Goal: Information Seeking & Learning: Learn about a topic

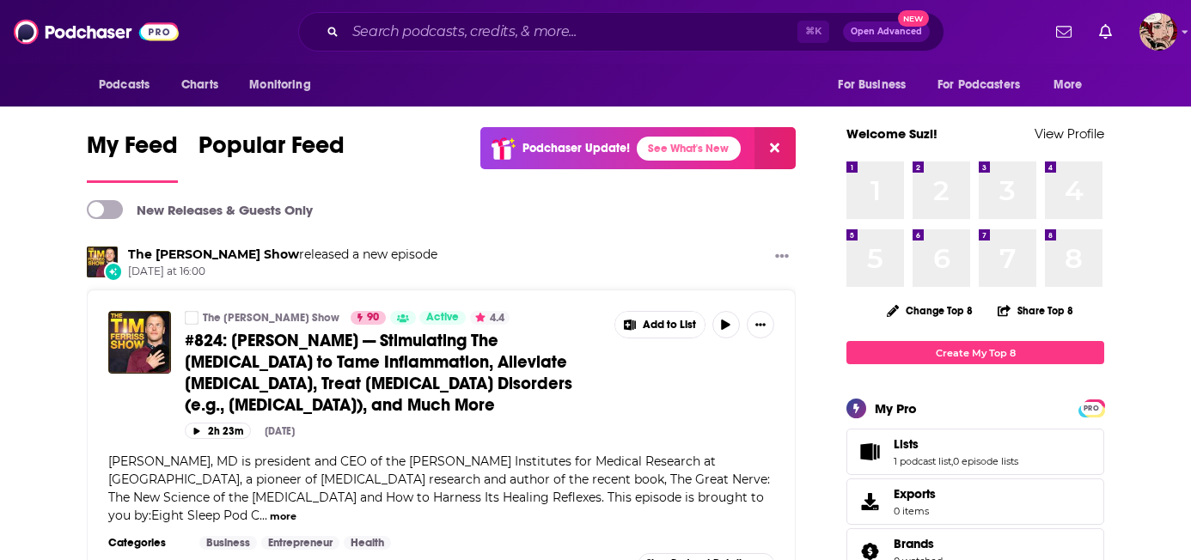
click at [0, 0] on span "Podcasts" at bounding box center [0, 0] width 0 height 0
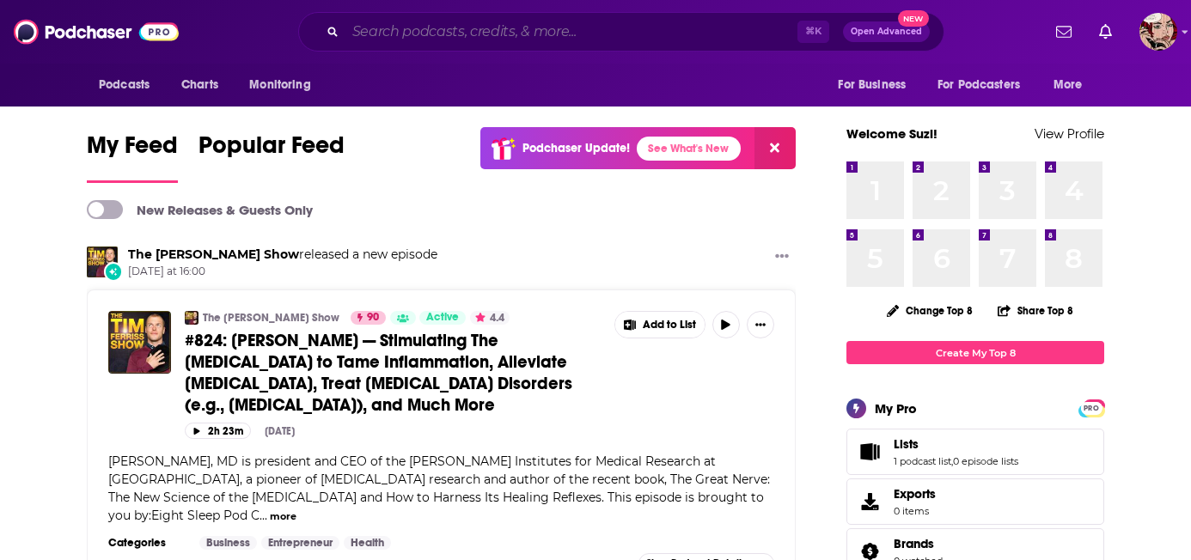
click at [511, 32] on input "Search podcasts, credits, & more..." at bounding box center [572, 32] width 452 height 28
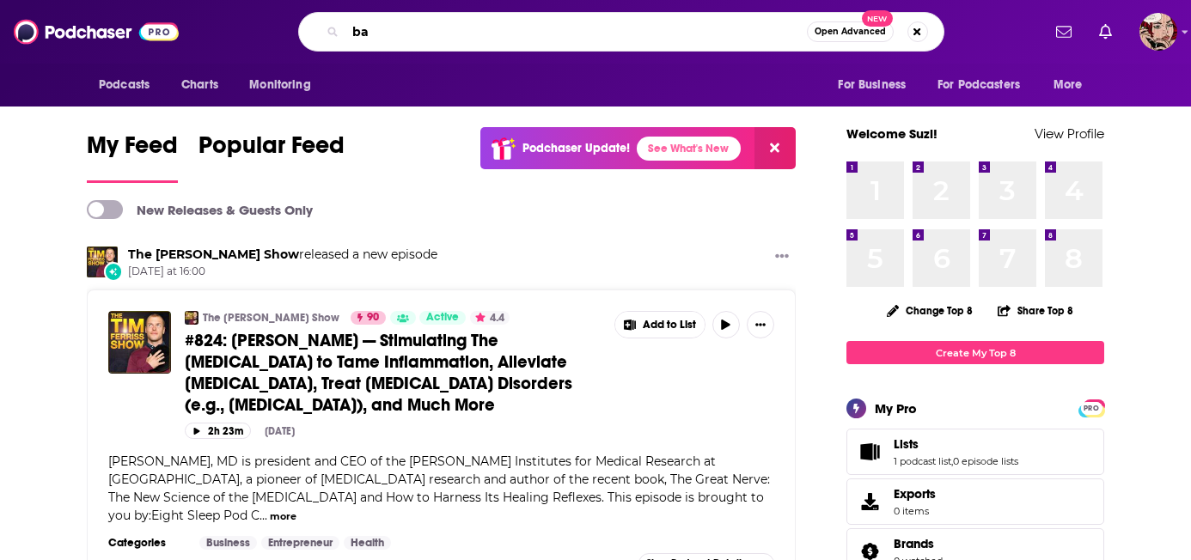
type input "b"
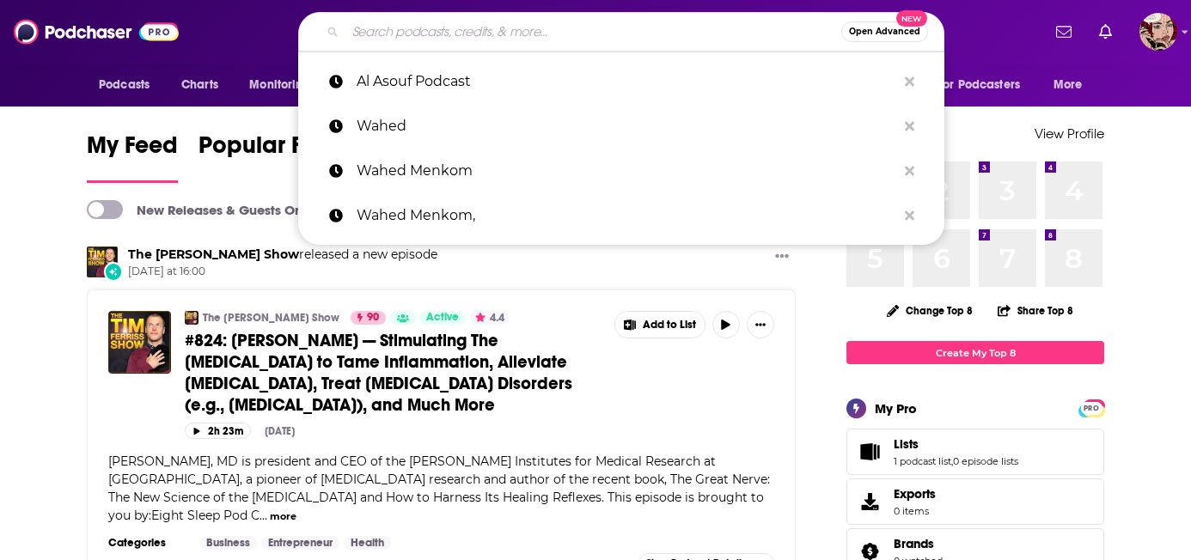
type input "s"
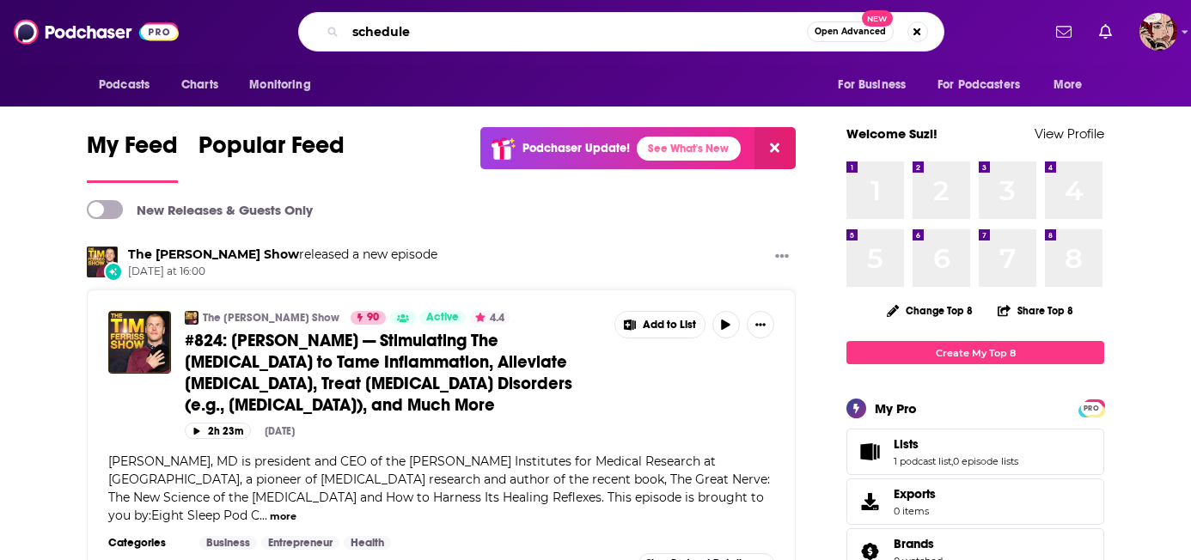
type input "schedule"
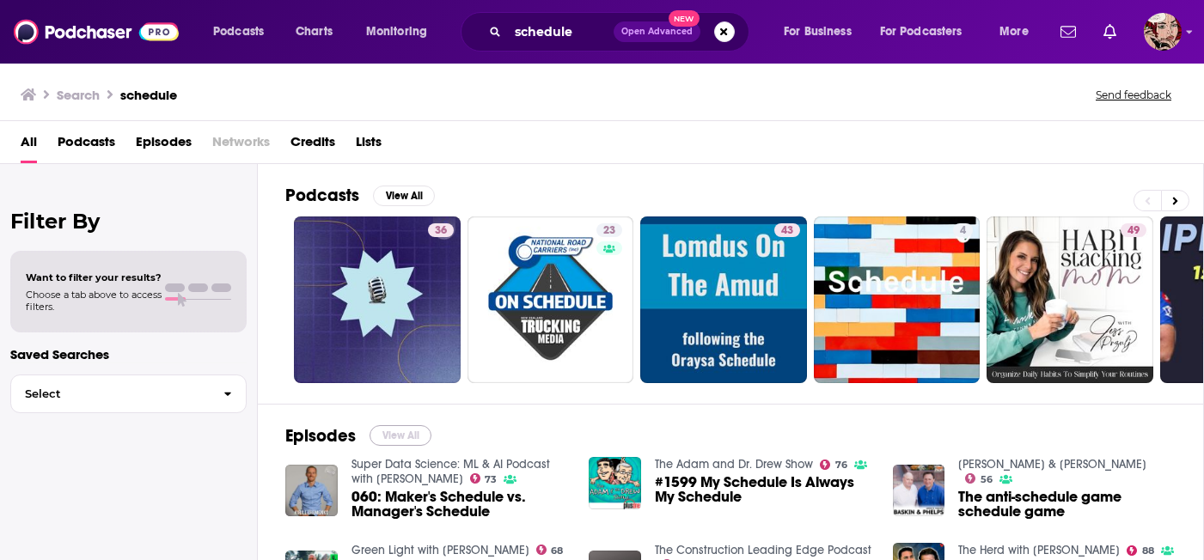
click at [405, 432] on button "View All" at bounding box center [401, 436] width 62 height 21
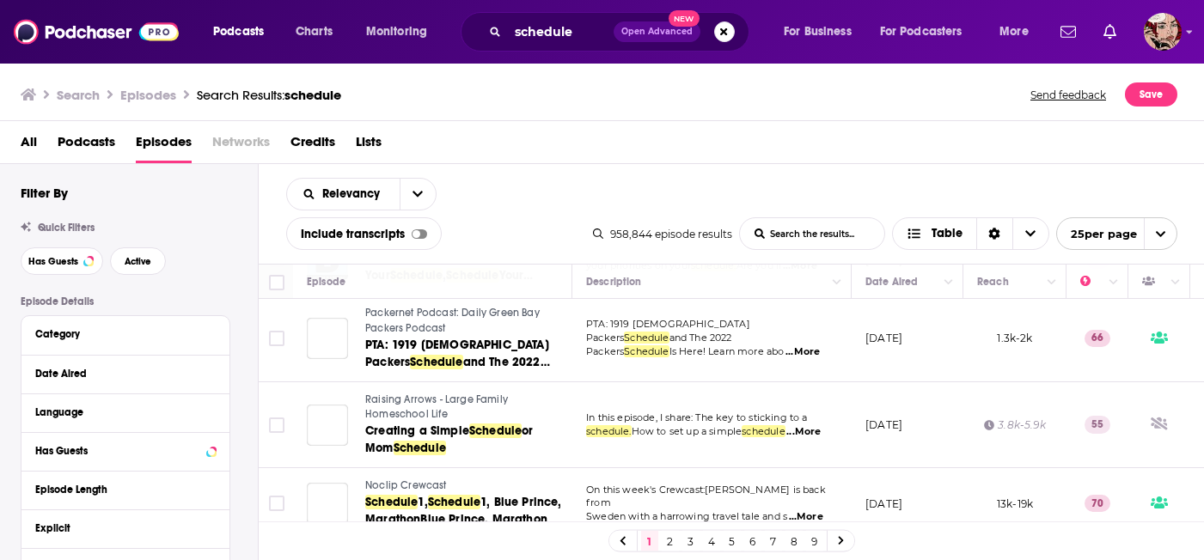
scroll to position [742, 0]
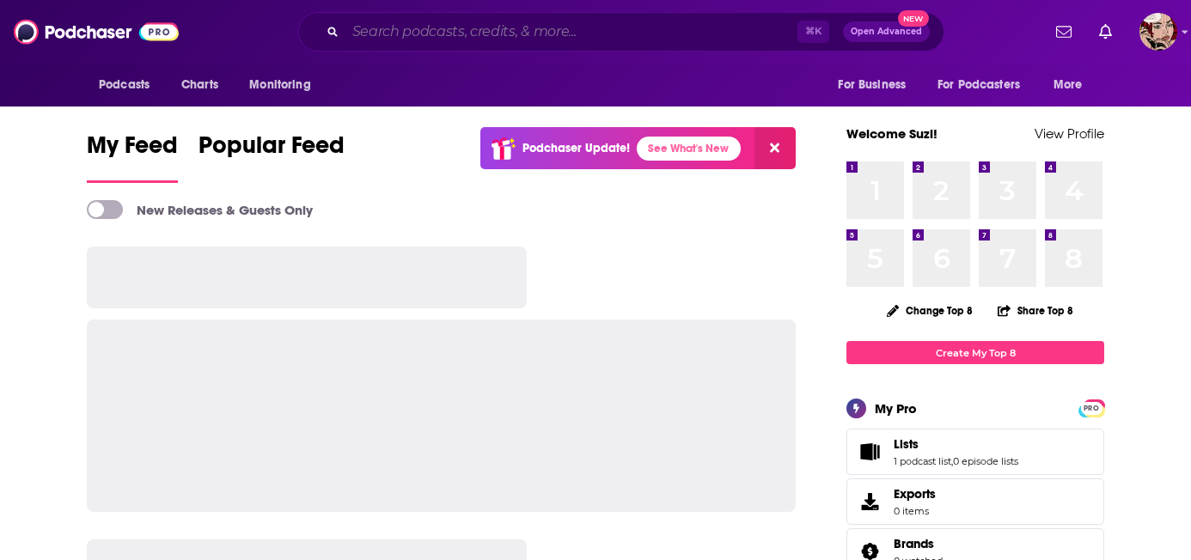
click at [546, 35] on input "Search podcasts, credits, & more..." at bounding box center [572, 32] width 452 height 28
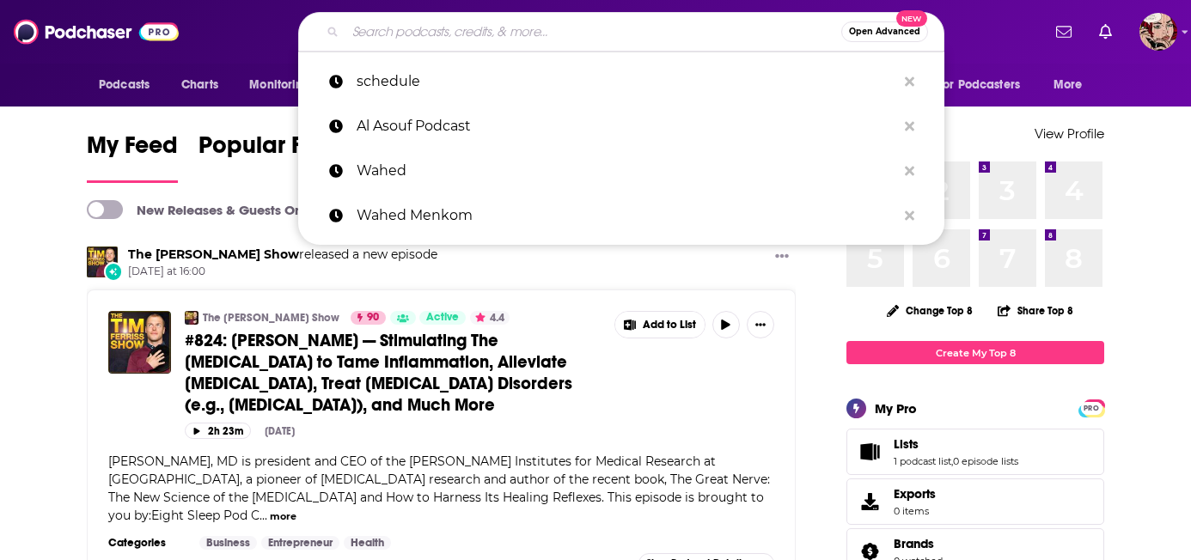
type input "i"
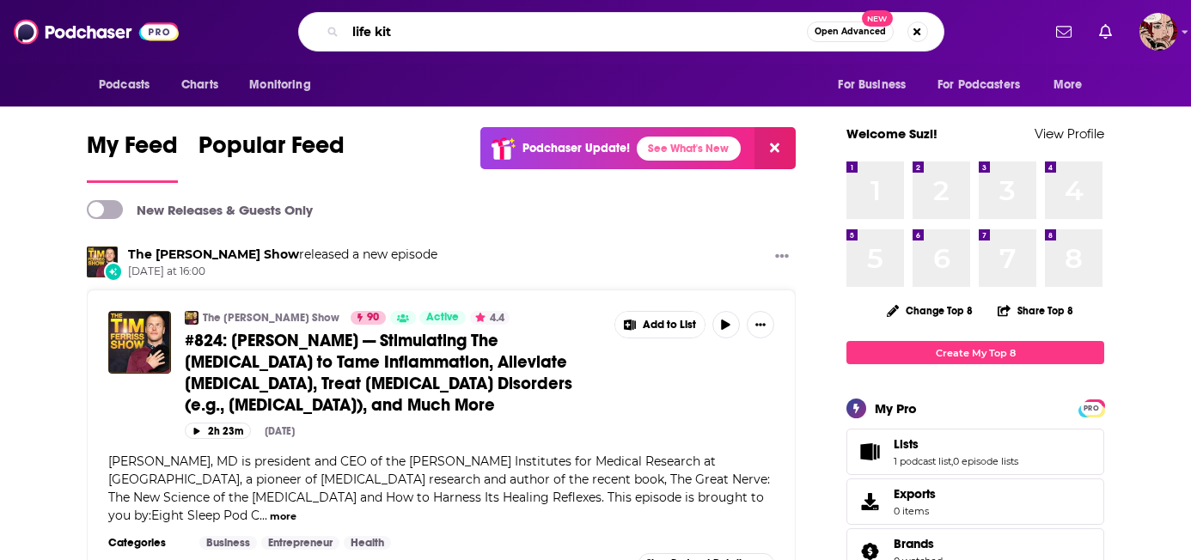
type input "life kit"
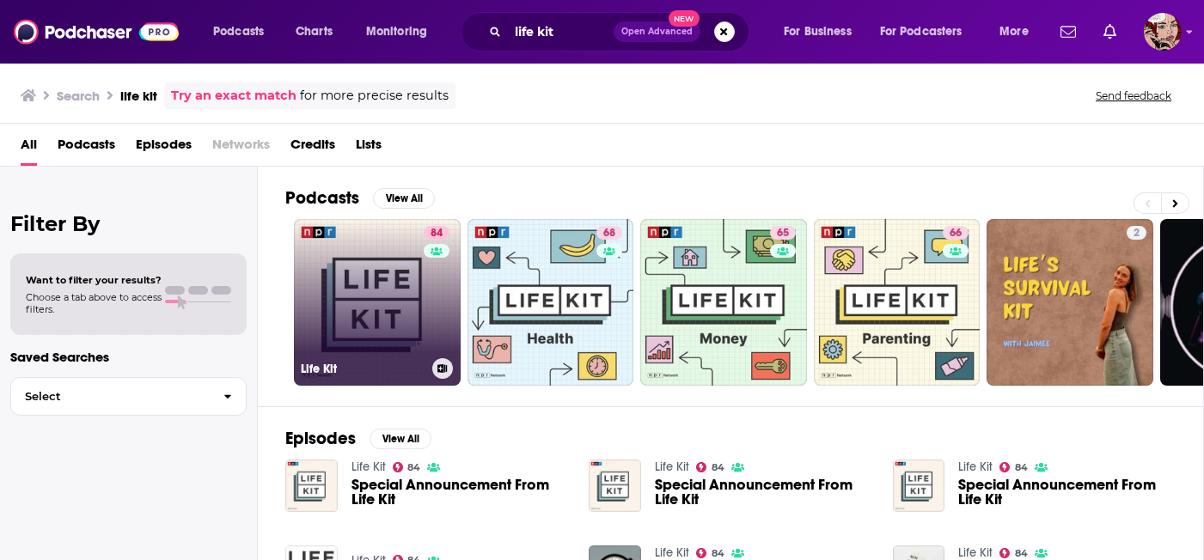
click at [383, 331] on link "84 Life Kit" at bounding box center [377, 302] width 167 height 167
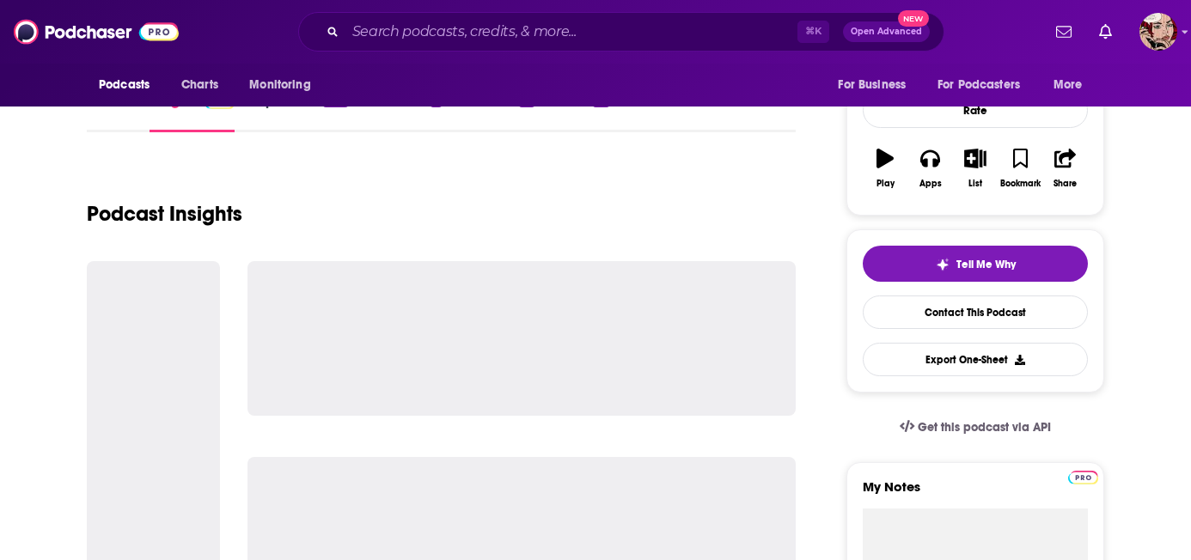
scroll to position [231, 0]
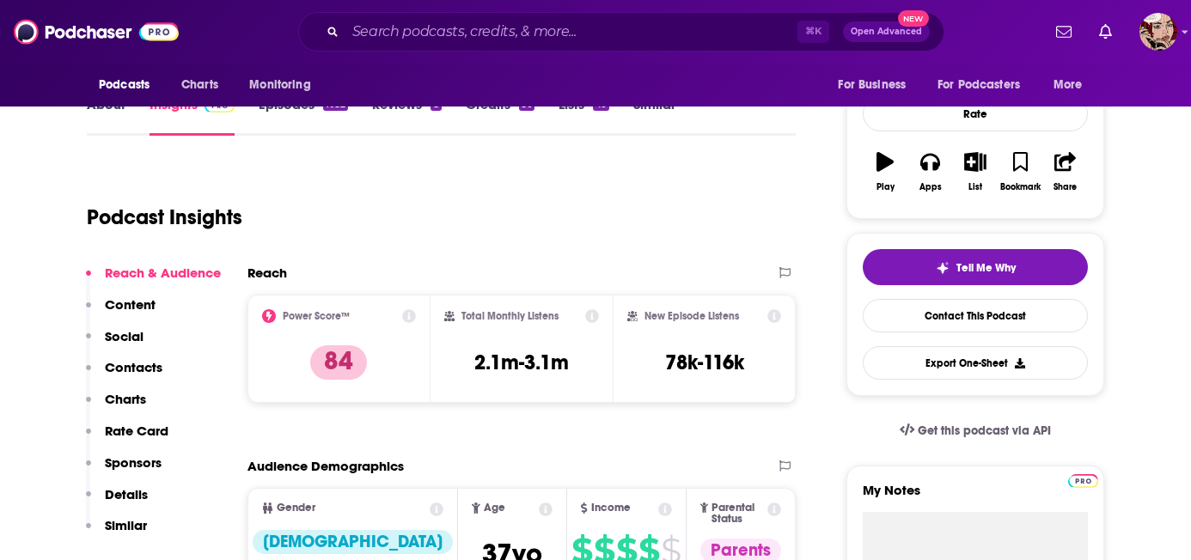
click at [291, 101] on link "Episodes 1032" at bounding box center [303, 116] width 89 height 40
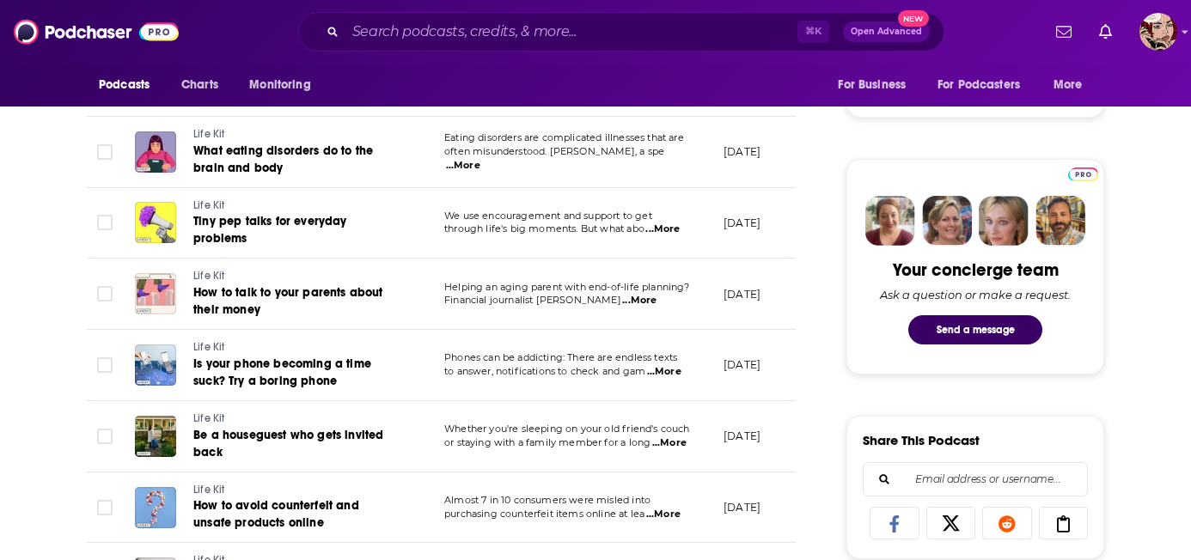
scroll to position [730, 0]
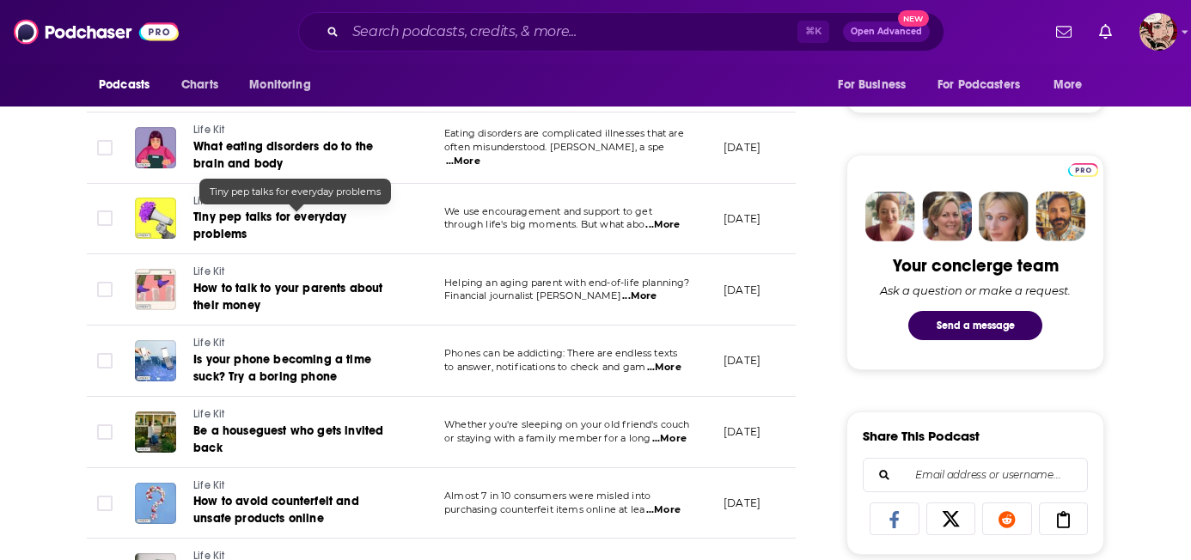
click at [234, 220] on span "Tiny pep talks for everyday problems" at bounding box center [270, 226] width 154 height 32
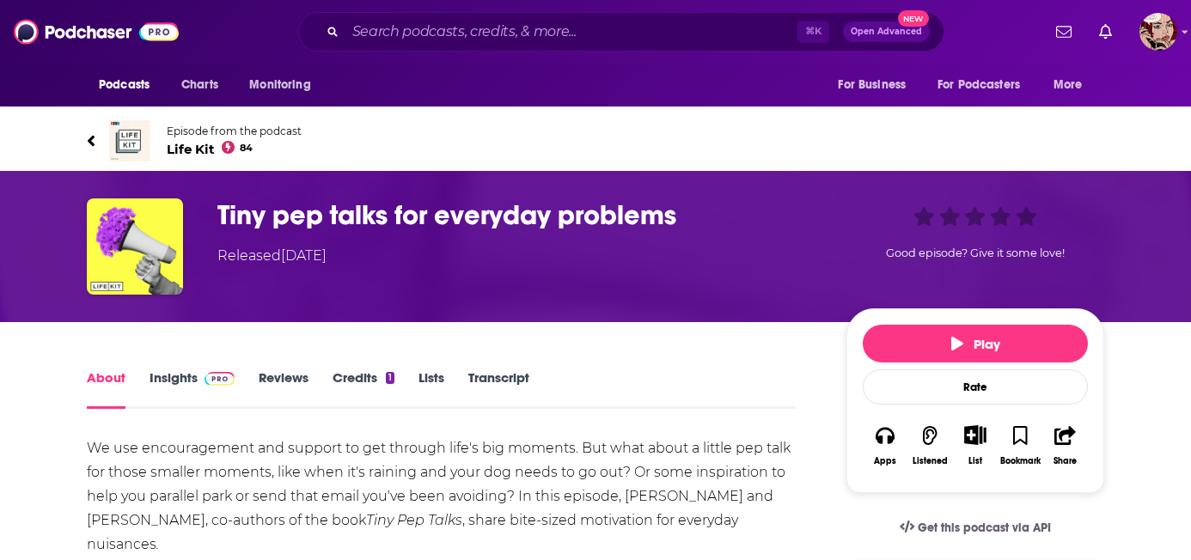
scroll to position [6, 0]
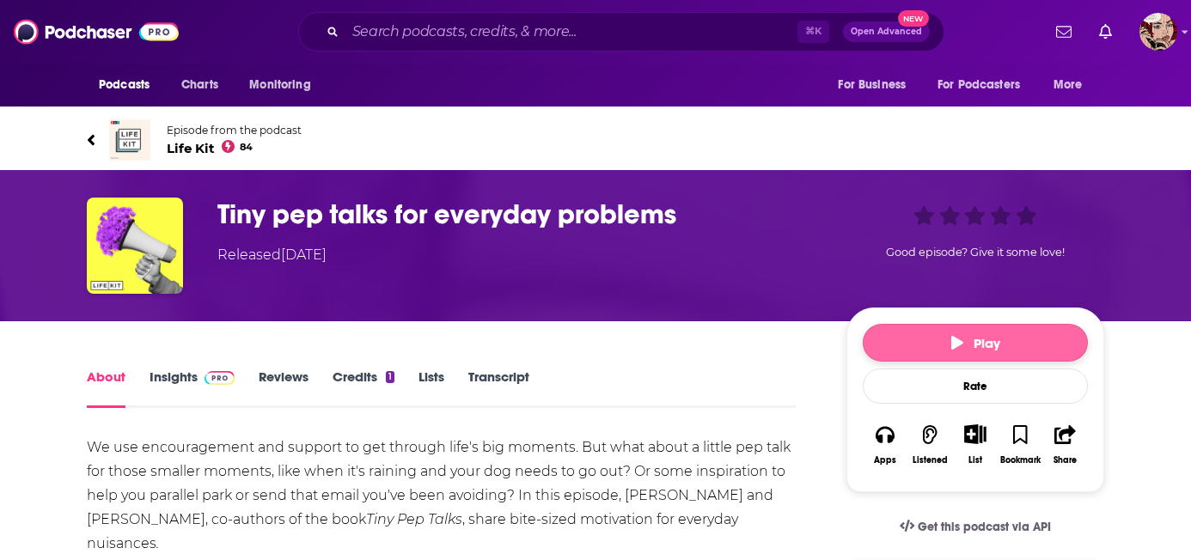
click at [885, 324] on button "Play" at bounding box center [975, 343] width 225 height 38
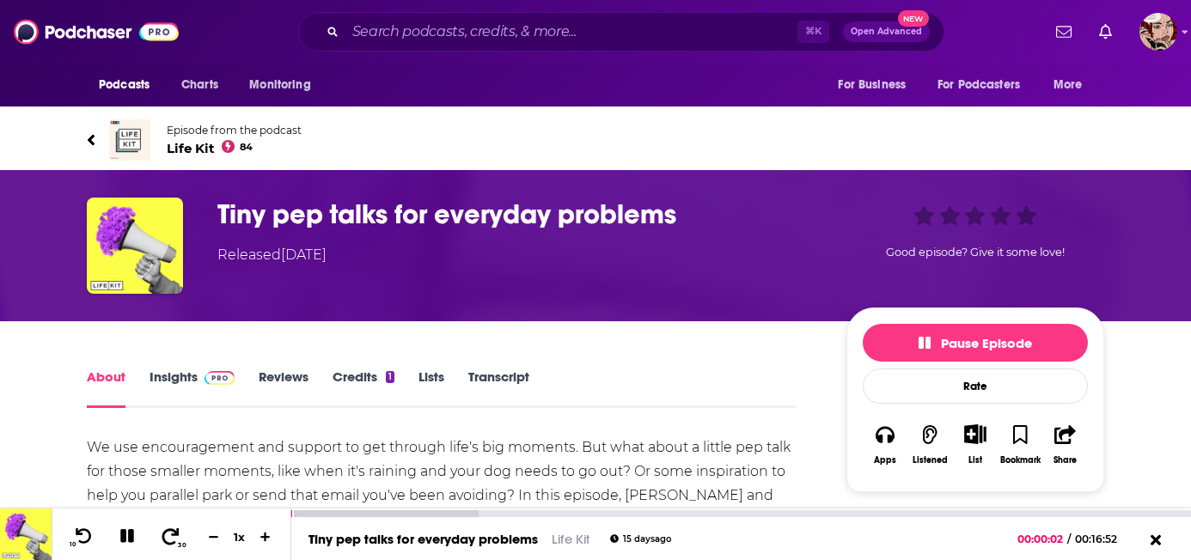
click at [170, 544] on icon at bounding box center [170, 536] width 17 height 16
click at [172, 536] on icon at bounding box center [170, 536] width 21 height 17
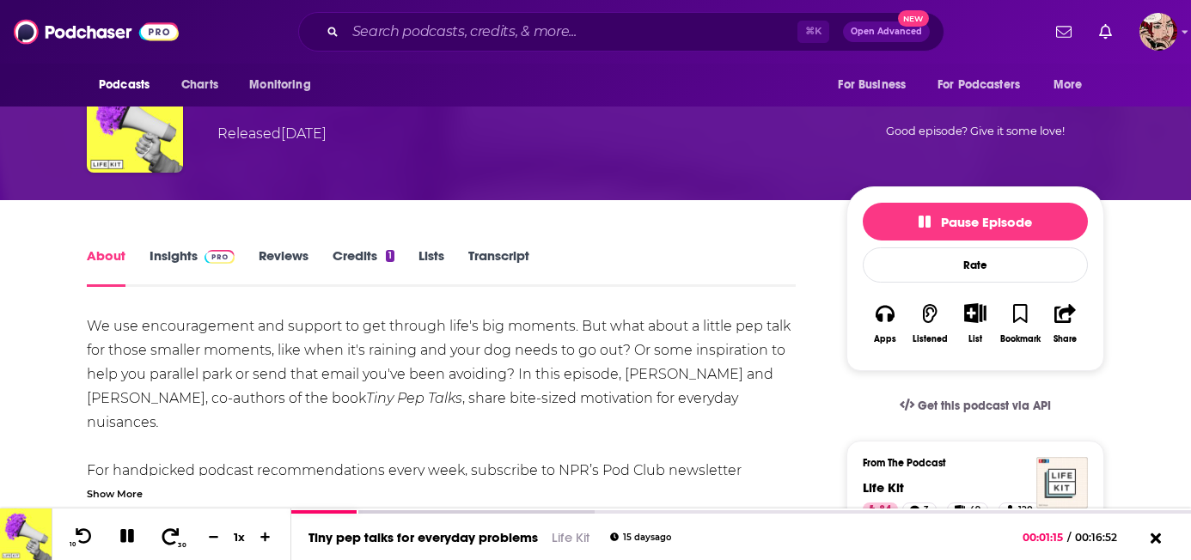
scroll to position [126, 0]
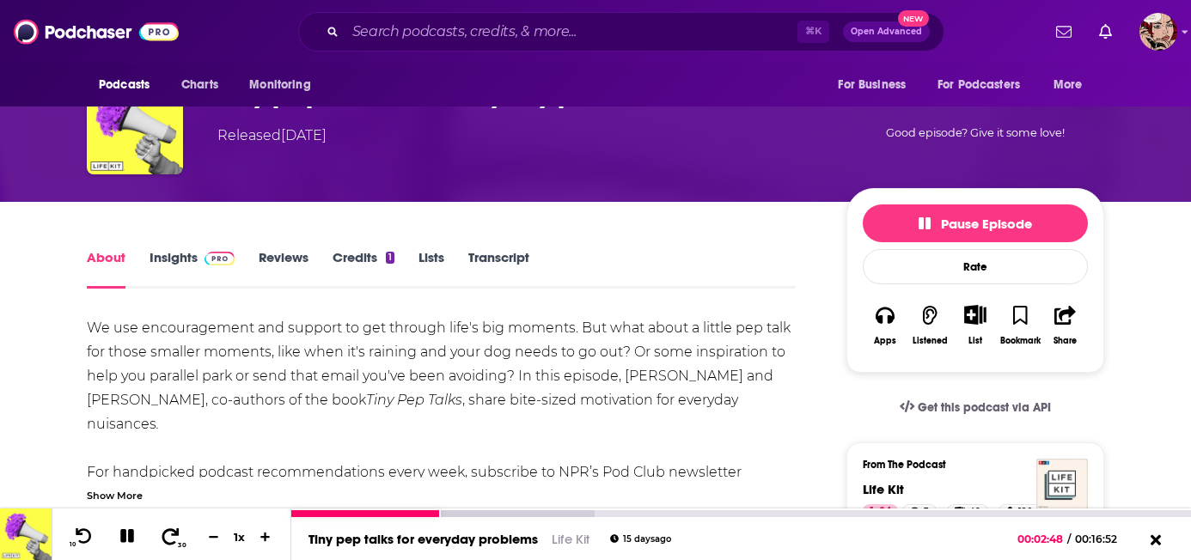
click at [176, 531] on icon at bounding box center [170, 536] width 17 height 16
click at [172, 534] on icon at bounding box center [170, 536] width 21 height 17
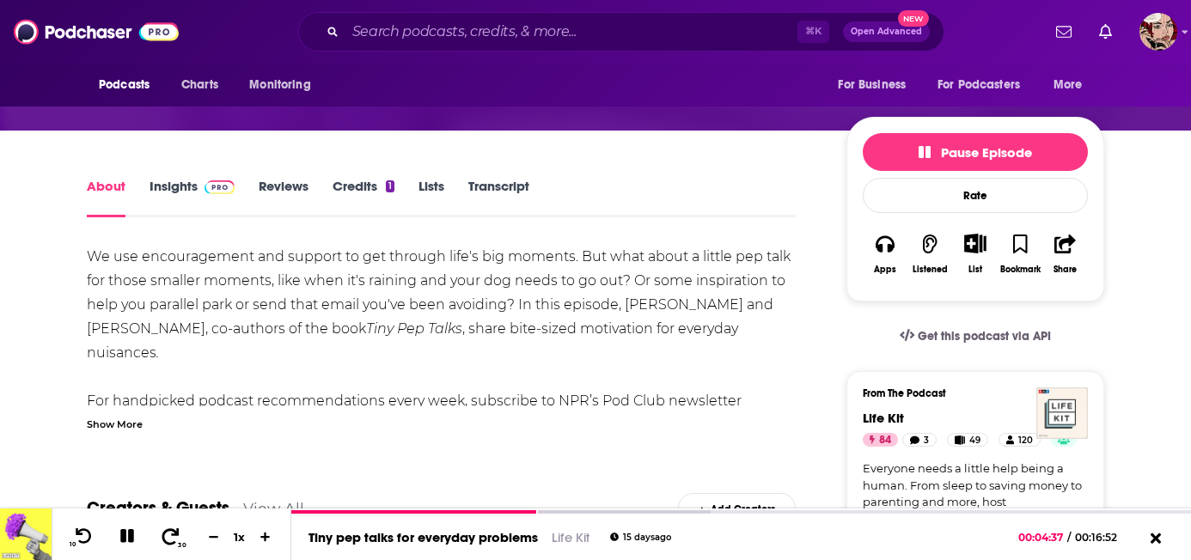
scroll to position [0, 0]
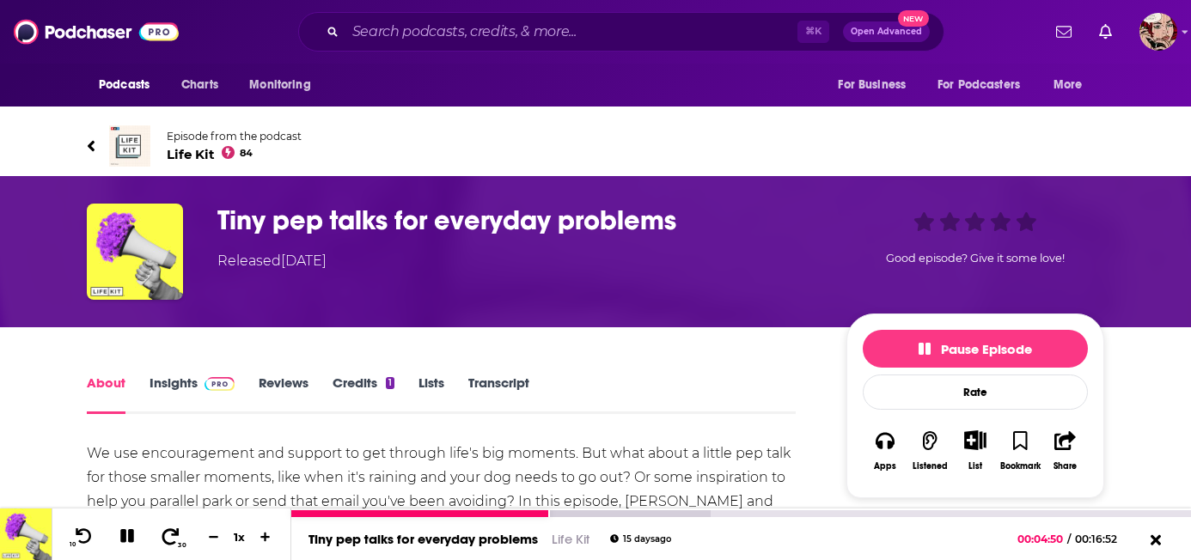
click at [172, 533] on icon at bounding box center [170, 536] width 21 height 17
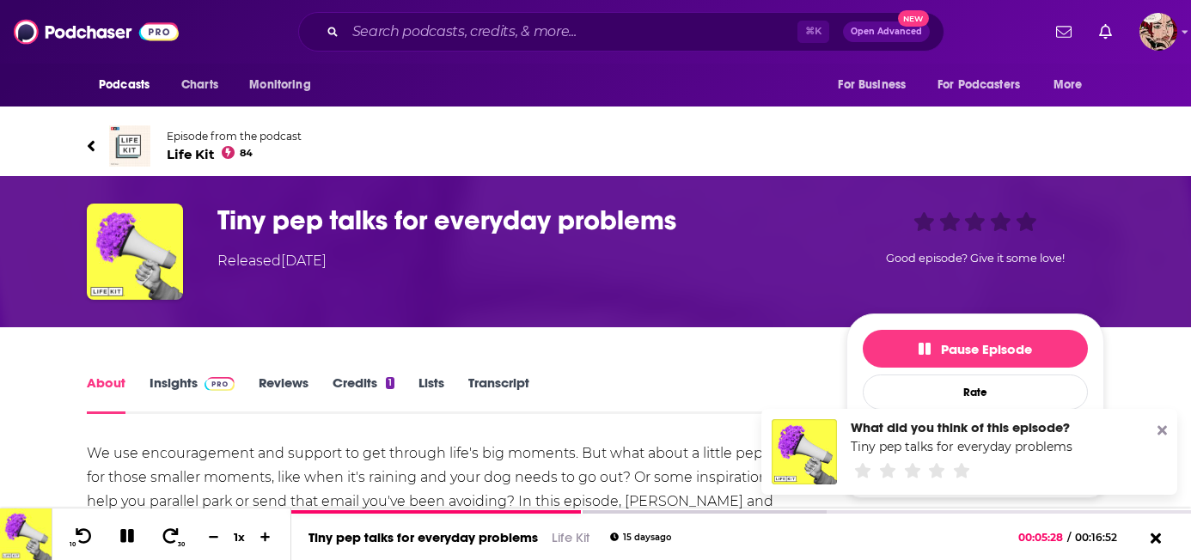
click at [1167, 426] on div "What did you think of this episode? Tiny pep talks for everyday problems" at bounding box center [970, 452] width 416 height 86
click at [1165, 432] on icon at bounding box center [1162, 430] width 9 height 9
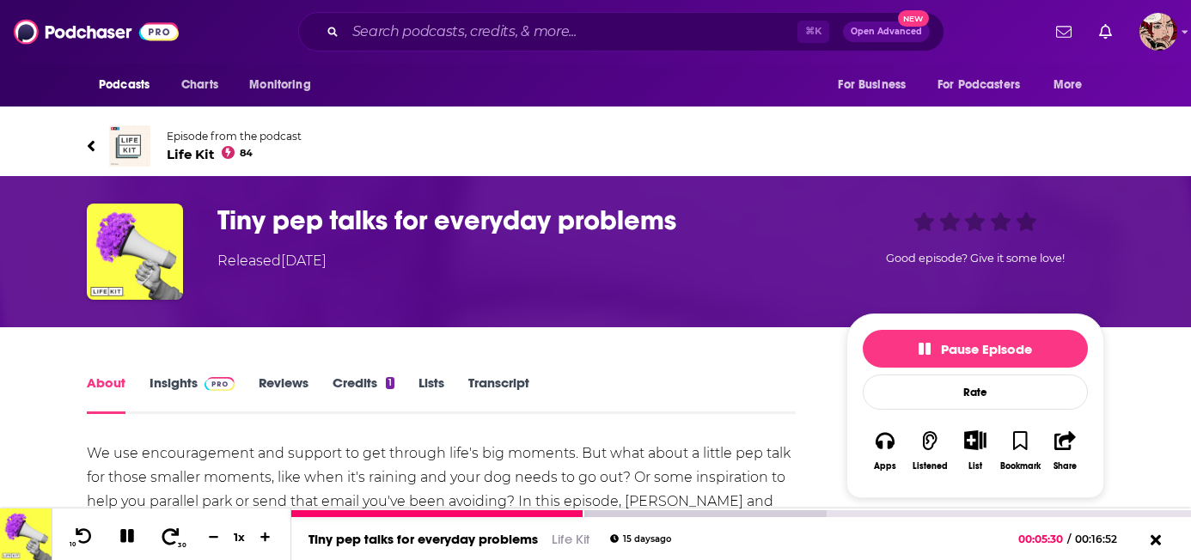
click at [175, 528] on span at bounding box center [170, 537] width 21 height 21
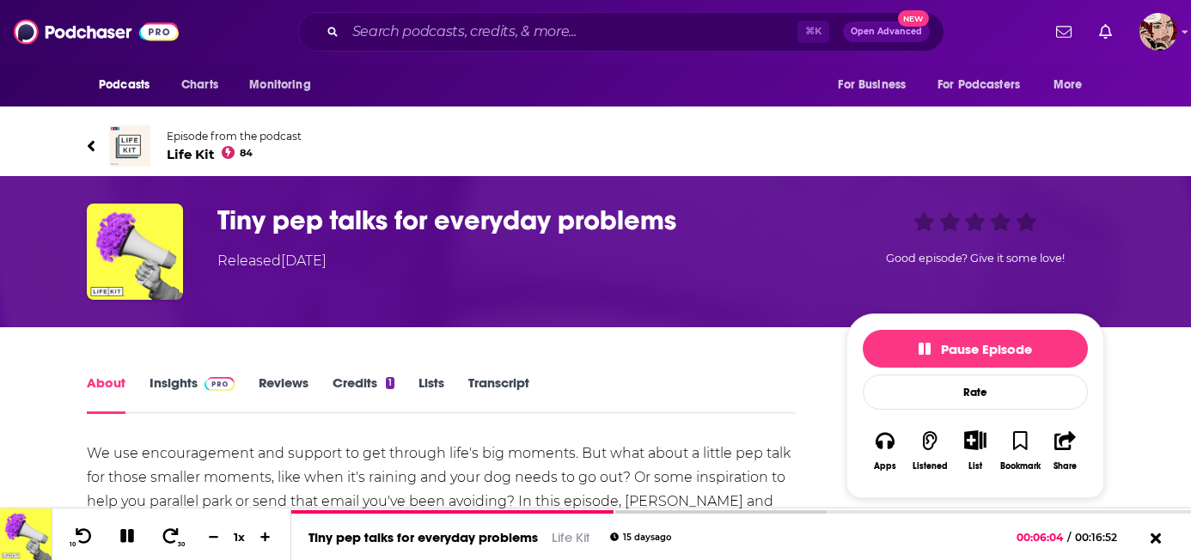
click at [95, 126] on link "Episode from the podcast Life Kit 84" at bounding box center [596, 146] width 1018 height 41
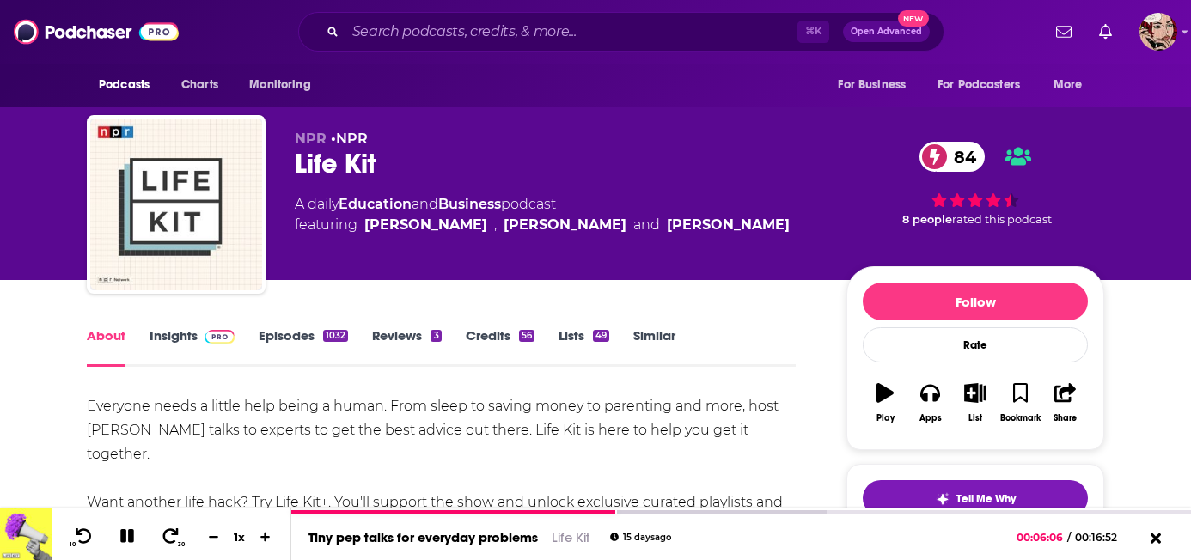
click at [328, 159] on div "Life Kit 84" at bounding box center [557, 164] width 524 height 34
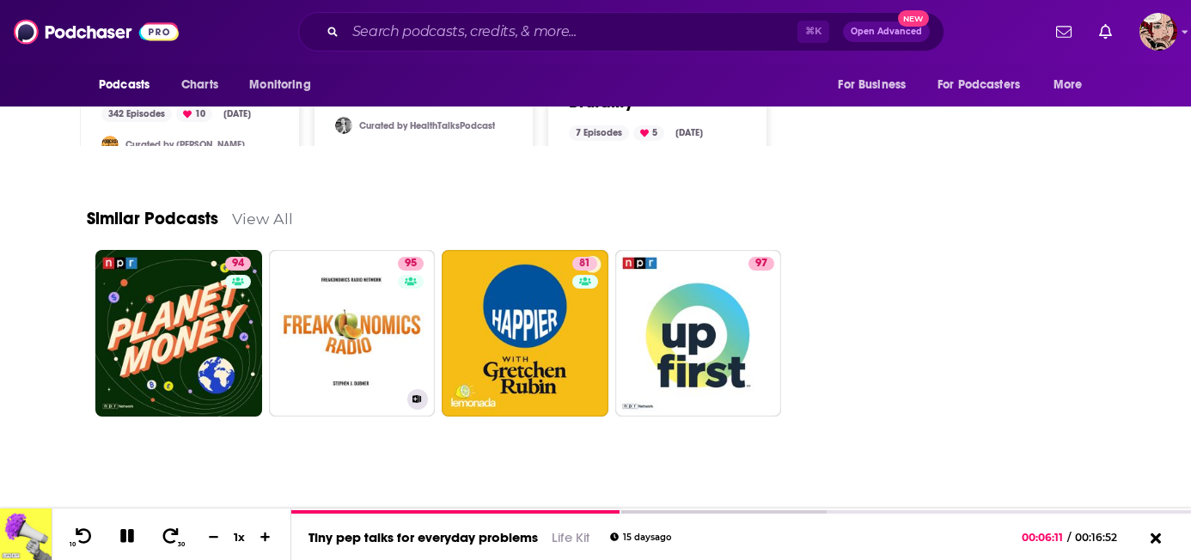
scroll to position [2374, 0]
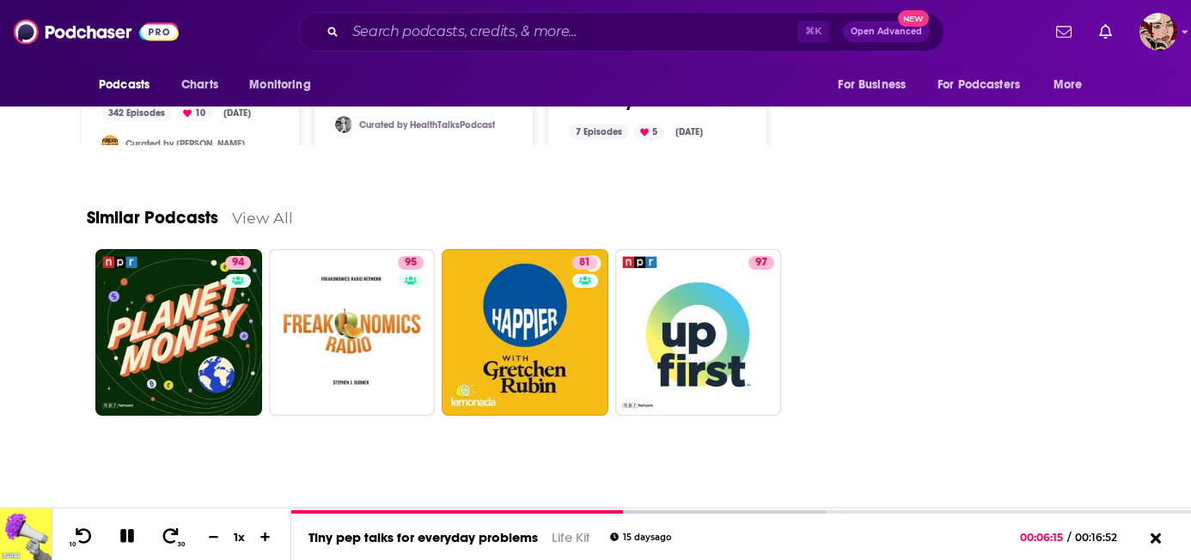
click at [258, 220] on link "View All" at bounding box center [262, 218] width 61 height 18
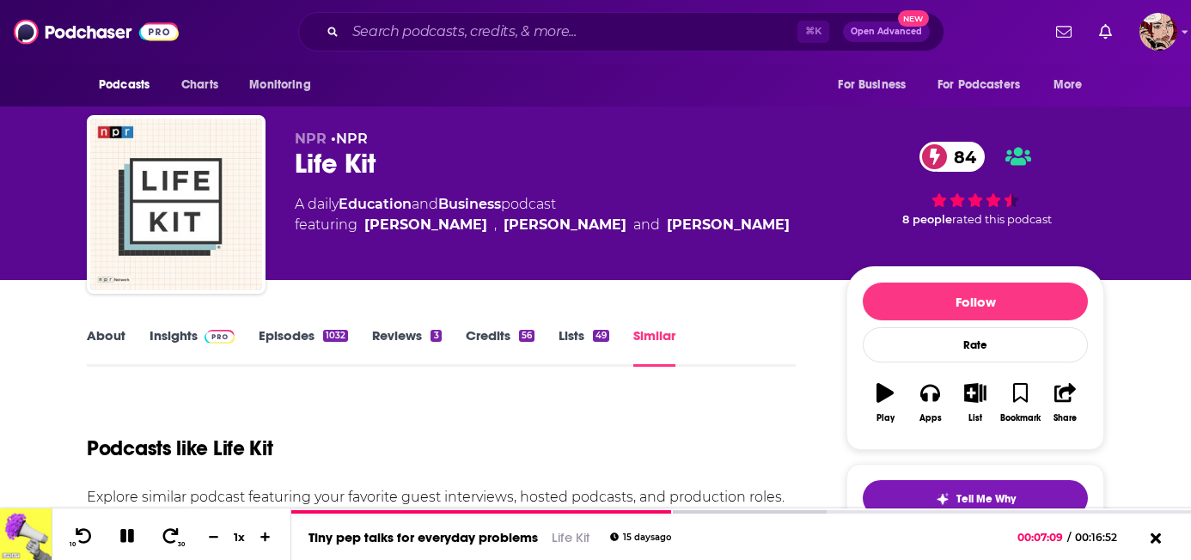
click at [0, 0] on span "Podcasts" at bounding box center [0, 0] width 0 height 0
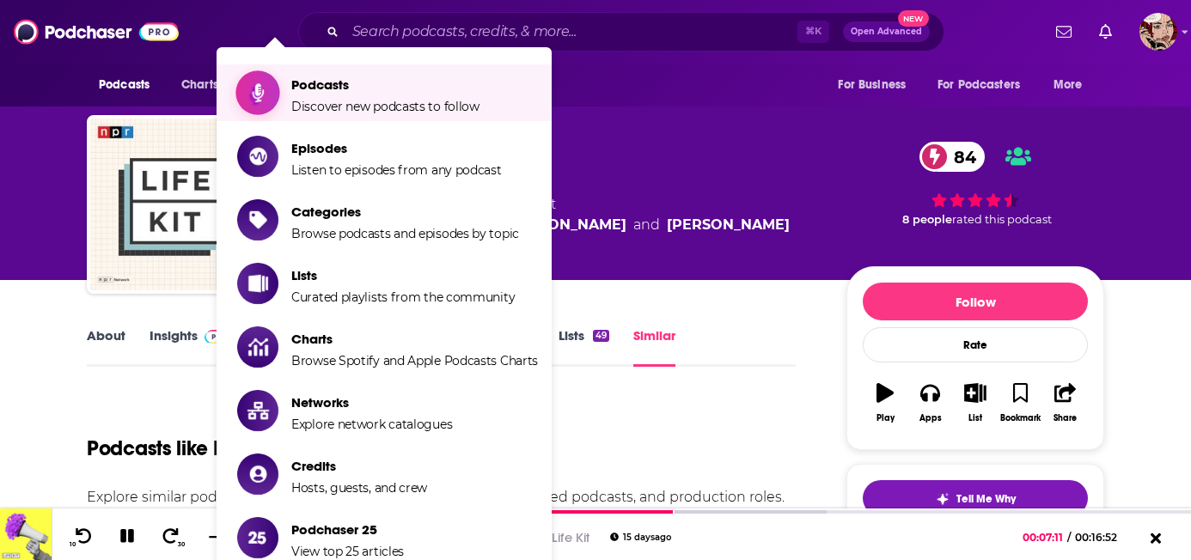
click at [320, 87] on span "Podcasts" at bounding box center [385, 85] width 188 height 16
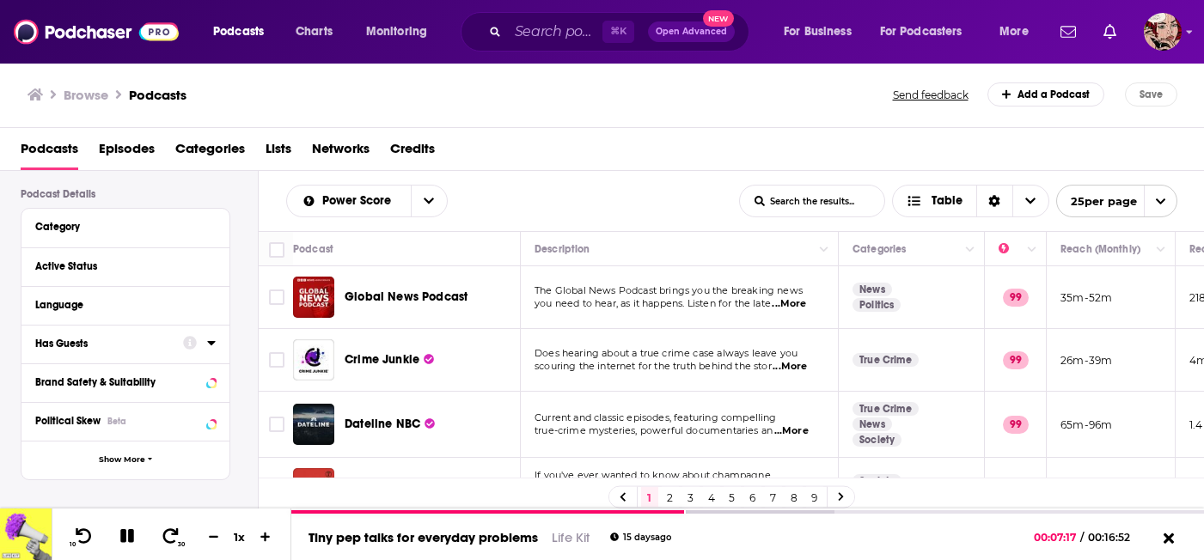
scroll to position [117, 0]
click at [206, 226] on button "Category" at bounding box center [121, 223] width 172 height 21
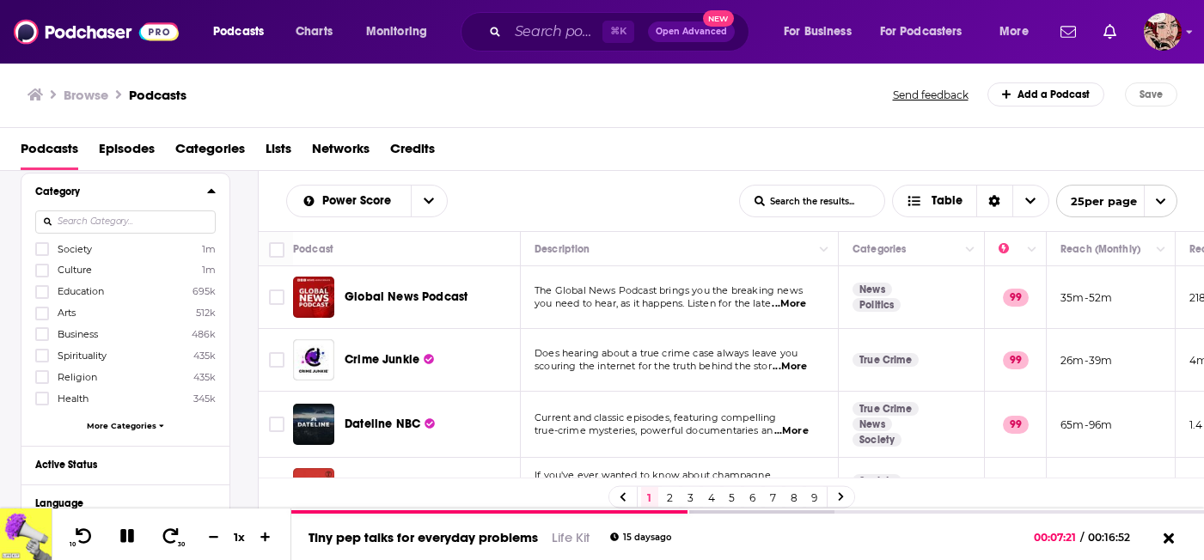
scroll to position [150, 0]
click at [134, 426] on span "More Categories" at bounding box center [122, 424] width 70 height 9
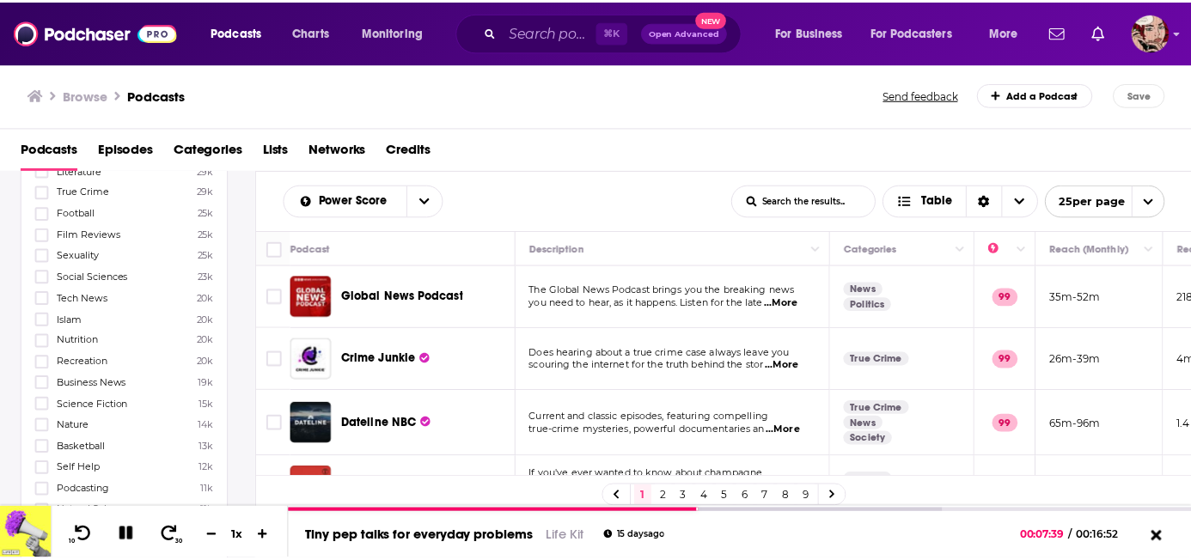
scroll to position [1319, 0]
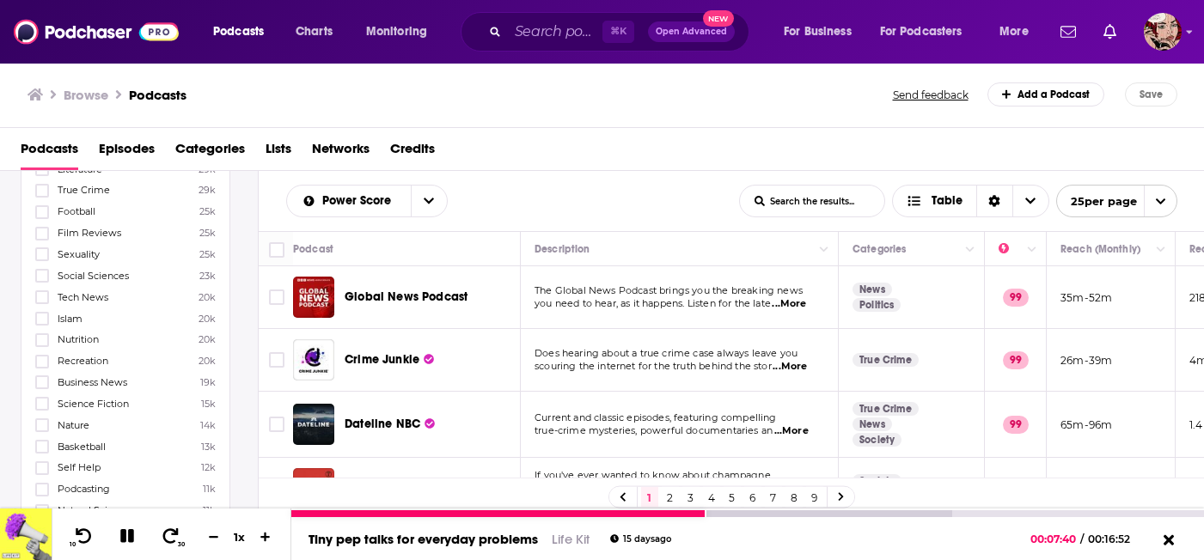
click at [394, 531] on link "Tiny pep talks for everyday problems" at bounding box center [424, 539] width 230 height 16
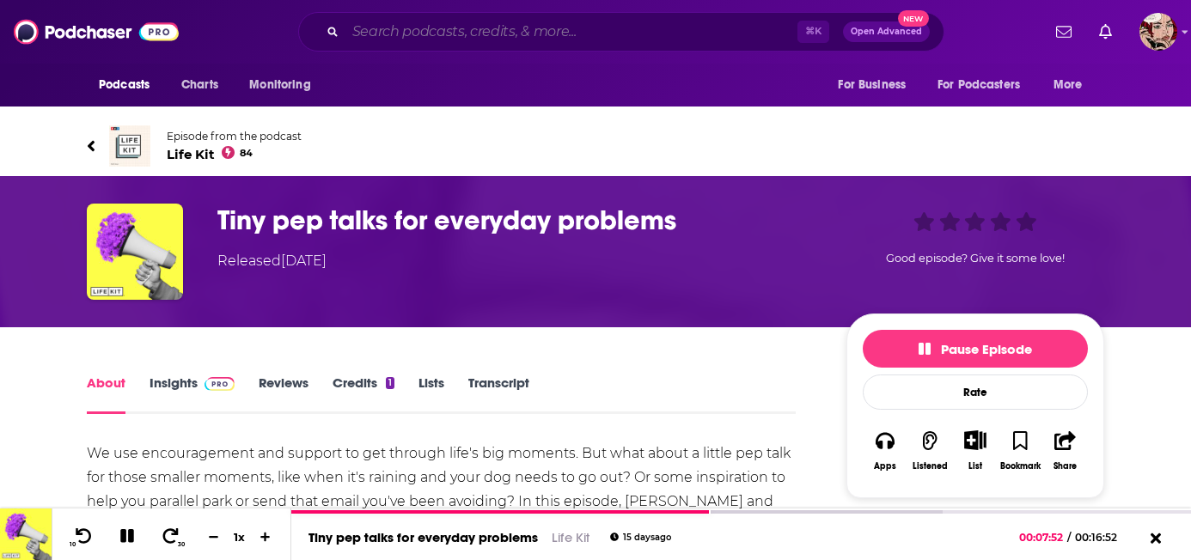
click at [531, 44] on input "Search podcasts, credits, & more..." at bounding box center [572, 32] width 452 height 28
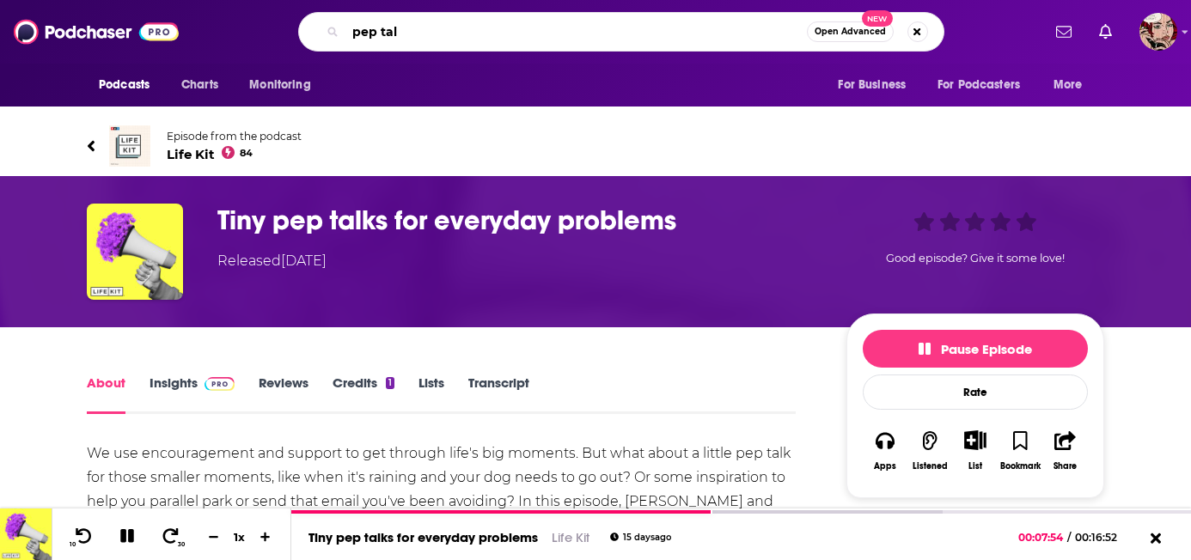
type input "pep talk"
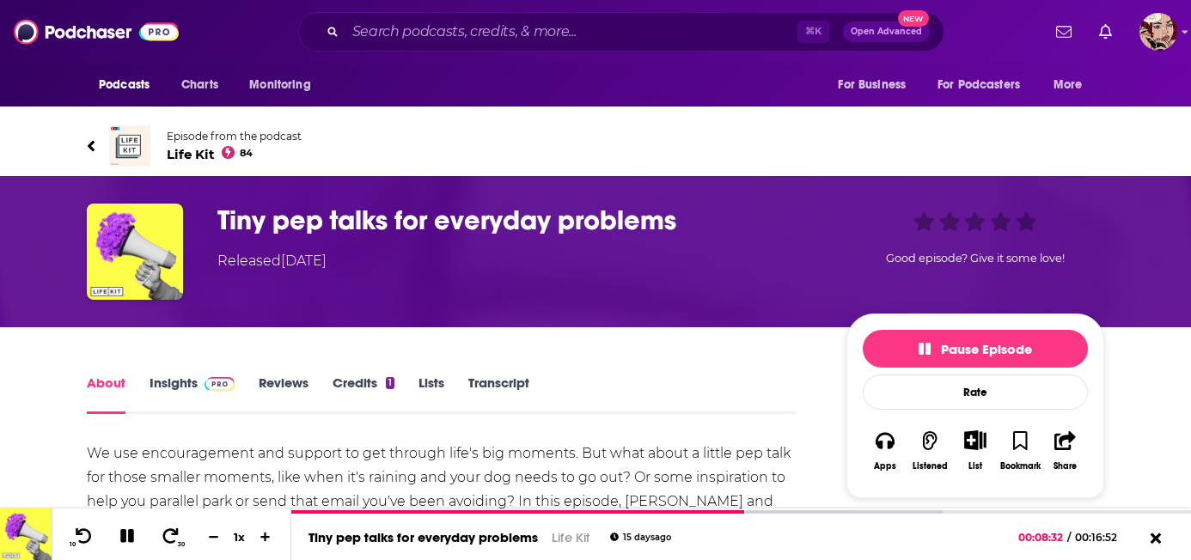
click at [186, 146] on span "Life Kit 84" at bounding box center [234, 154] width 135 height 16
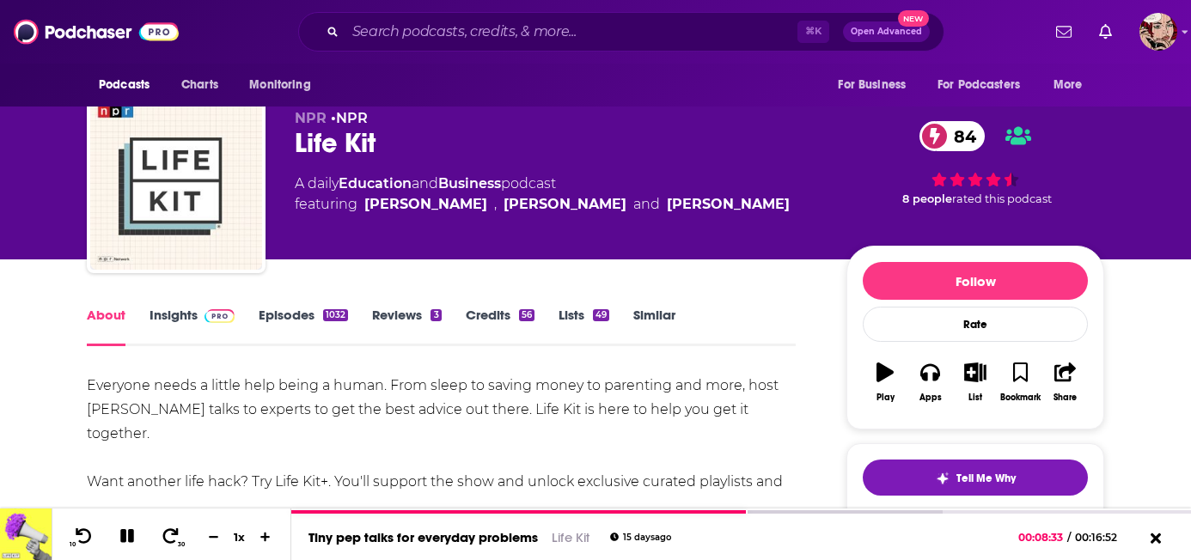
scroll to position [30, 0]
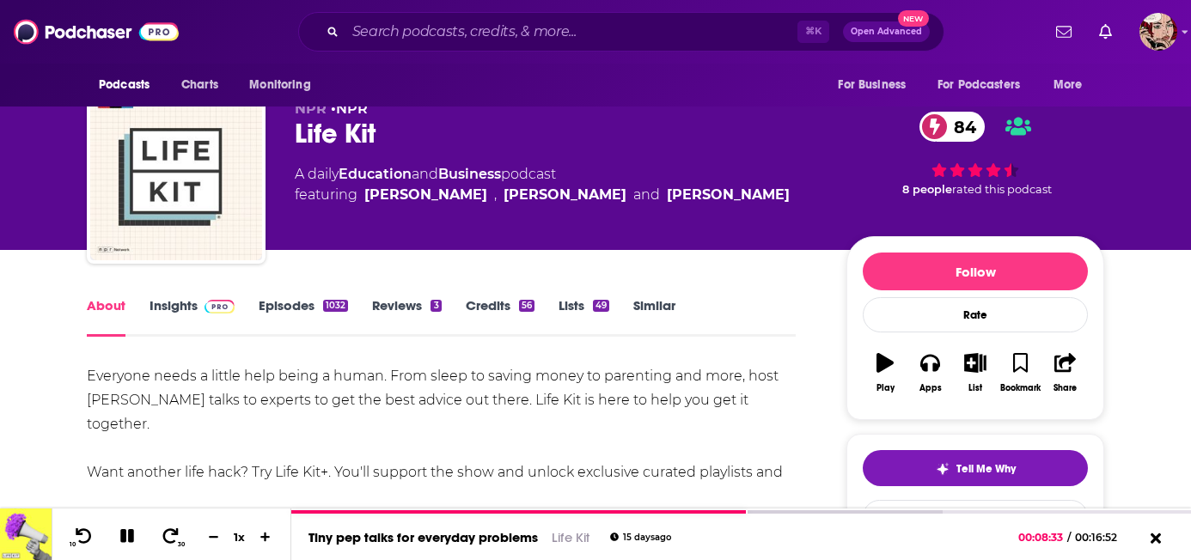
click at [294, 329] on link "Episodes 1032" at bounding box center [303, 317] width 89 height 40
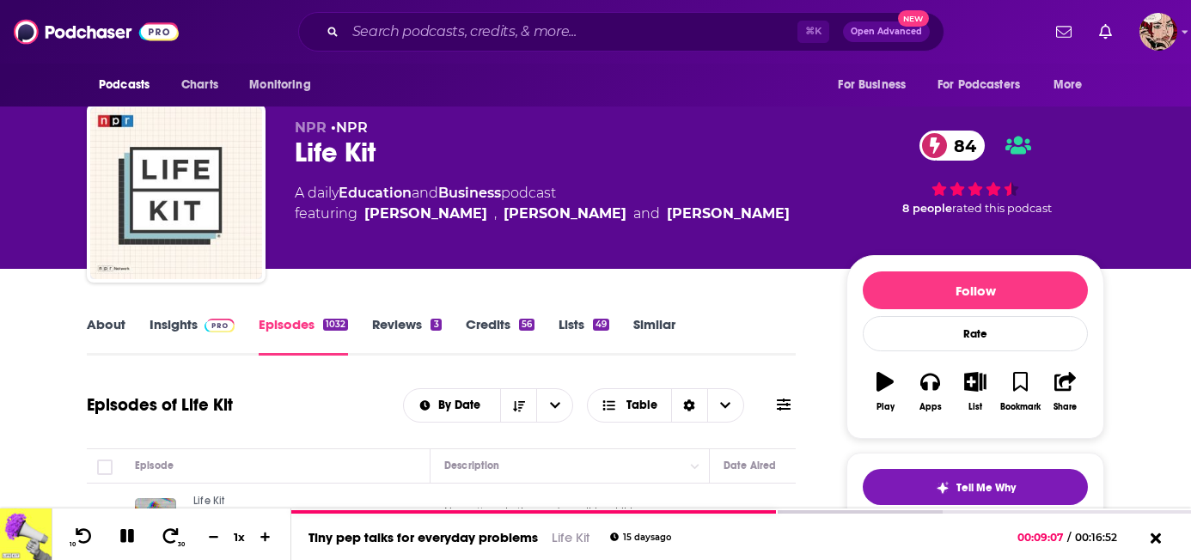
scroll to position [12, 0]
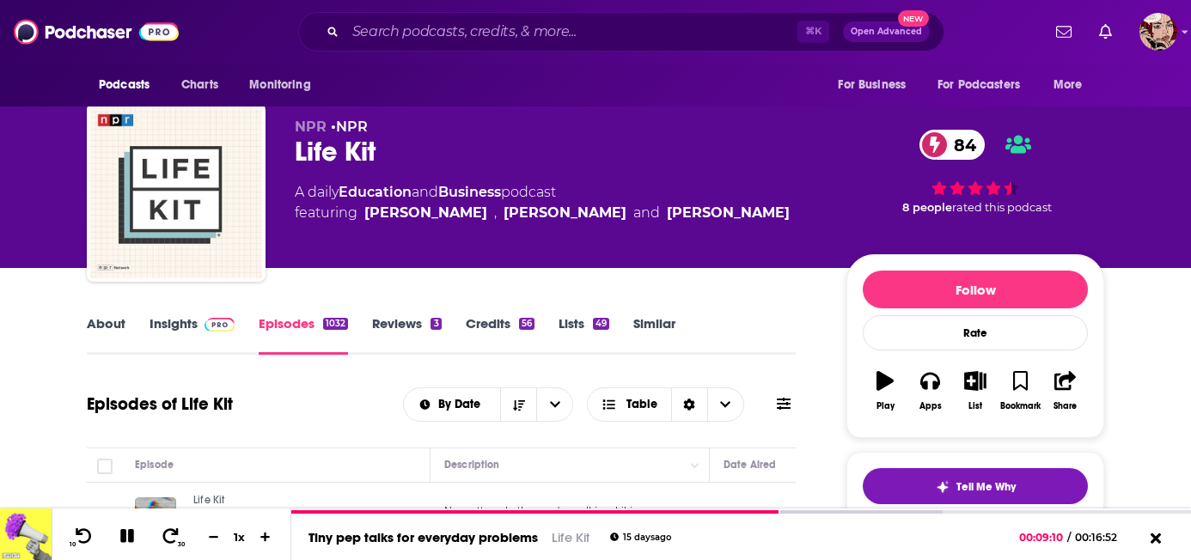
click at [363, 190] on link "Education" at bounding box center [375, 192] width 73 height 16
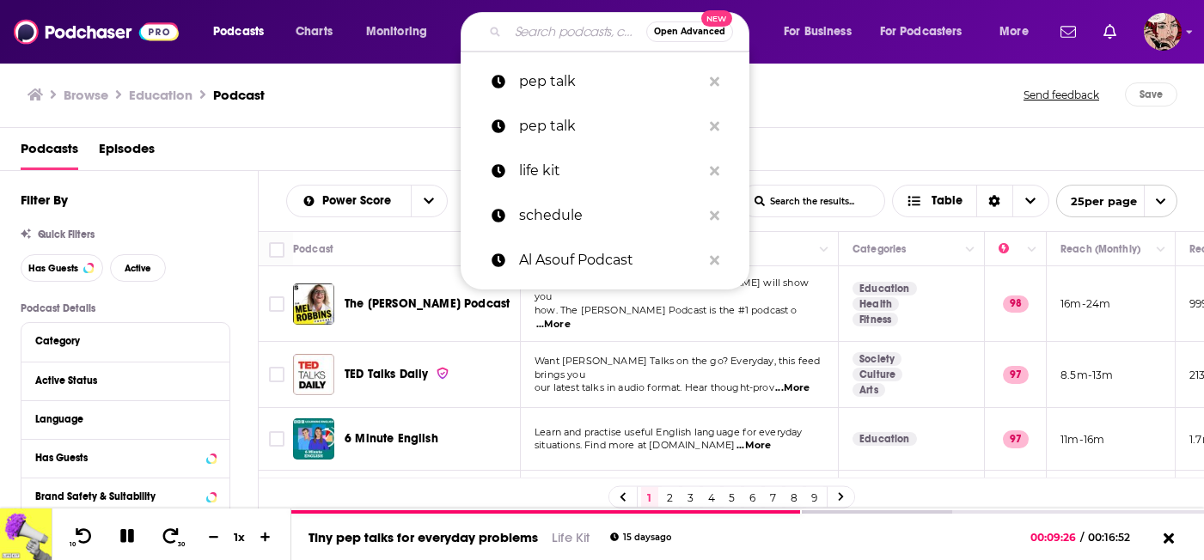
click at [579, 39] on input "Search podcasts, credits, & more..." at bounding box center [577, 32] width 138 height 28
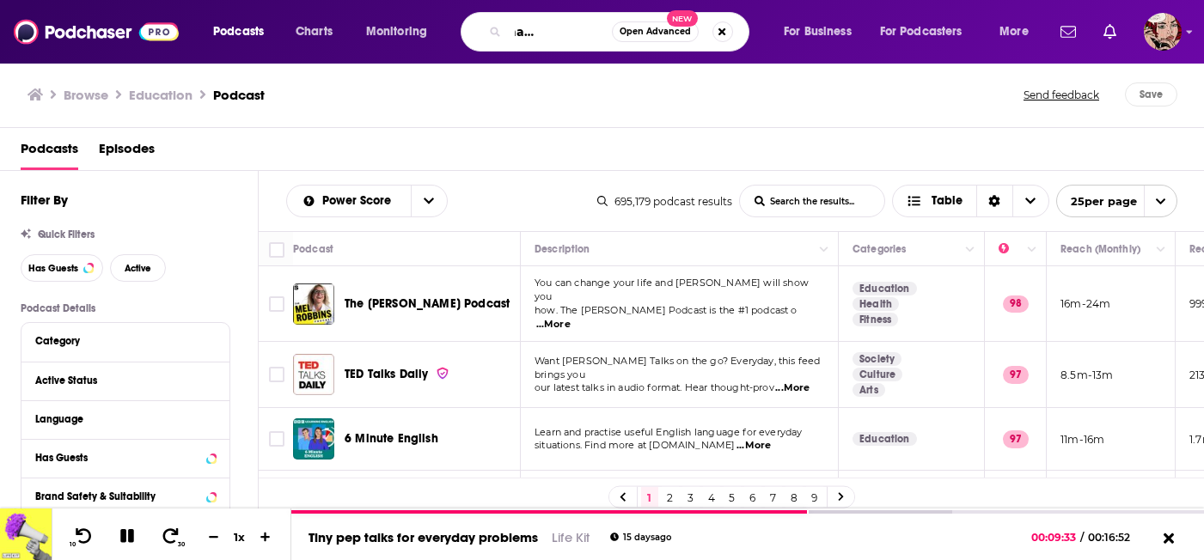
scroll to position [0, 70]
type input "terrible thanks for asking"
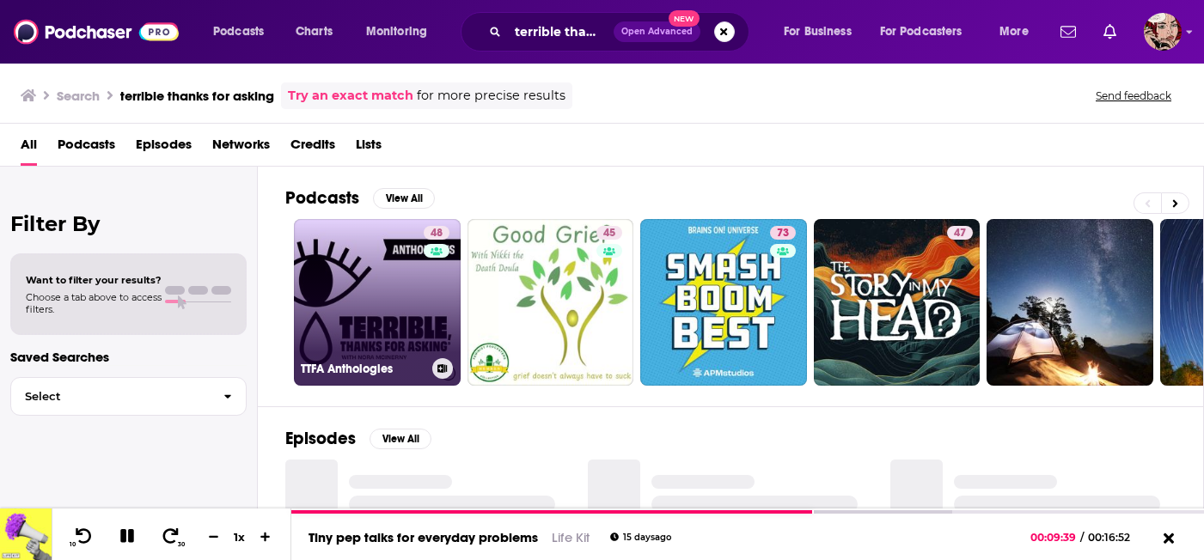
click at [387, 321] on link "48 TTFA Anthologies" at bounding box center [377, 302] width 167 height 167
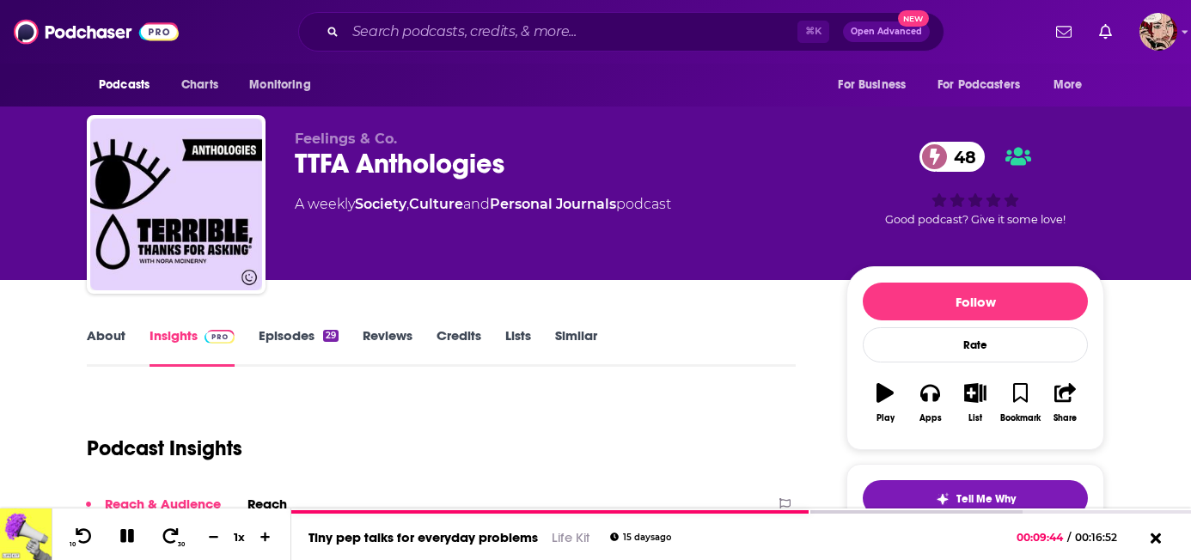
click at [274, 344] on link "Episodes 29" at bounding box center [299, 348] width 80 height 40
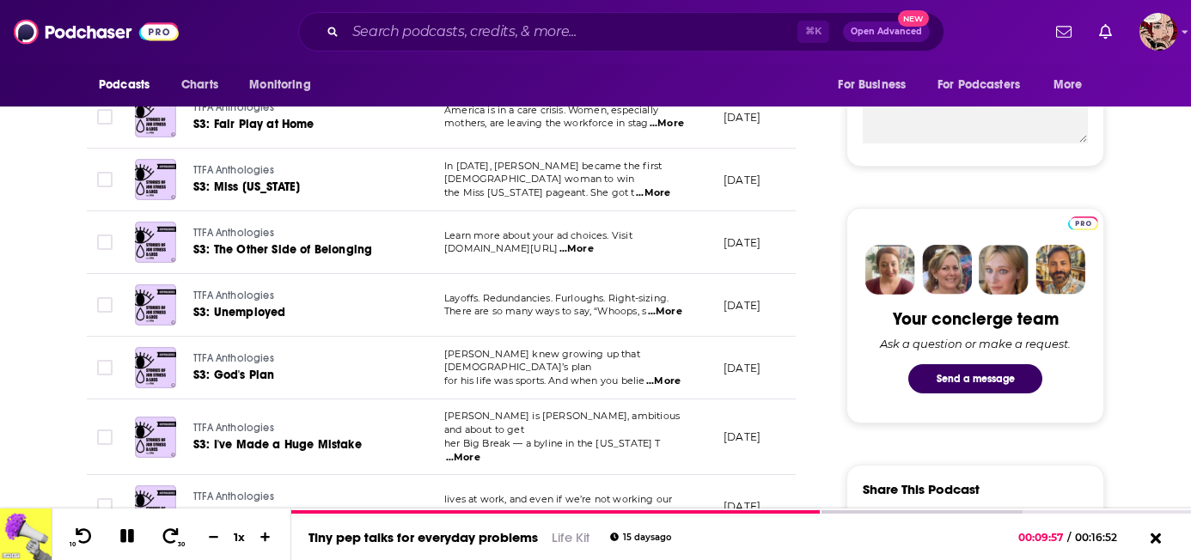
scroll to position [730, 0]
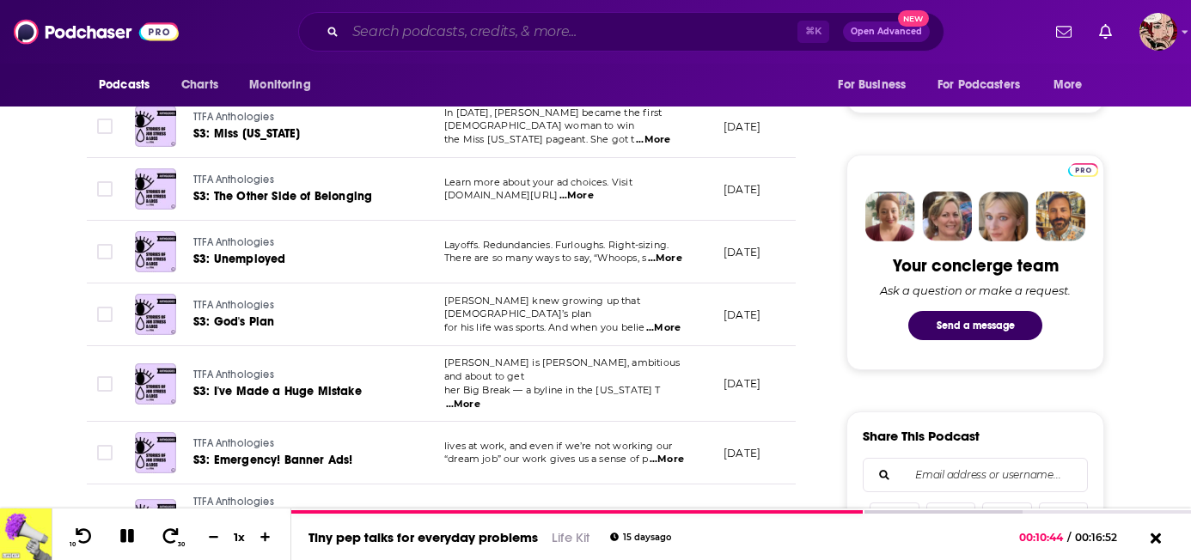
click at [528, 42] on input "Search podcasts, credits, & more..." at bounding box center [572, 32] width 452 height 28
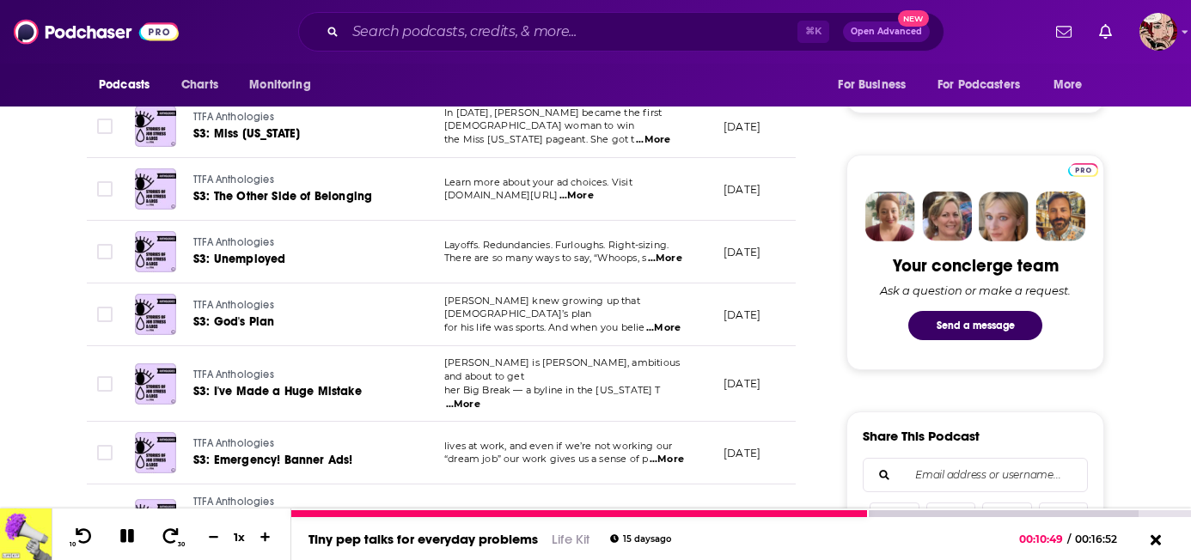
click at [116, 551] on div "10 30 1 x" at bounding box center [172, 535] width 240 height 52
click at [127, 538] on icon at bounding box center [128, 536] width 20 height 15
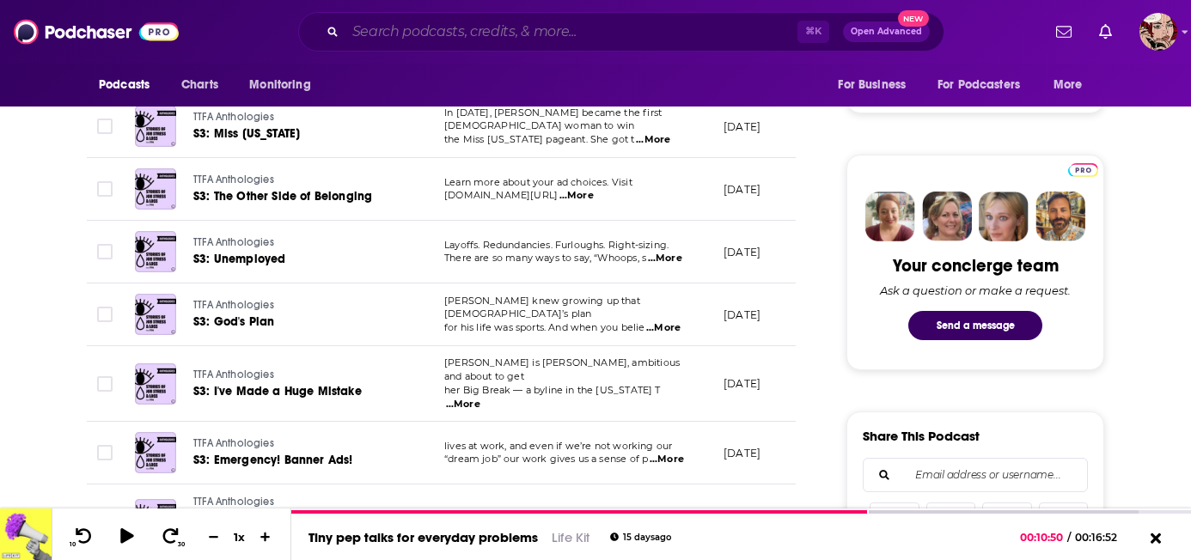
click at [542, 29] on input "Search podcasts, credits, & more..." at bounding box center [572, 32] width 452 height 28
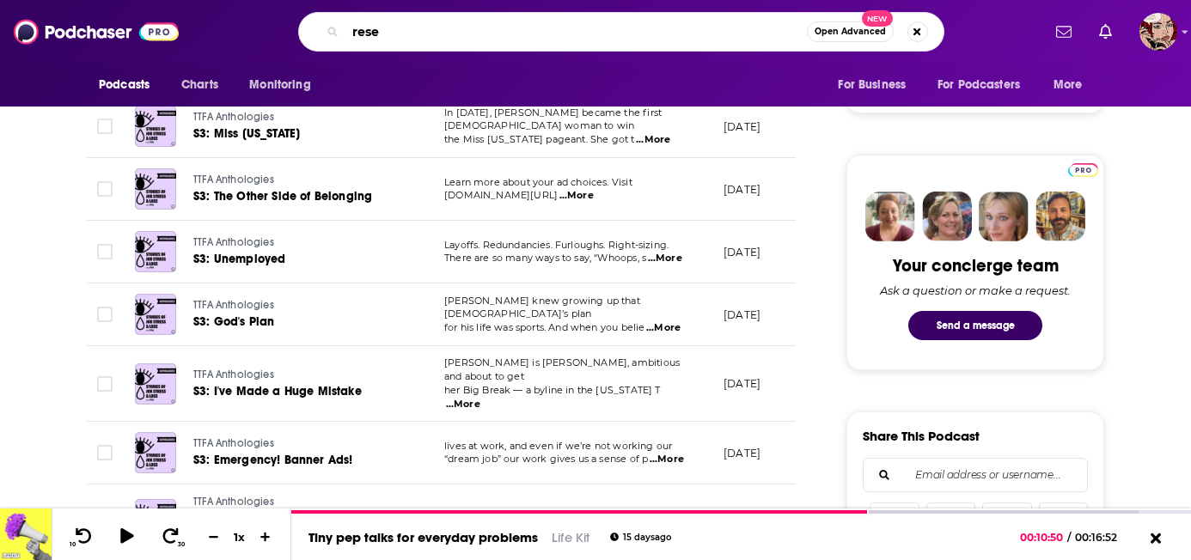
type input "reset"
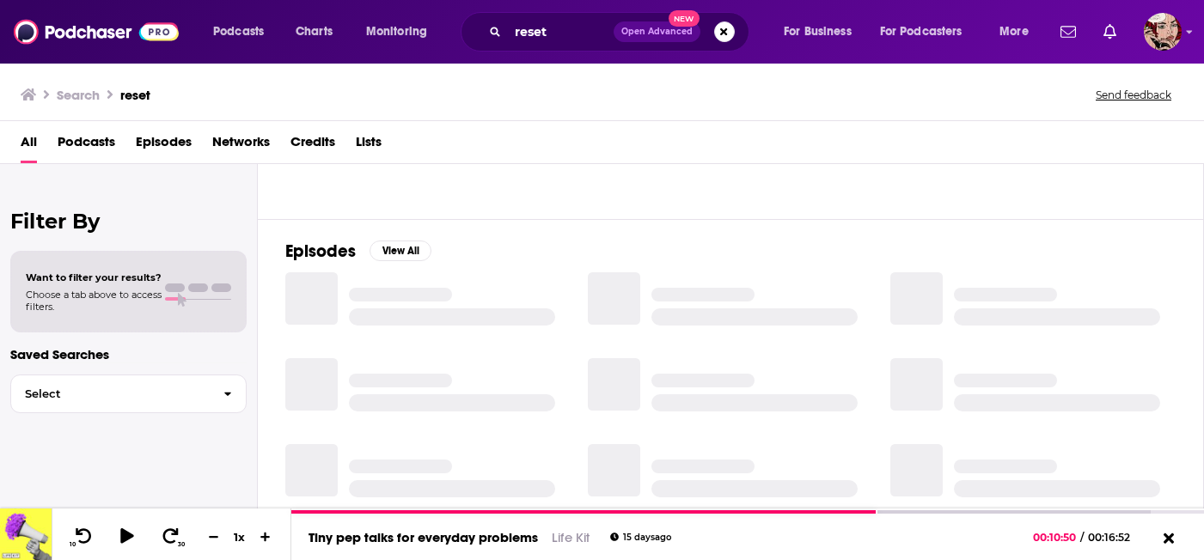
scroll to position [229, 0]
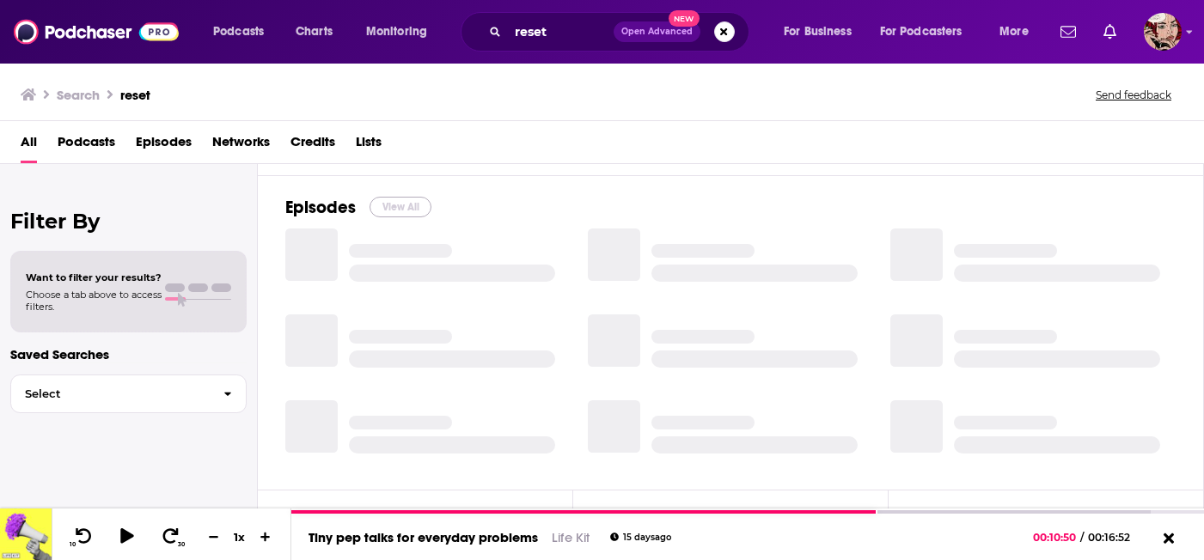
click at [401, 209] on button "View All" at bounding box center [401, 207] width 62 height 21
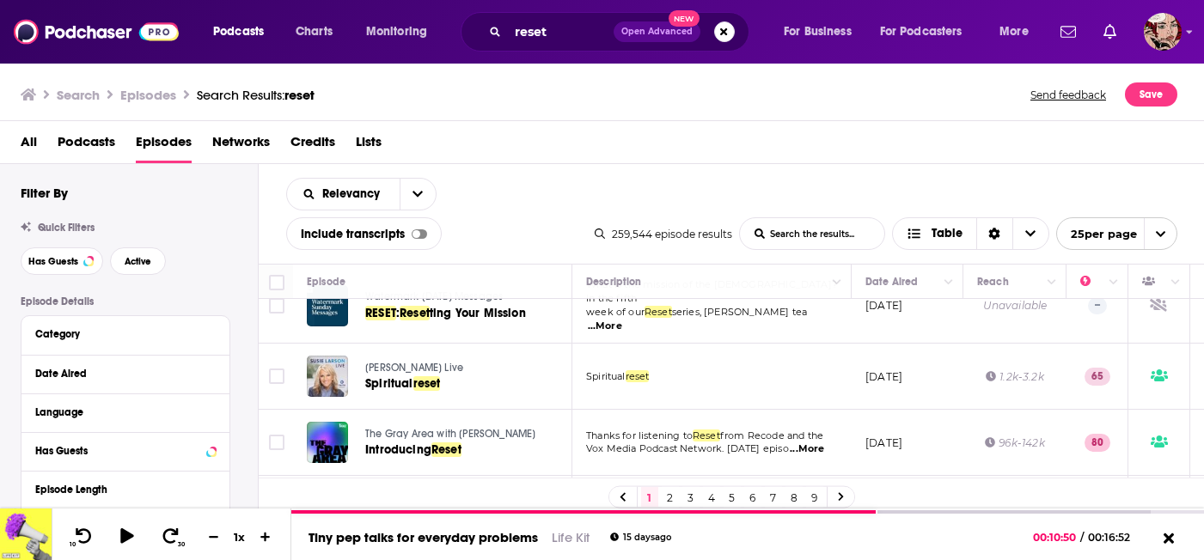
scroll to position [1523, 0]
click at [545, 43] on input "reset" at bounding box center [561, 32] width 106 height 28
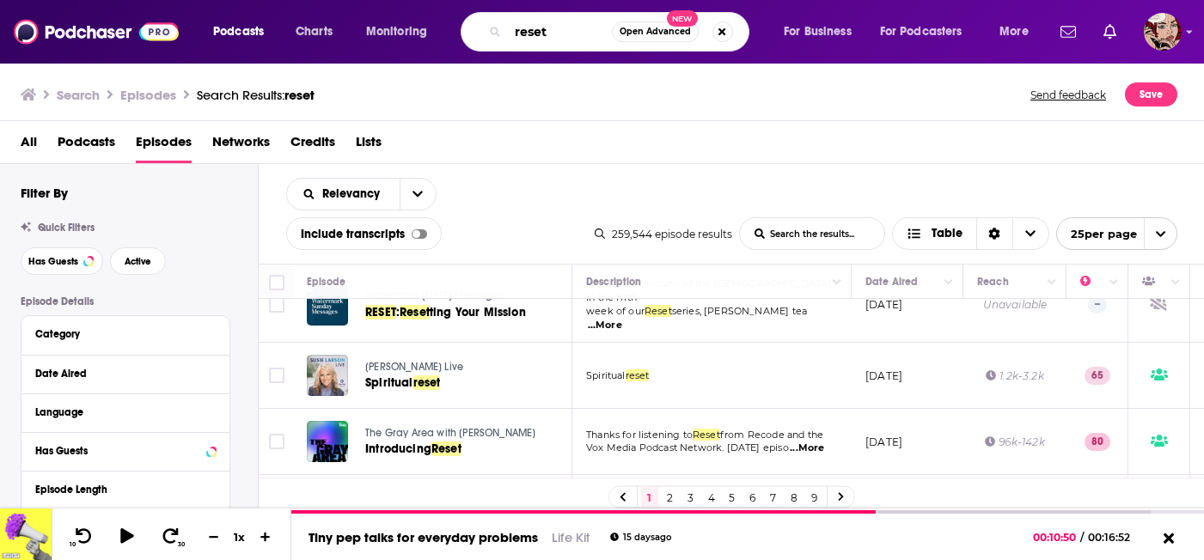
click at [545, 43] on input "reset" at bounding box center [560, 32] width 104 height 28
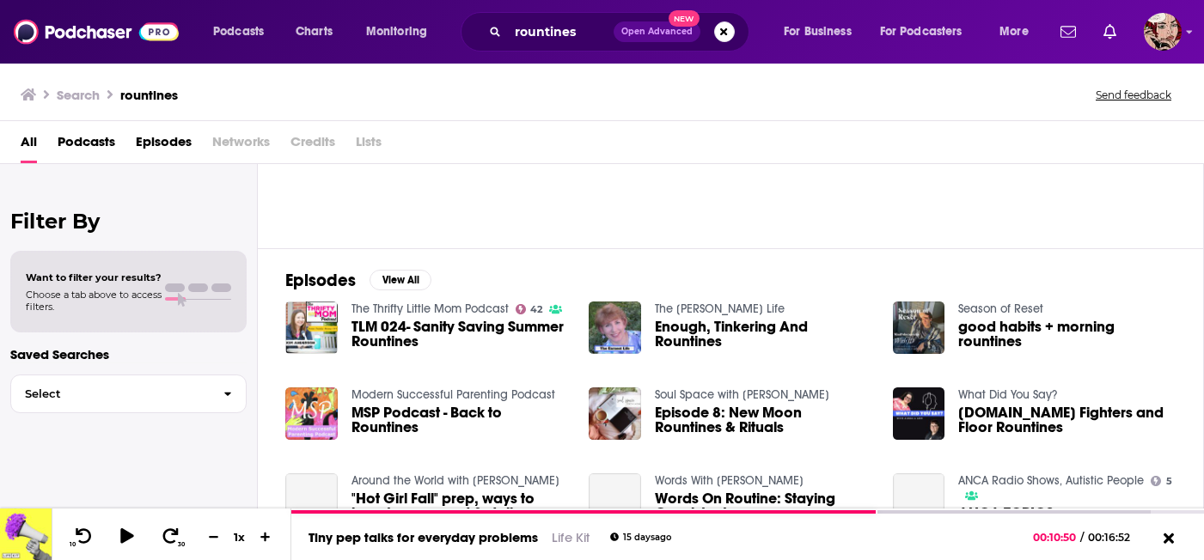
scroll to position [156, 0]
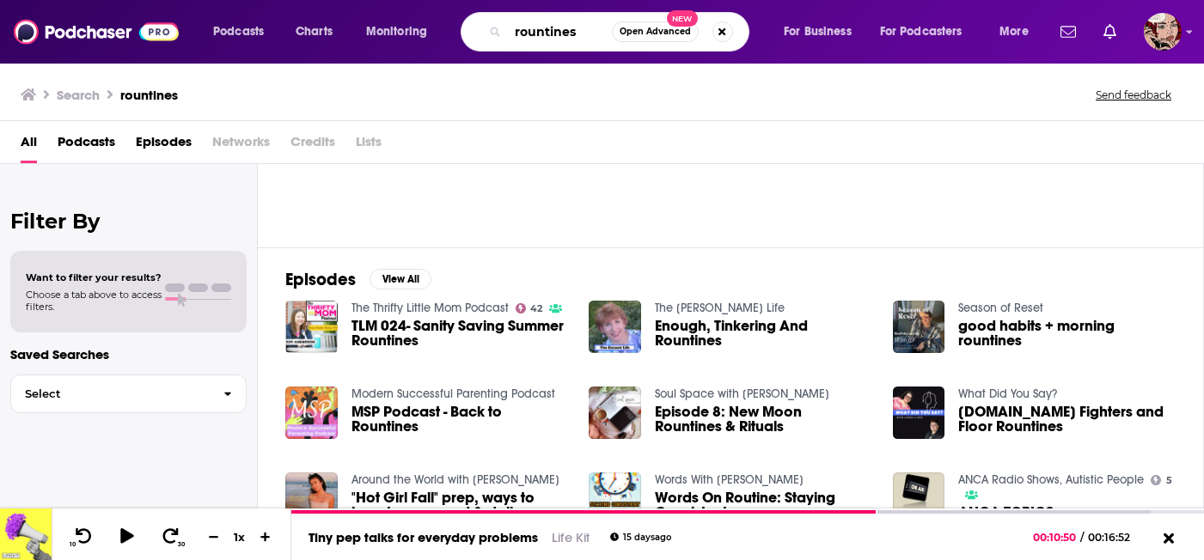
click at [527, 34] on input "rountines" at bounding box center [560, 32] width 104 height 28
type input "back to rountine"
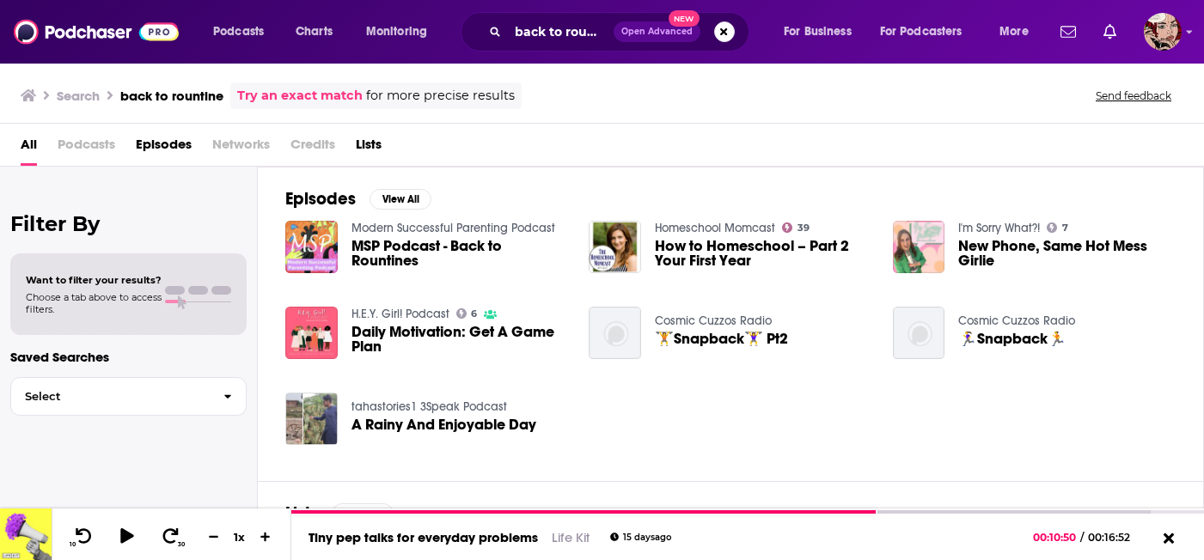
click at [412, 332] on span "Daily Motivation: Get A Game Plan" at bounding box center [460, 339] width 217 height 29
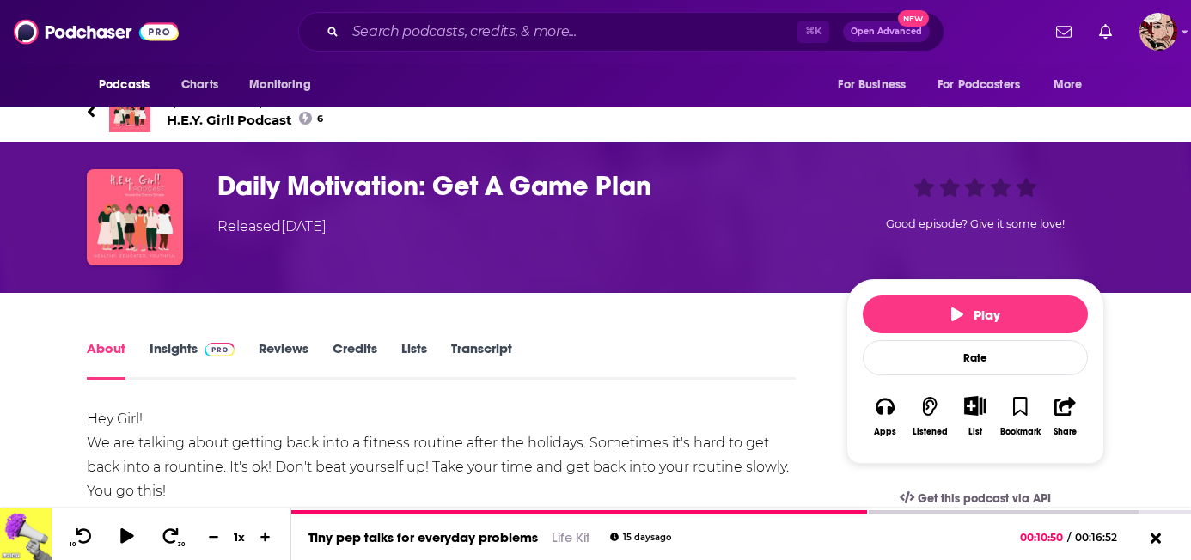
scroll to position [31, 0]
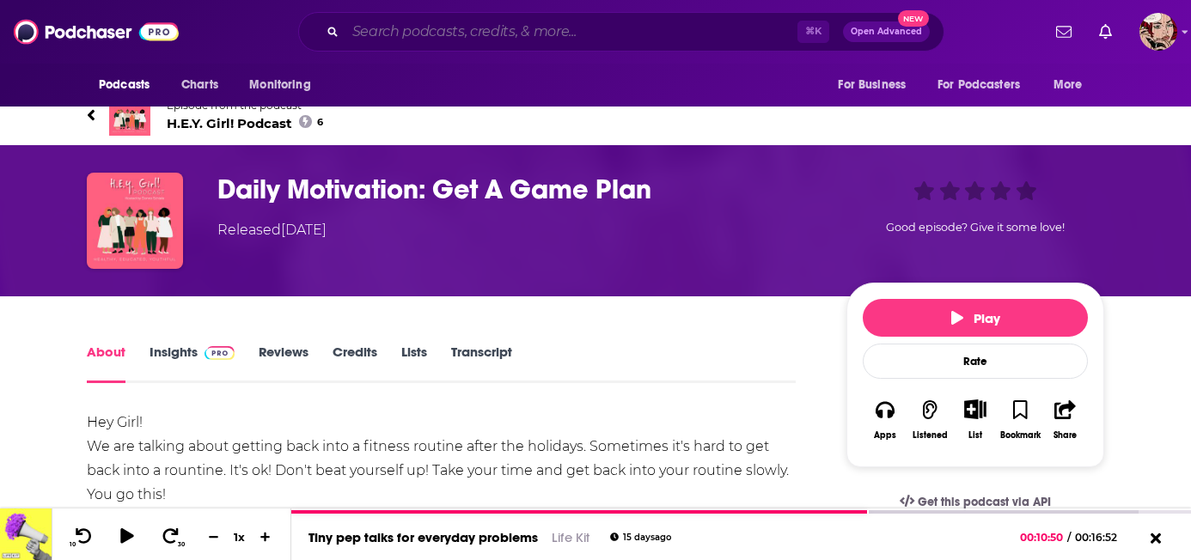
click at [540, 29] on input "Search podcasts, credits, & more..." at bounding box center [572, 32] width 452 height 28
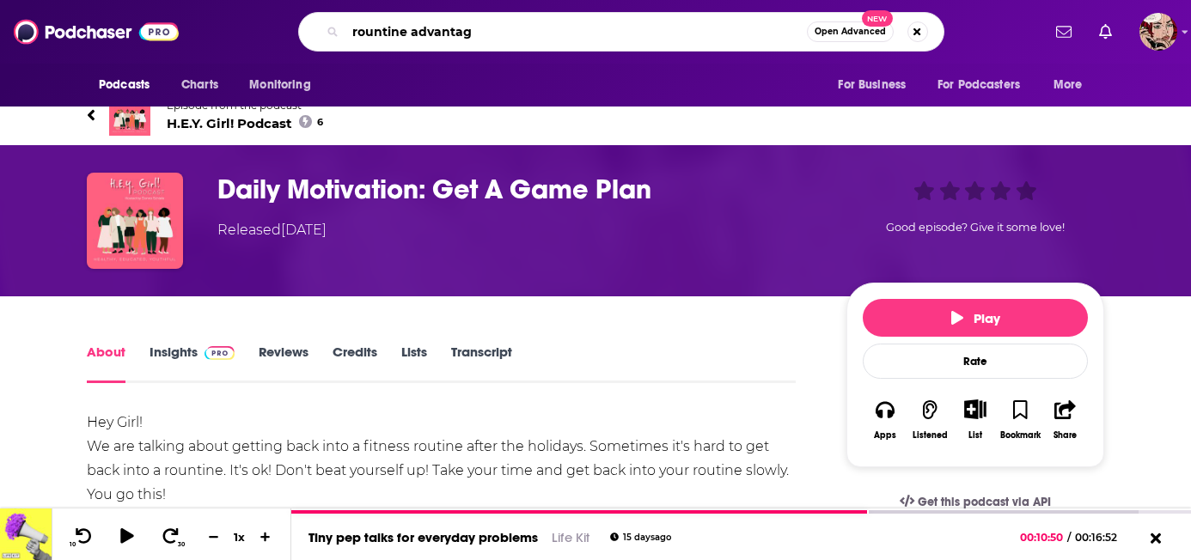
type input "rountine advantage"
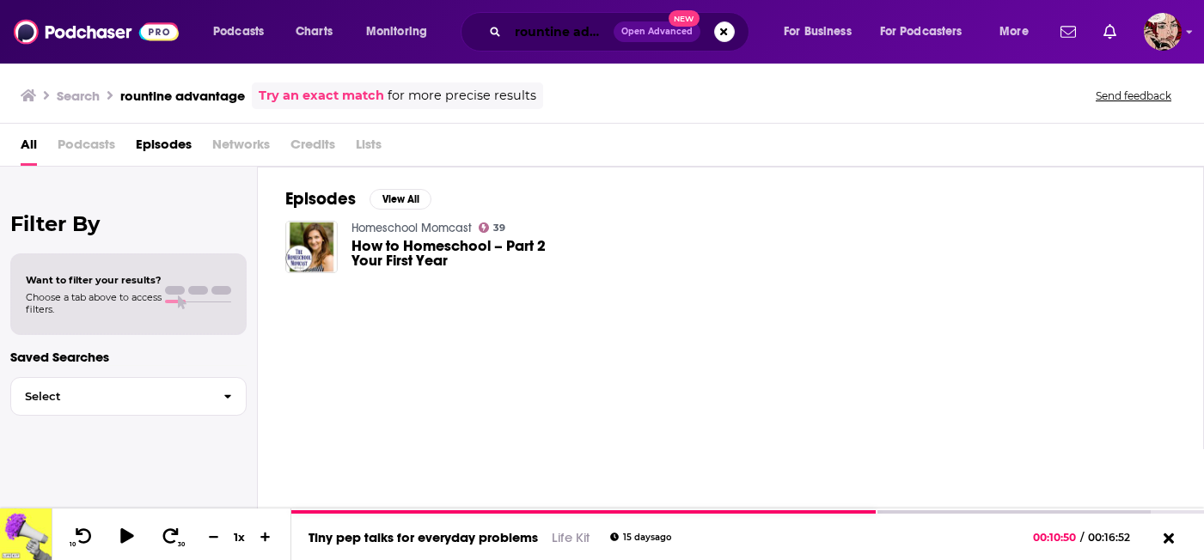
click at [542, 32] on input "rountine advantage" at bounding box center [561, 32] width 106 height 28
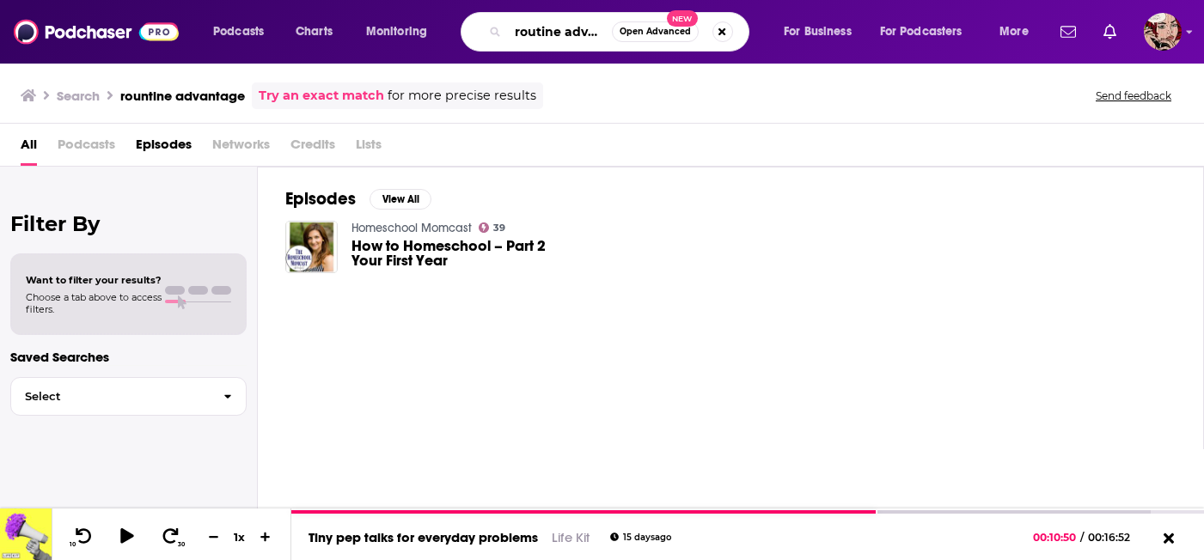
click at [565, 34] on input "routine advantage" at bounding box center [560, 32] width 104 height 28
paste input "The Routine A"
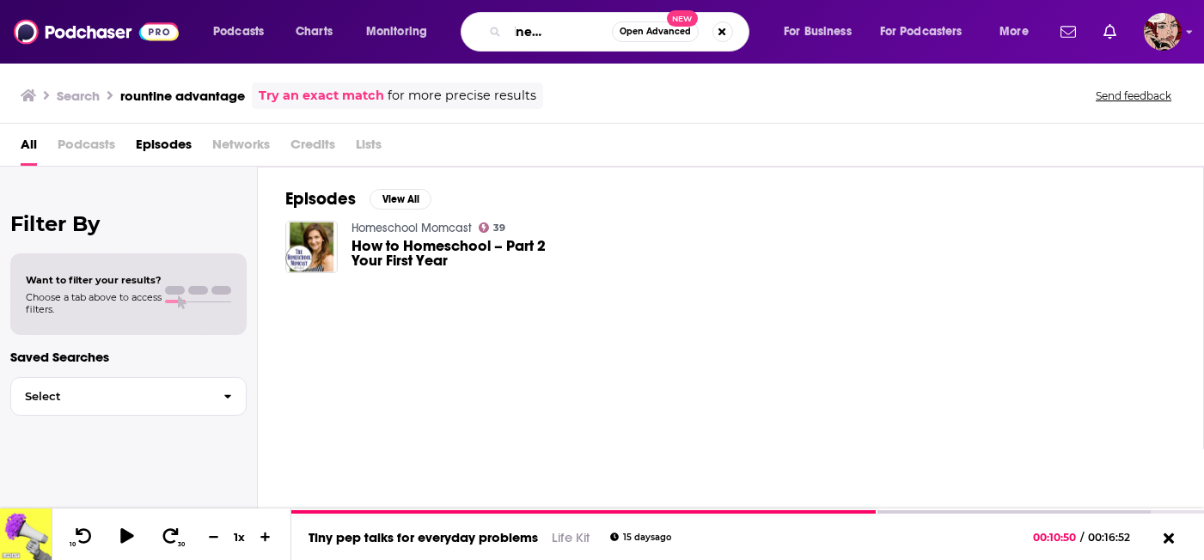
type input "The Routine Advantage"
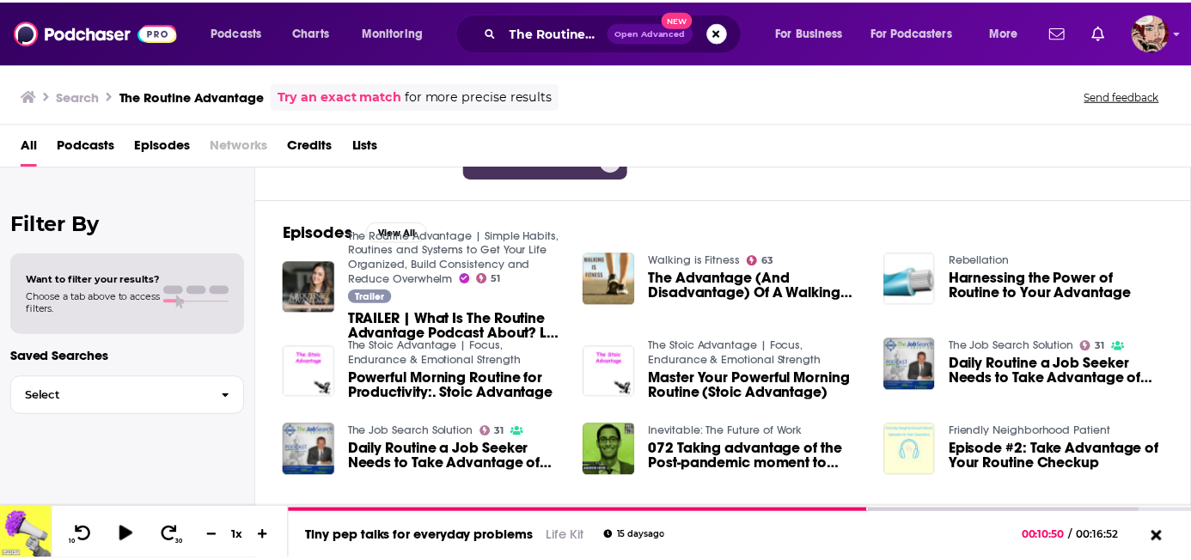
scroll to position [208, 0]
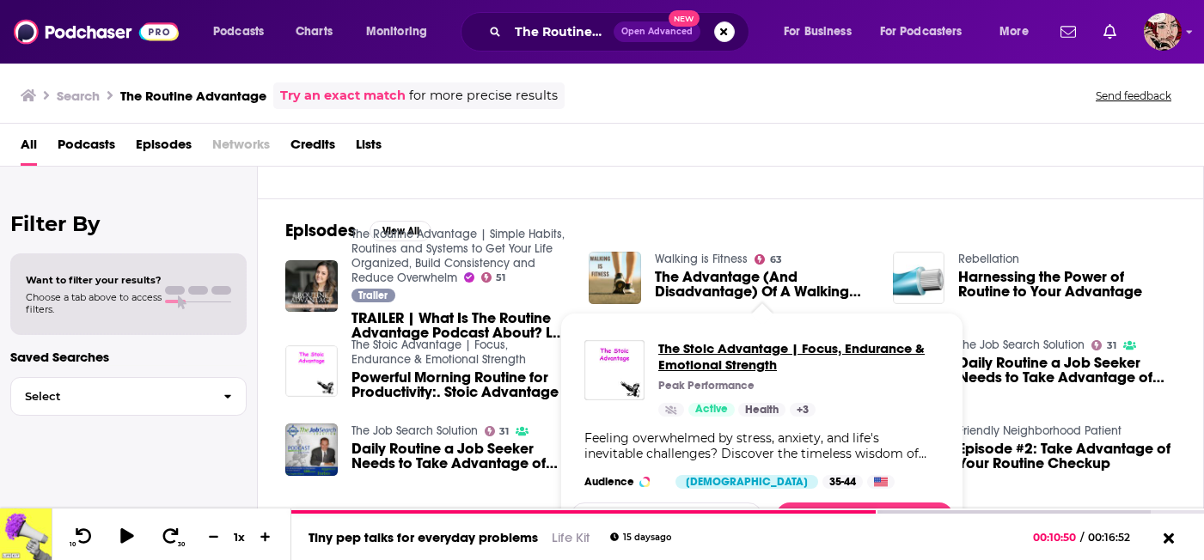
click at [686, 356] on span "The Stoic Advantage | Focus, Endurance & Emotional Strength" at bounding box center [798, 356] width 281 height 33
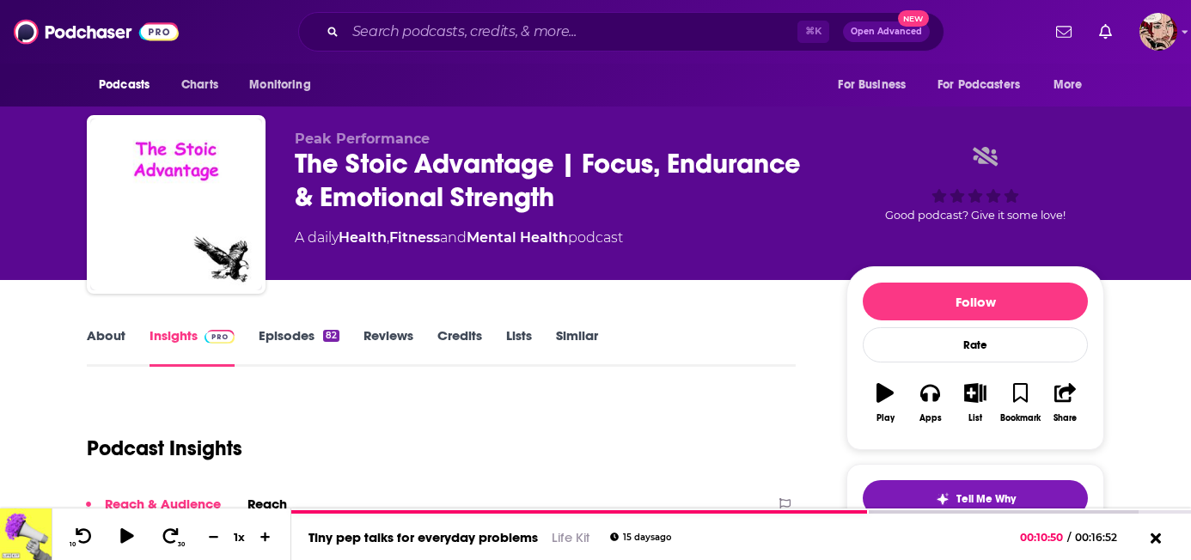
click at [291, 340] on link "Episodes 82" at bounding box center [299, 348] width 81 height 40
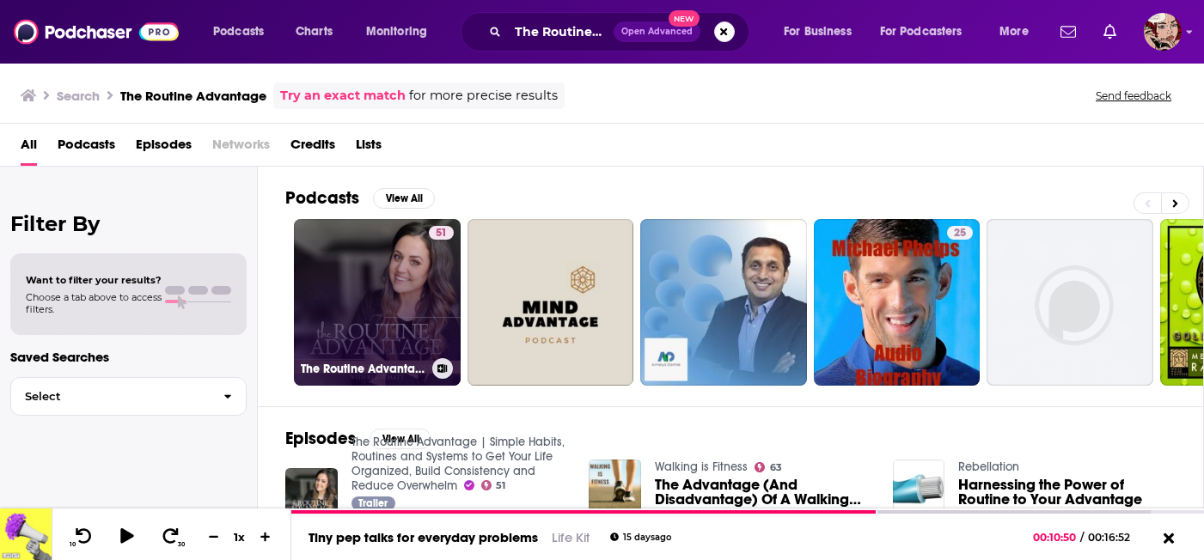
click at [369, 280] on link "51 The Routine Advantage | Simple Habits, Routines and Systems to Get Your Life…" at bounding box center [377, 302] width 167 height 167
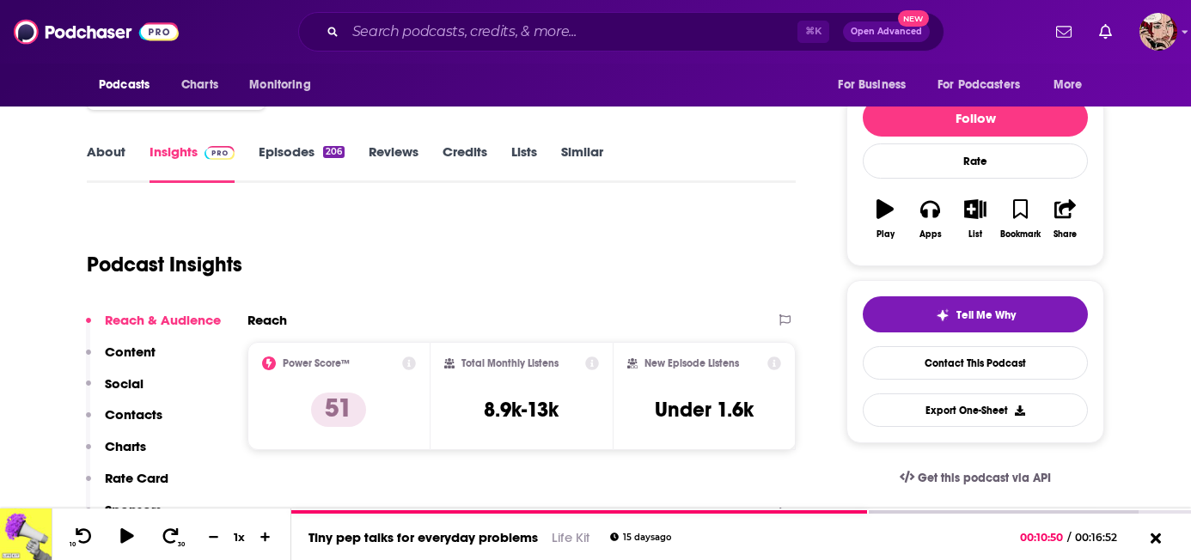
scroll to position [190, 0]
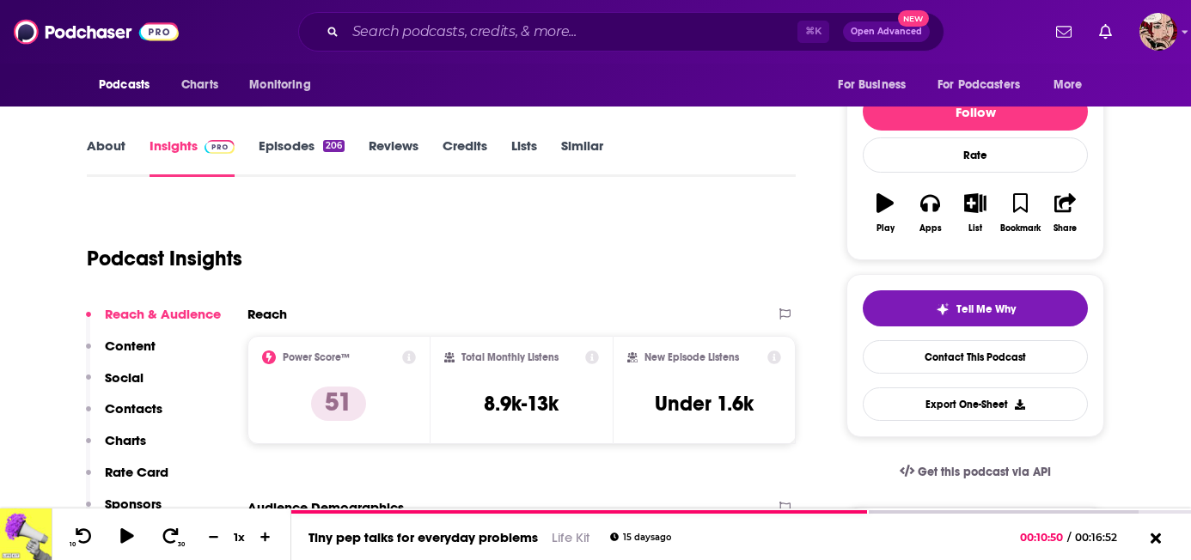
click at [300, 160] on link "Episodes 206" at bounding box center [302, 158] width 86 height 40
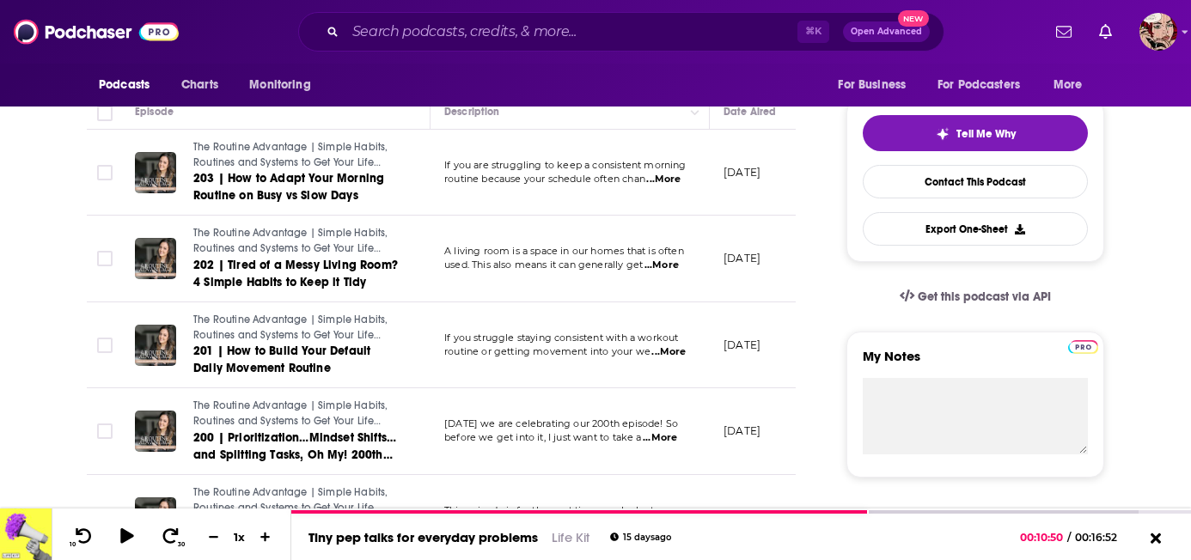
scroll to position [361, 0]
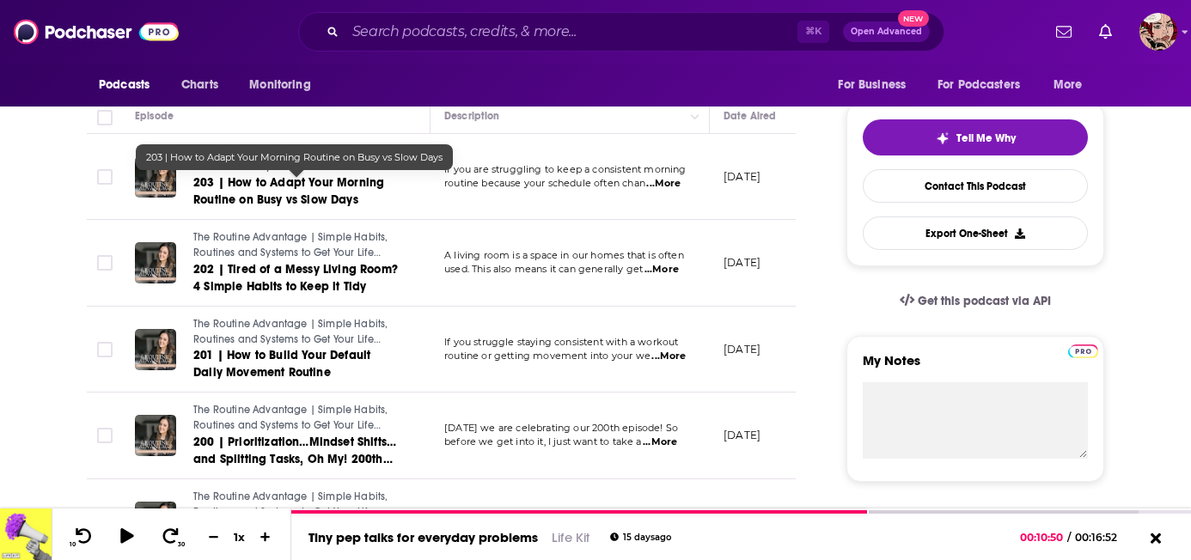
click at [334, 187] on span "203 | How to Adapt Your Morning Routine on Busy vs Slow Days" at bounding box center [288, 191] width 191 height 32
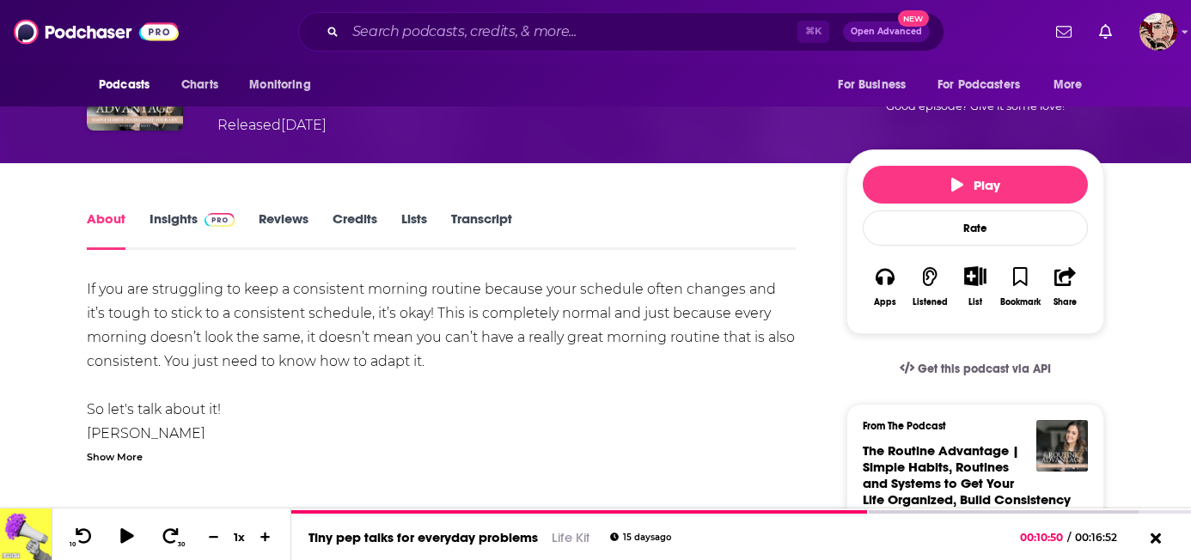
scroll to position [173, 0]
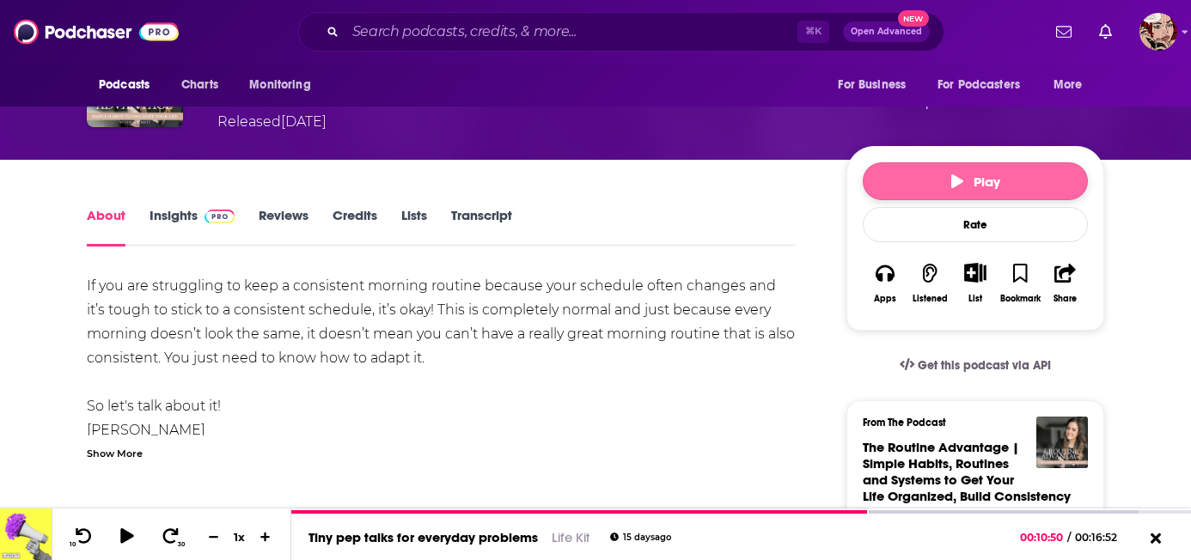
click at [933, 162] on button "Play" at bounding box center [975, 181] width 225 height 38
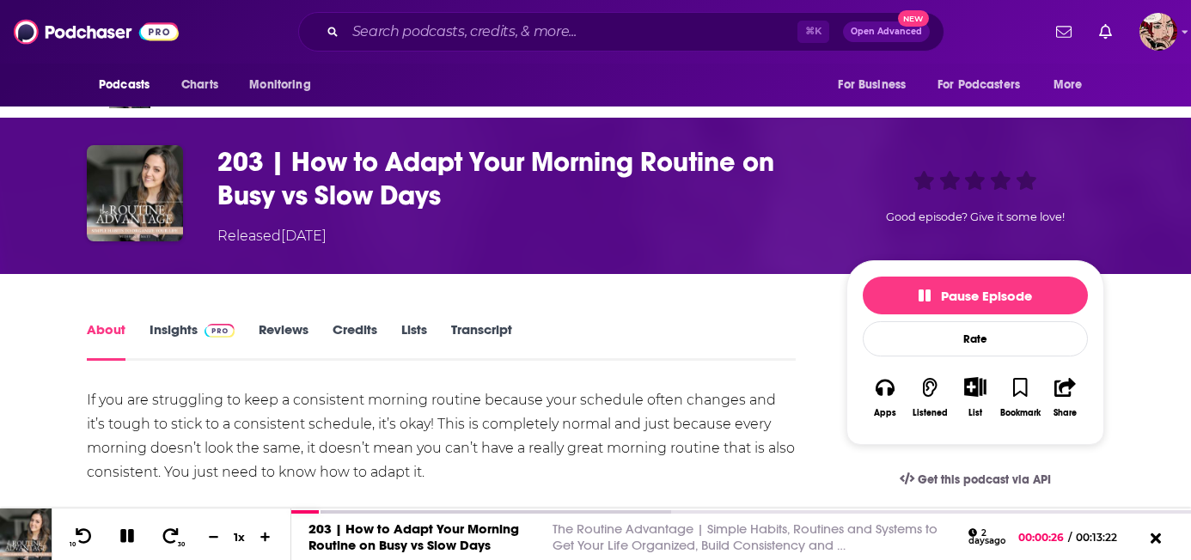
scroll to position [74, 0]
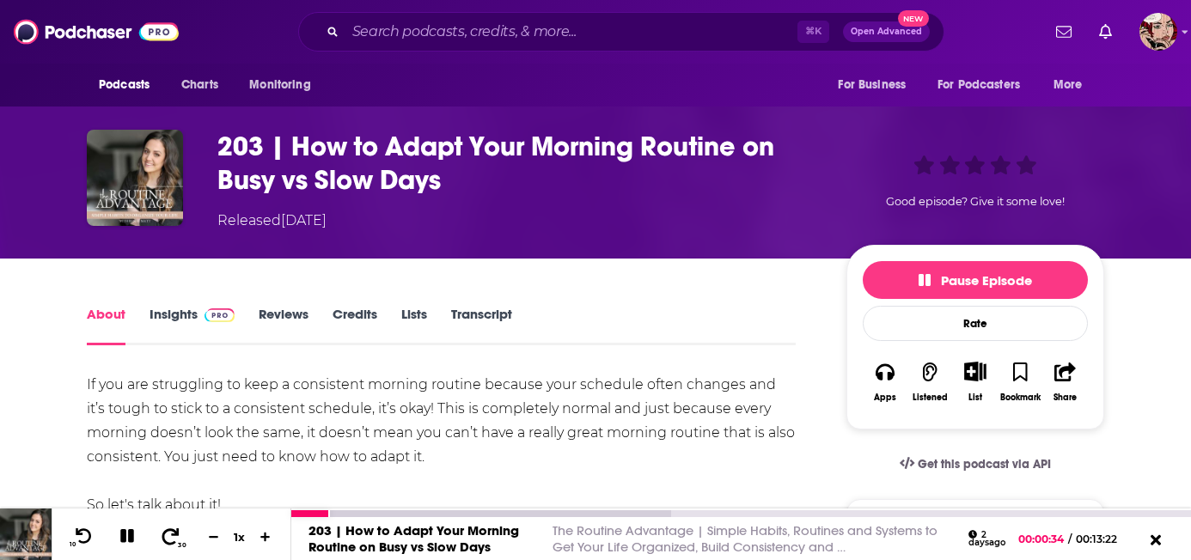
click at [172, 536] on icon at bounding box center [170, 536] width 21 height 17
click at [126, 538] on icon at bounding box center [128, 536] width 20 height 15
click at [126, 538] on icon at bounding box center [126, 536] width 15 height 17
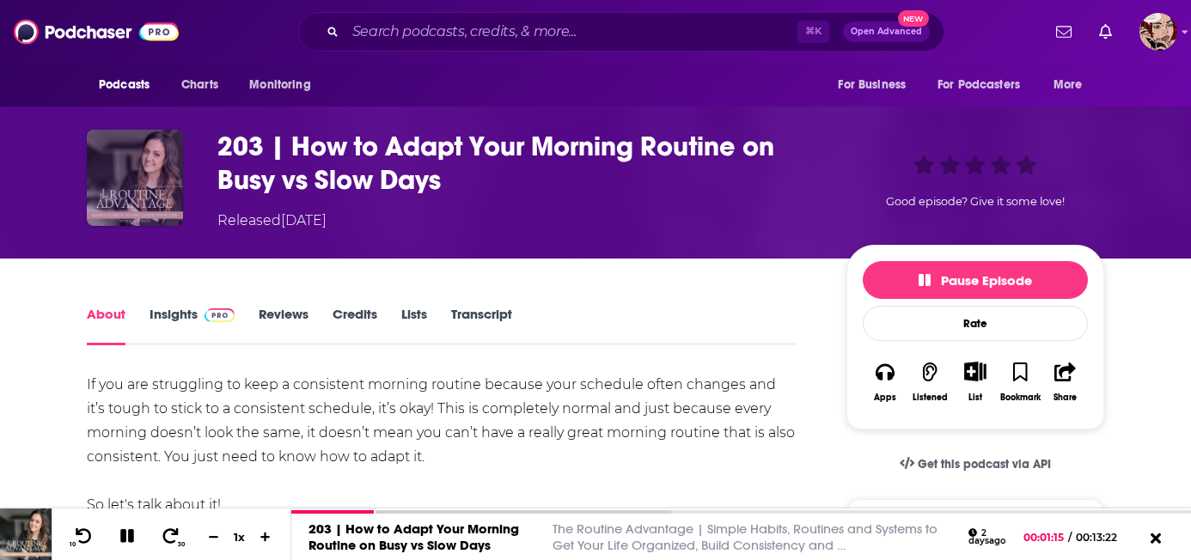
click at [151, 130] on img "203 | How to Adapt Your Morning Routine on Busy vs Slow Days" at bounding box center [135, 178] width 96 height 96
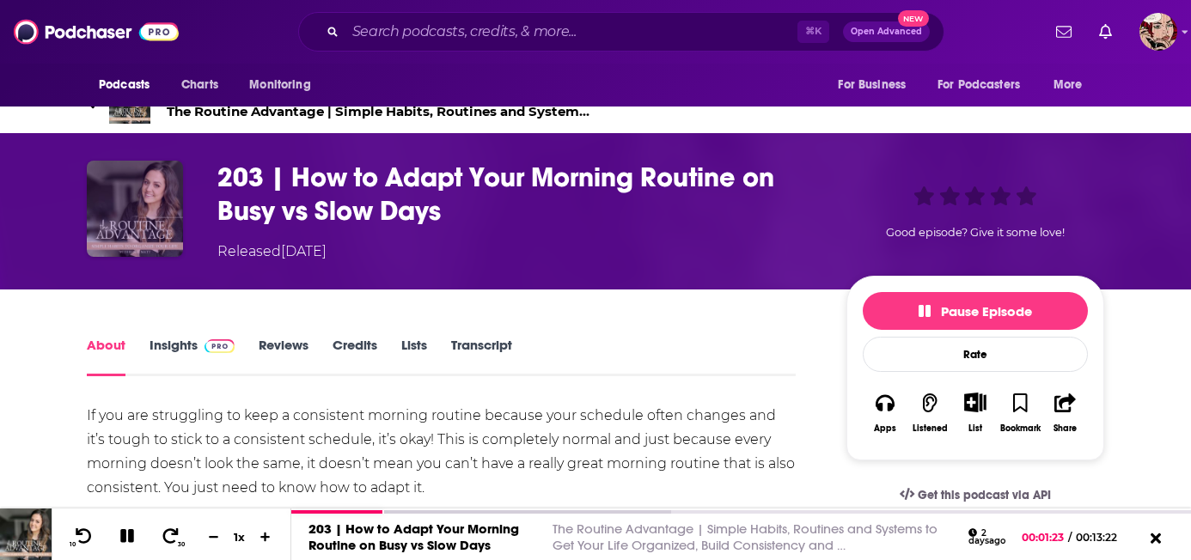
scroll to position [0, 0]
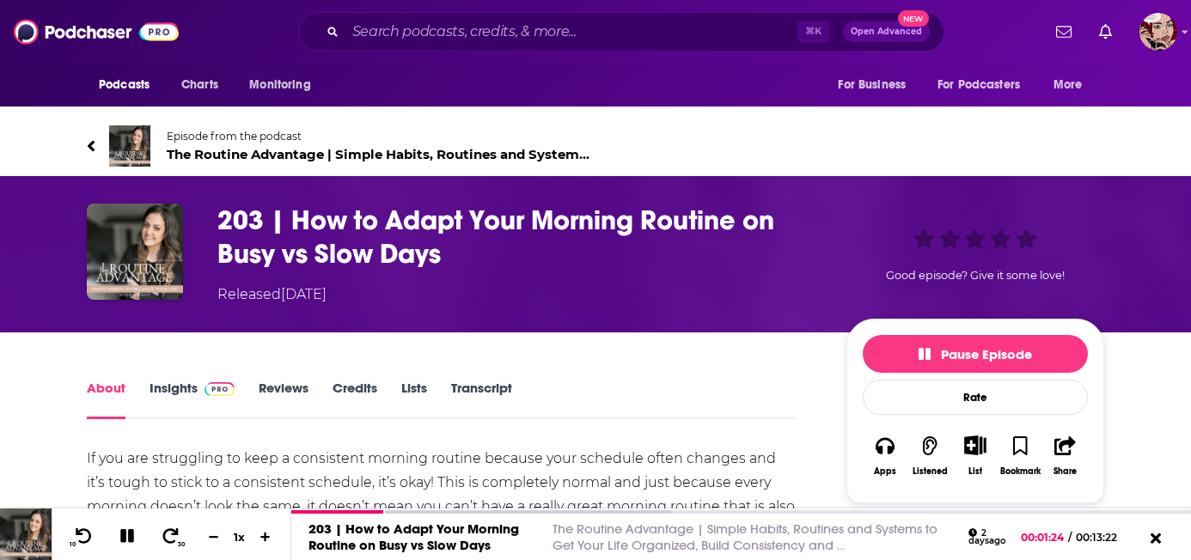
click at [131, 126] on img at bounding box center [129, 146] width 41 height 41
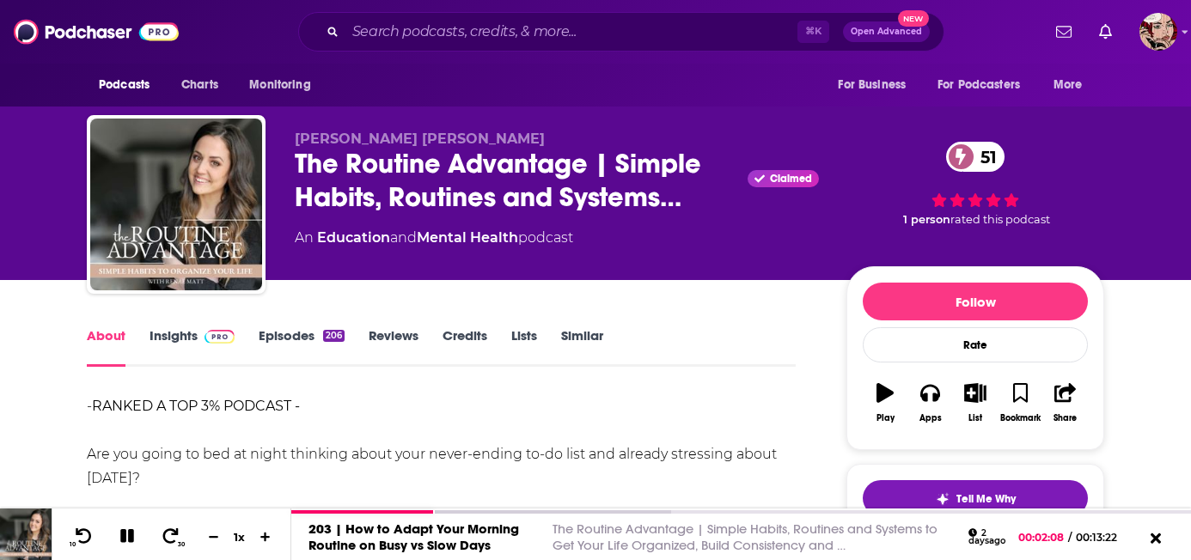
click at [279, 334] on link "Episodes 206" at bounding box center [302, 348] width 86 height 40
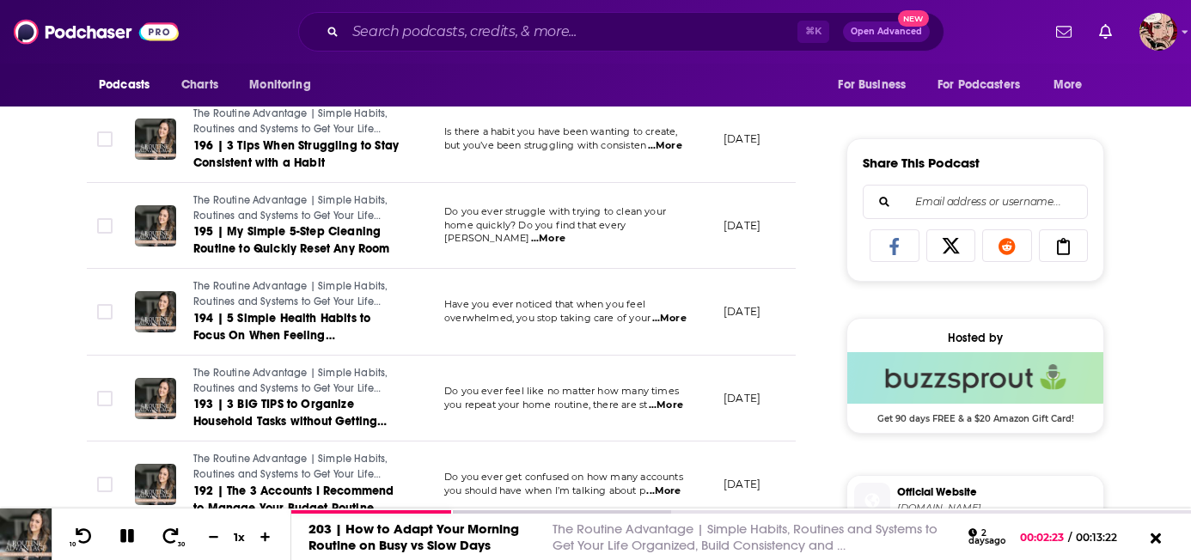
scroll to position [1013, 0]
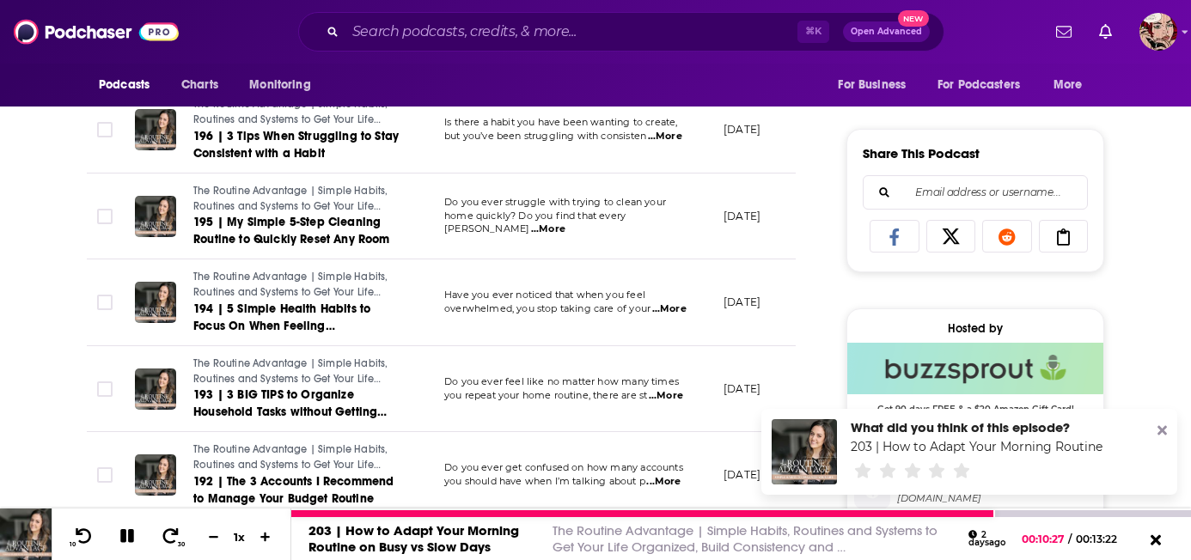
click at [502, 533] on link "203 | How to Adapt Your Morning Routine on Busy vs Slow Days" at bounding box center [414, 539] width 211 height 33
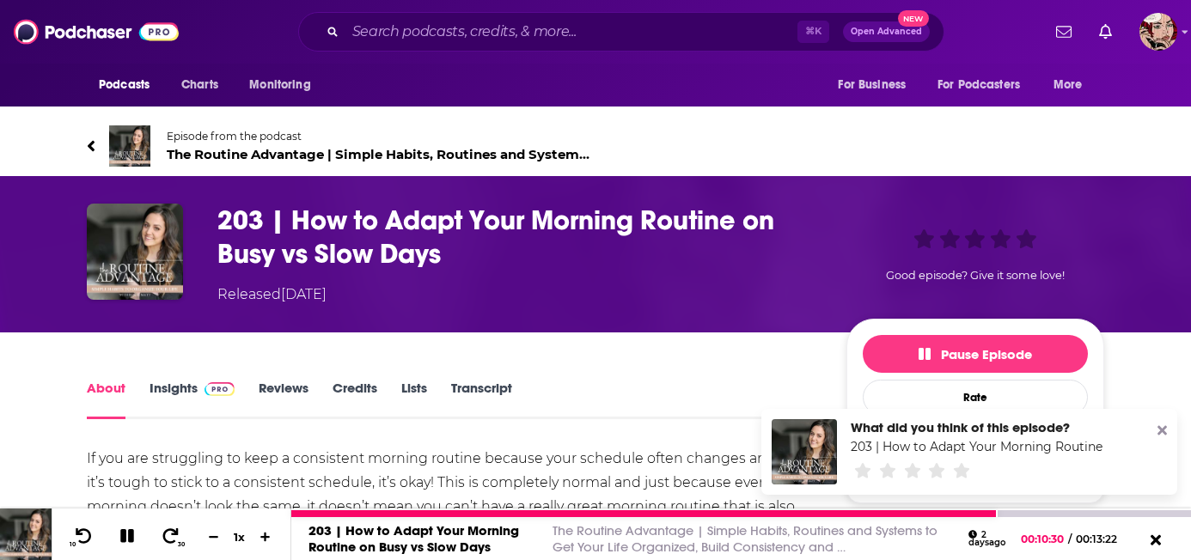
click at [128, 532] on icon at bounding box center [127, 537] width 14 height 14
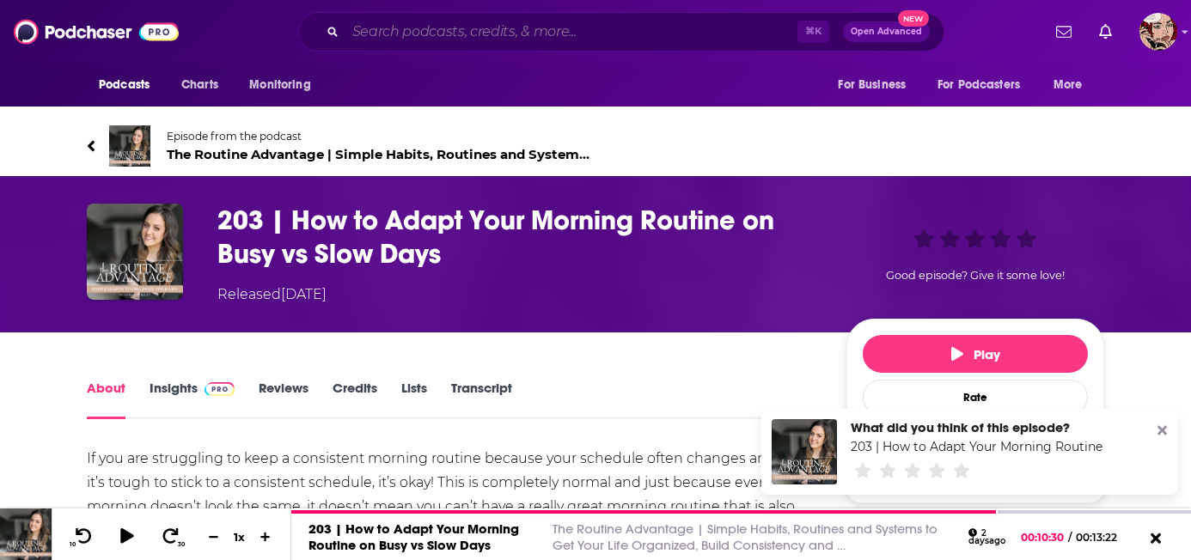
click at [548, 29] on input "Search podcasts, credits, & more..." at bounding box center [572, 32] width 452 height 28
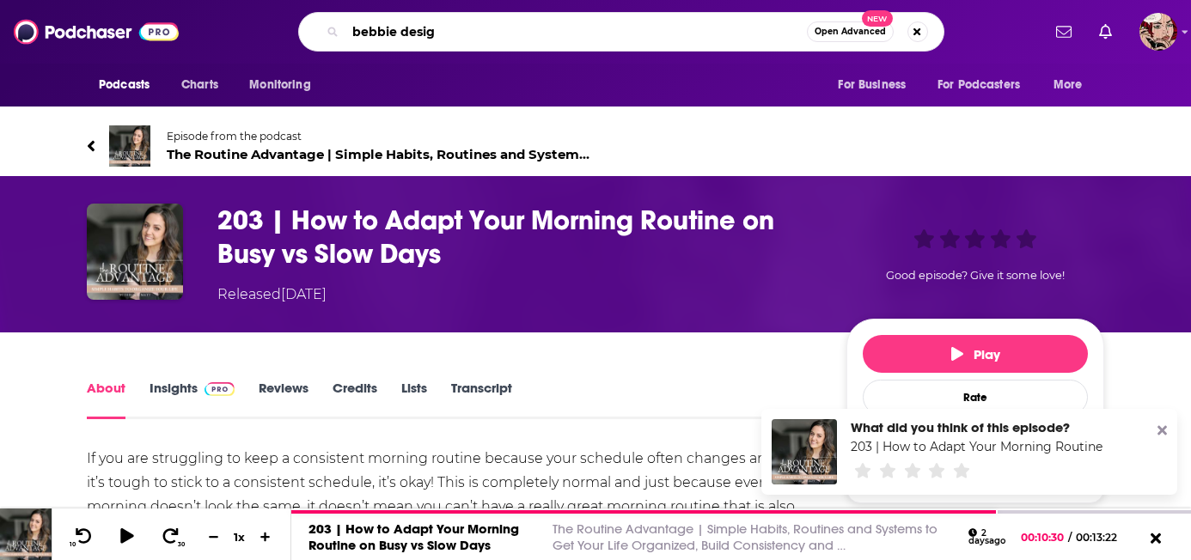
type input "bebbie design"
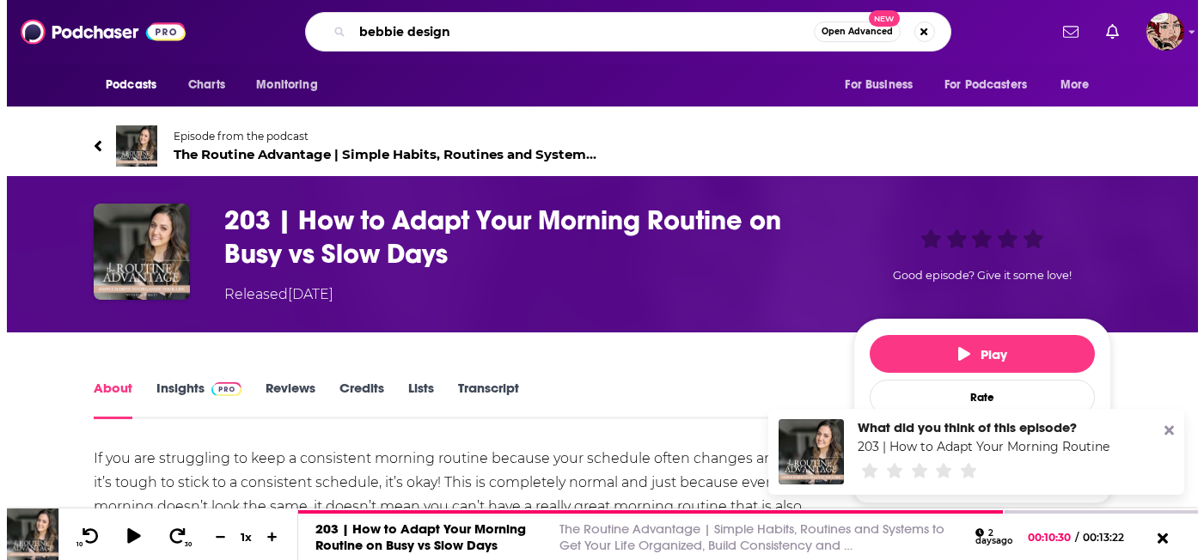
scroll to position [0, 14]
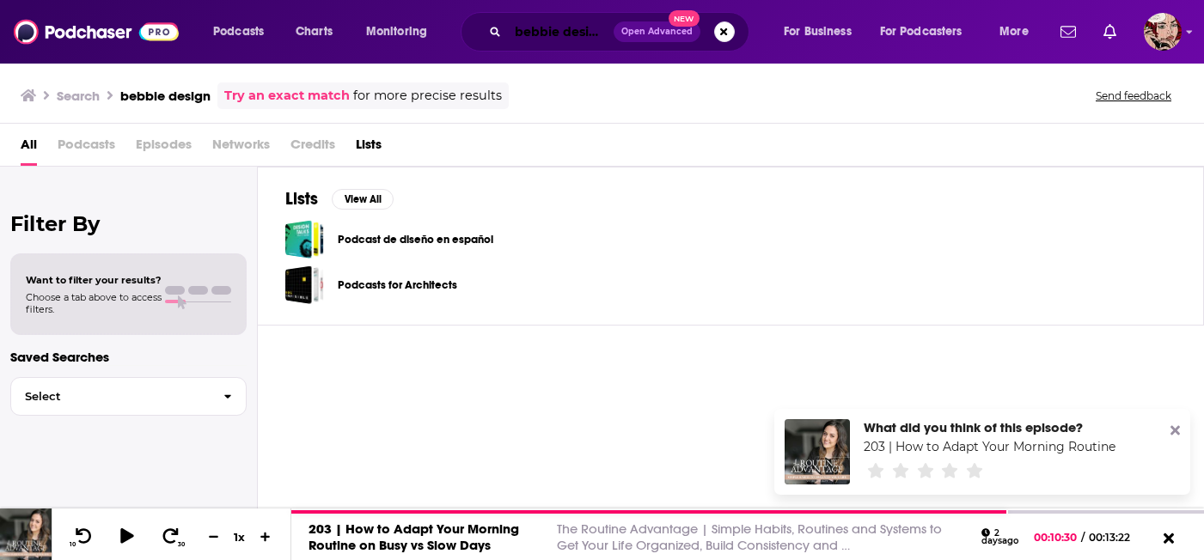
click at [581, 30] on input "bebbie design" at bounding box center [561, 32] width 106 height 28
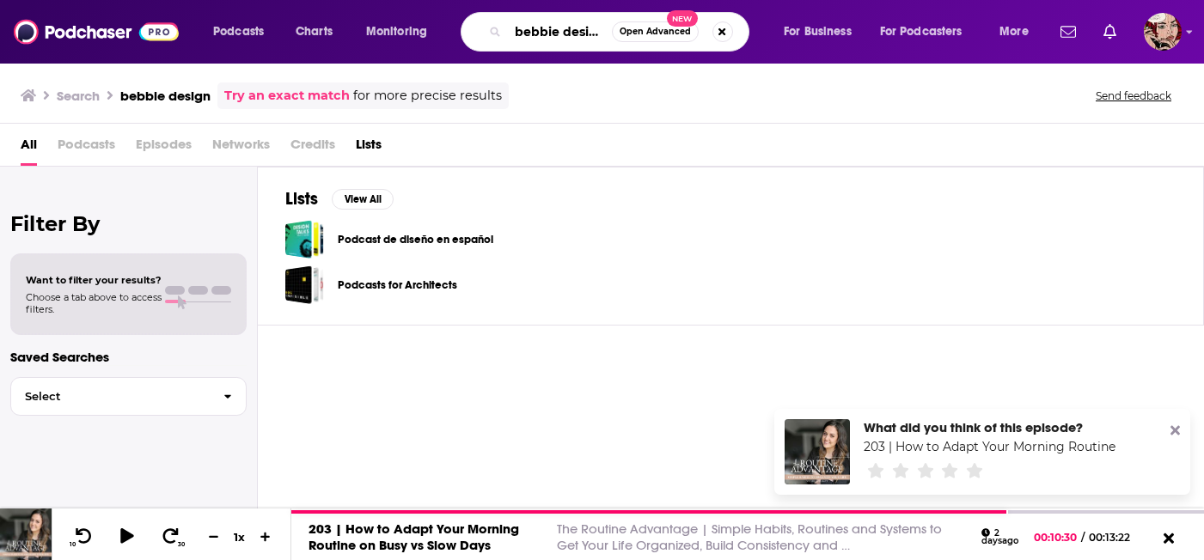
click at [581, 30] on input "bebbie design" at bounding box center [560, 32] width 104 height 28
type input "[PERSON_NAME] design"
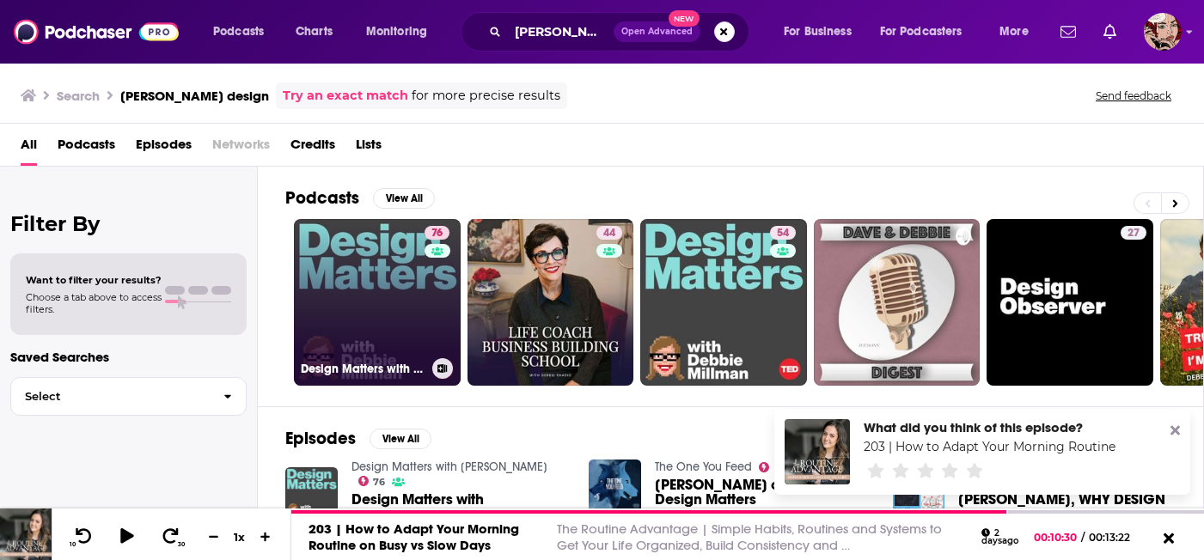
click at [392, 270] on link "76 Design Matters with [PERSON_NAME]" at bounding box center [377, 302] width 167 height 167
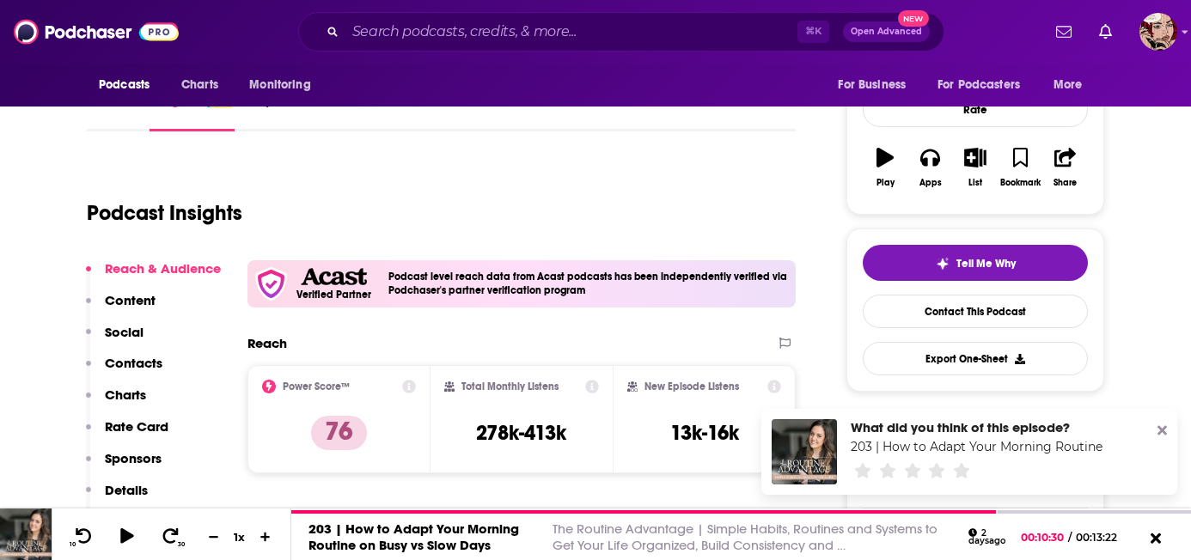
scroll to position [236, 0]
click at [279, 96] on link "Episodes 648" at bounding box center [302, 111] width 87 height 40
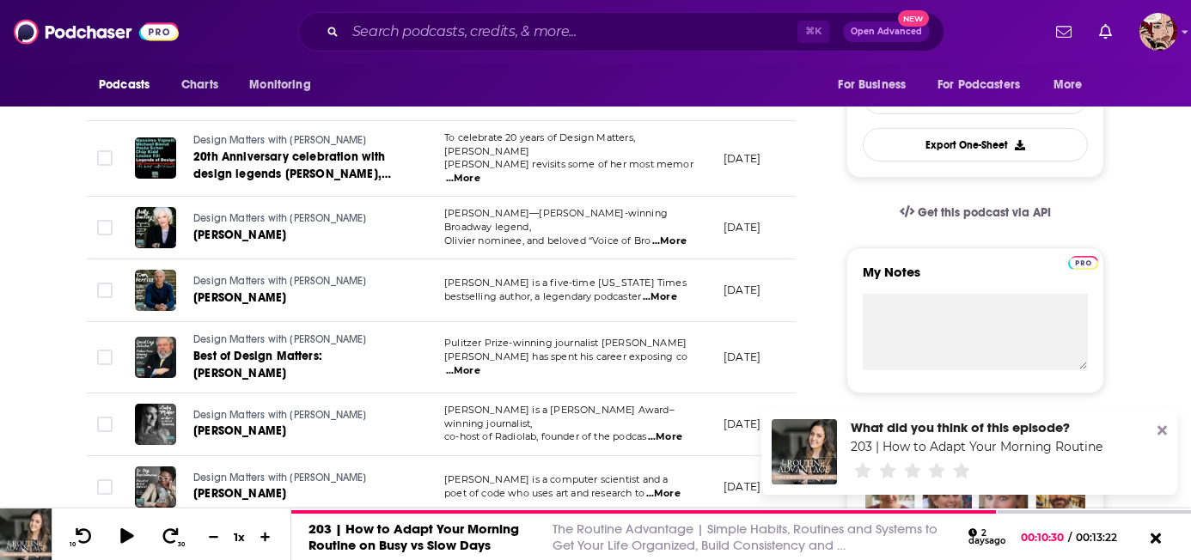
scroll to position [454, 0]
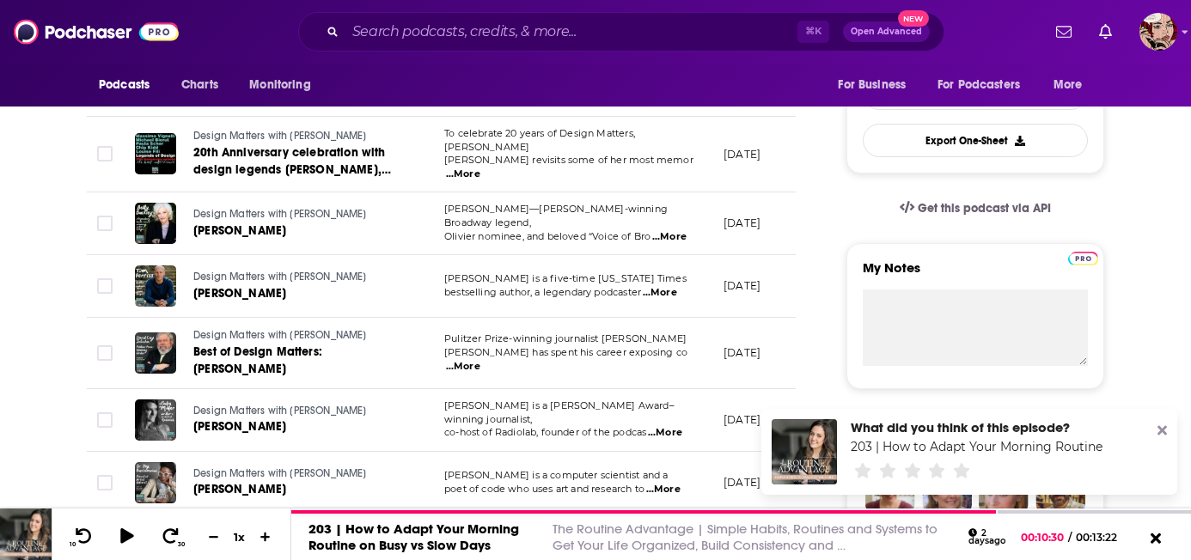
click at [664, 286] on span "...More" at bounding box center [660, 293] width 34 height 14
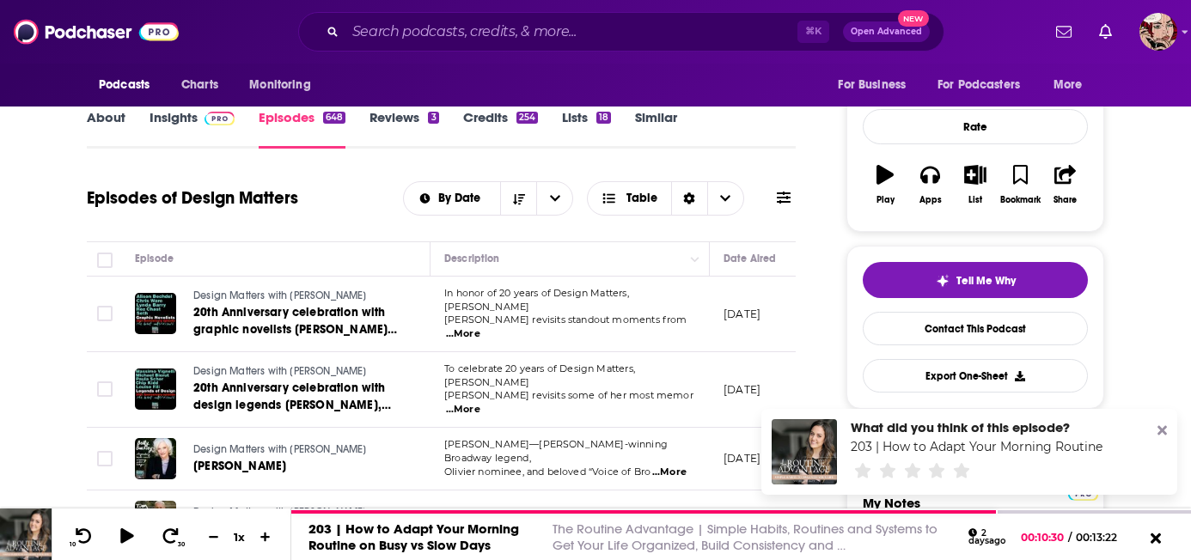
scroll to position [0, 0]
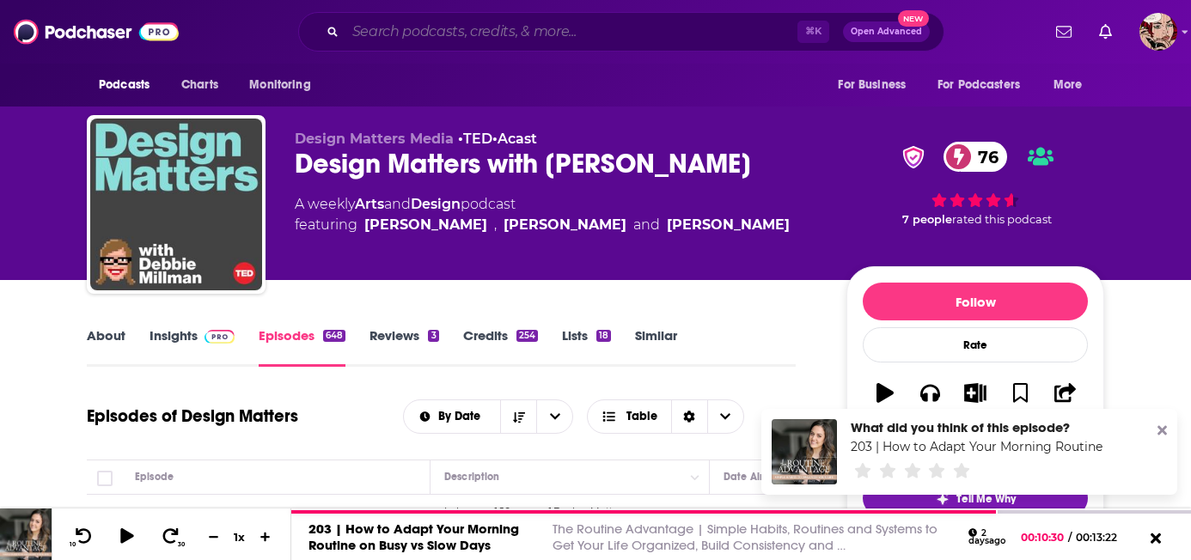
click at [530, 33] on input "Search podcasts, credits, & more..." at bounding box center [572, 32] width 452 height 28
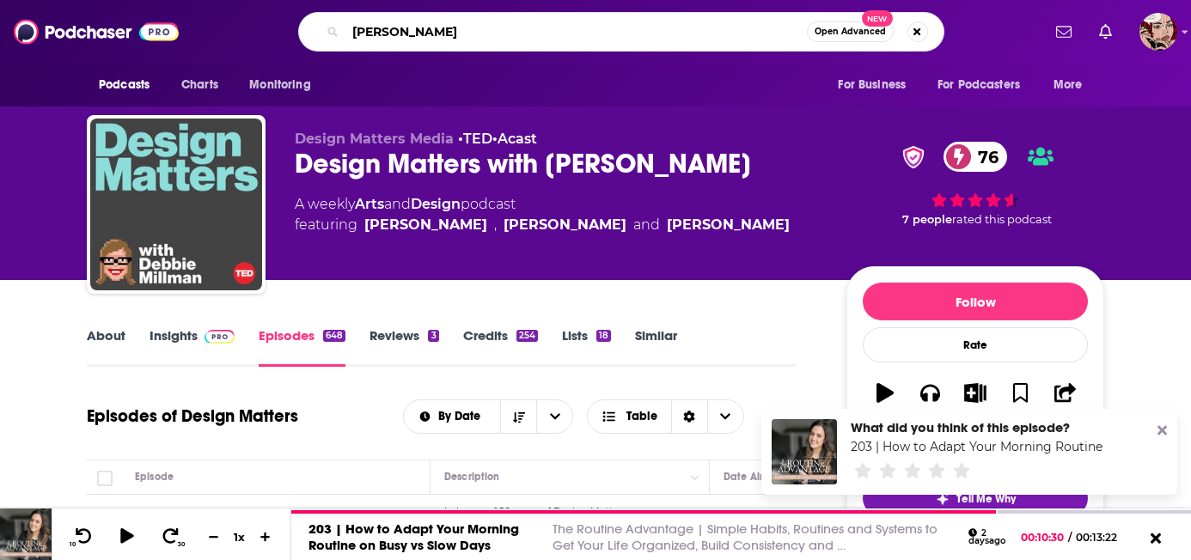
type input "[PERSON_NAME]"
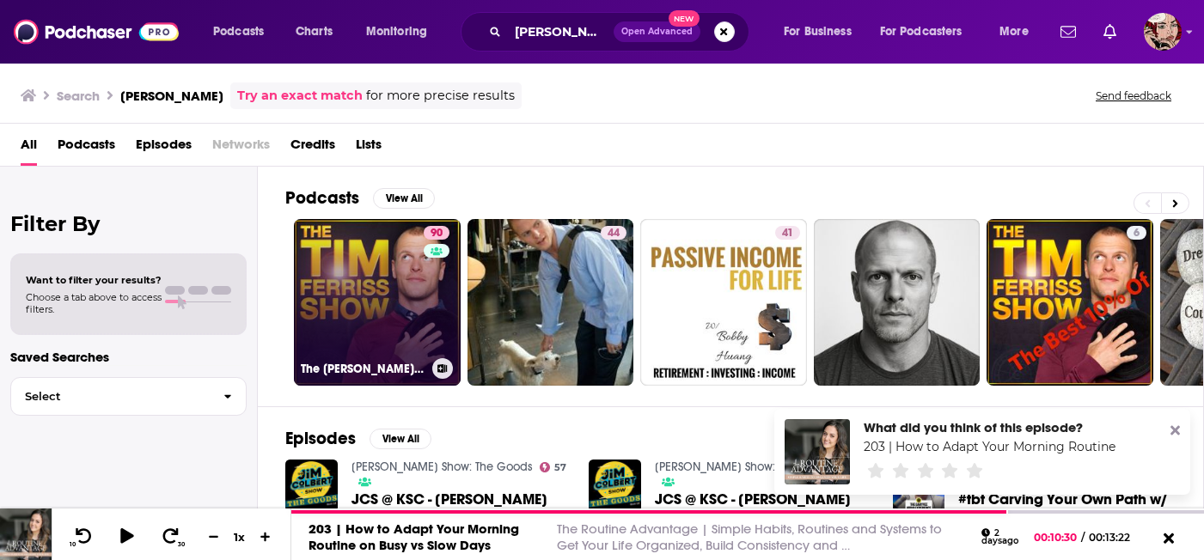
click at [367, 334] on link "90 The [PERSON_NAME] Show" at bounding box center [377, 302] width 167 height 167
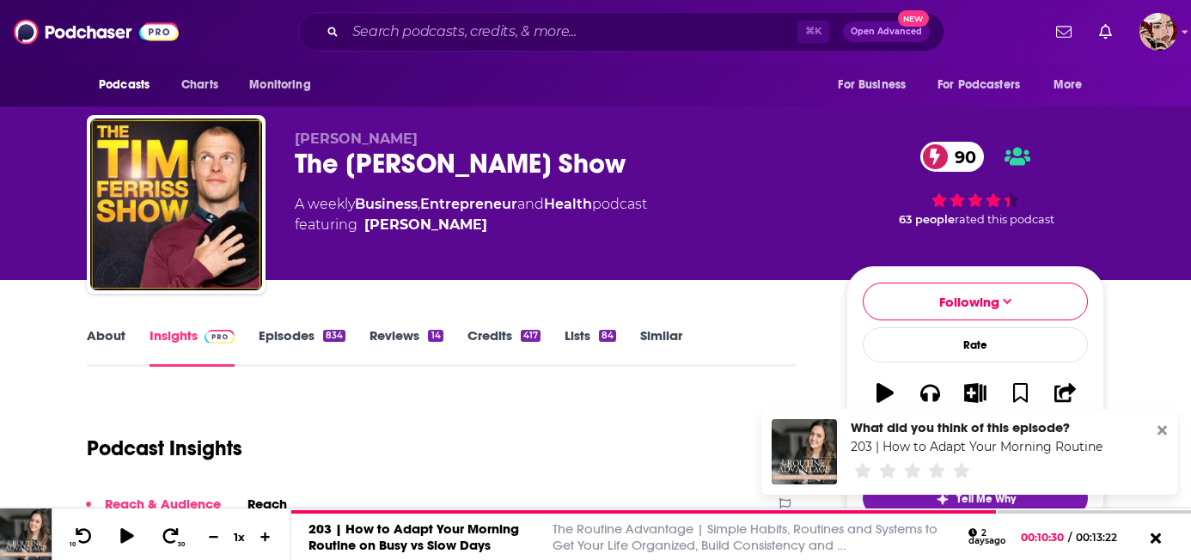
click at [289, 333] on link "Episodes 834" at bounding box center [302, 348] width 87 height 40
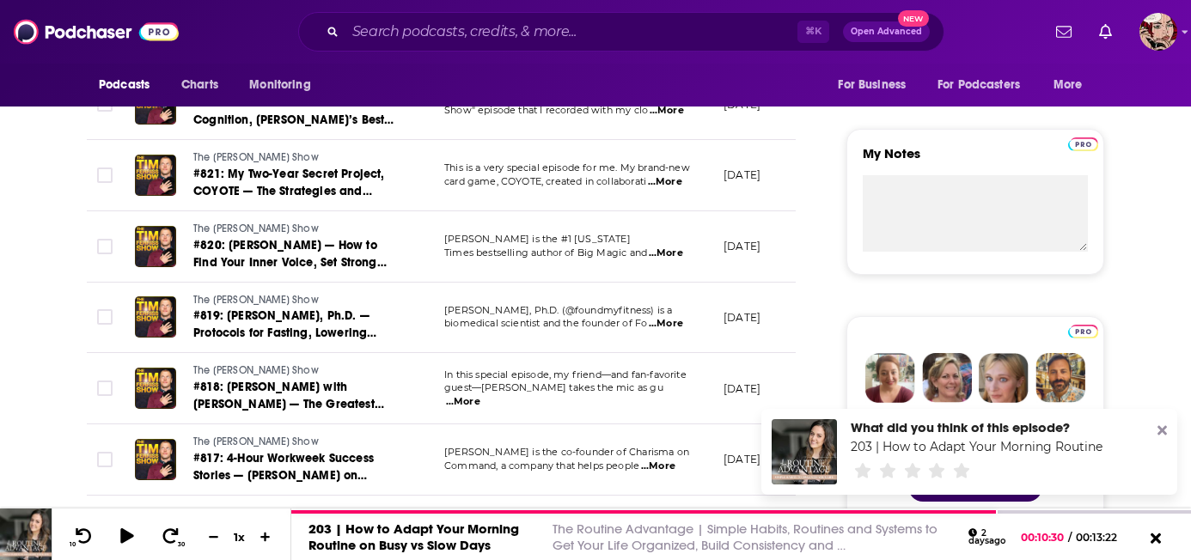
scroll to position [570, 0]
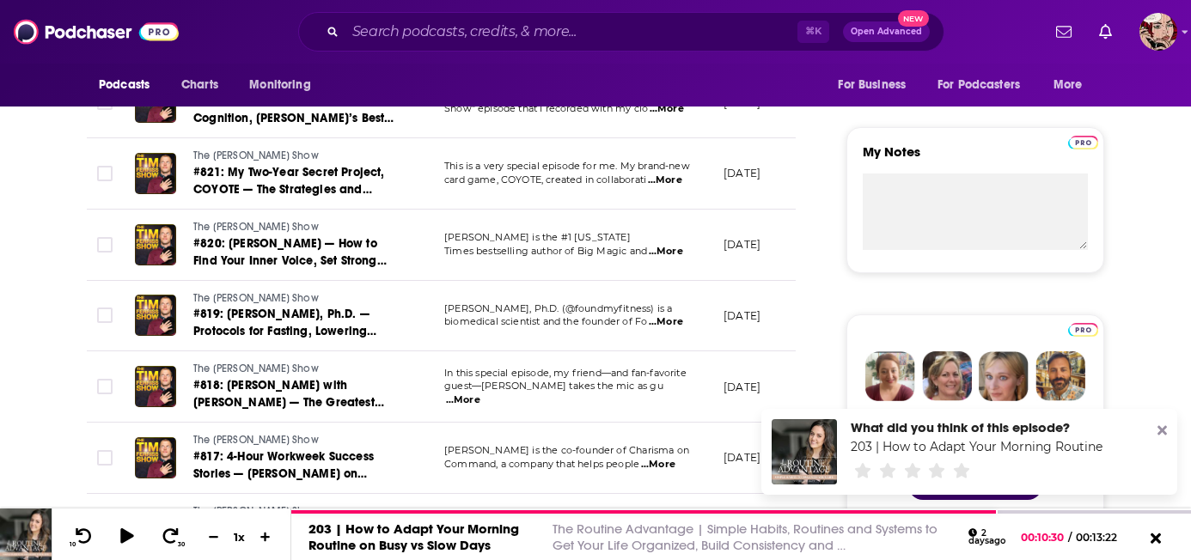
click at [668, 260] on td "[PERSON_NAME] is the #1 [US_STATE] Times bestselling author of Big Magic and ..…" at bounding box center [570, 245] width 279 height 71
click at [668, 255] on span "...More" at bounding box center [666, 252] width 34 height 14
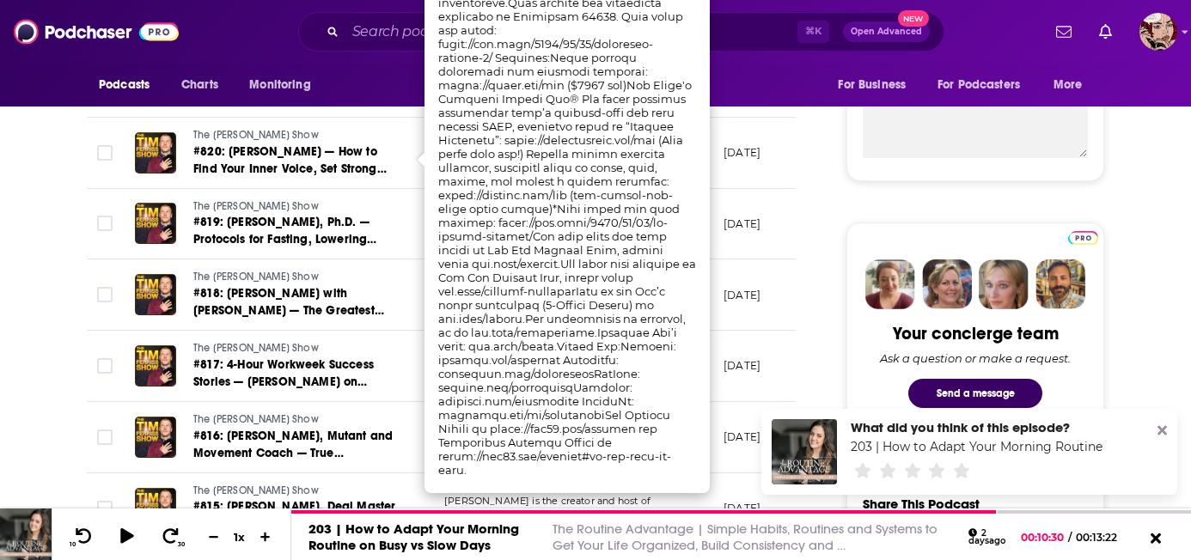
scroll to position [666, 0]
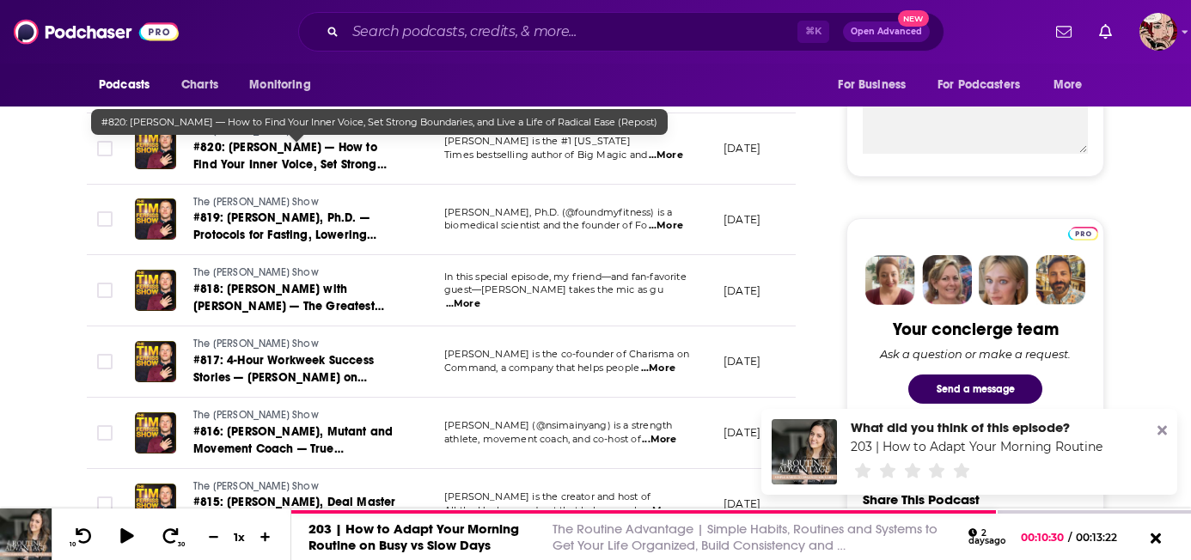
click at [309, 164] on span "#820: [PERSON_NAME] — How to Find Your Inner Voice, Set Strong Boundaries, and …" at bounding box center [289, 173] width 193 height 66
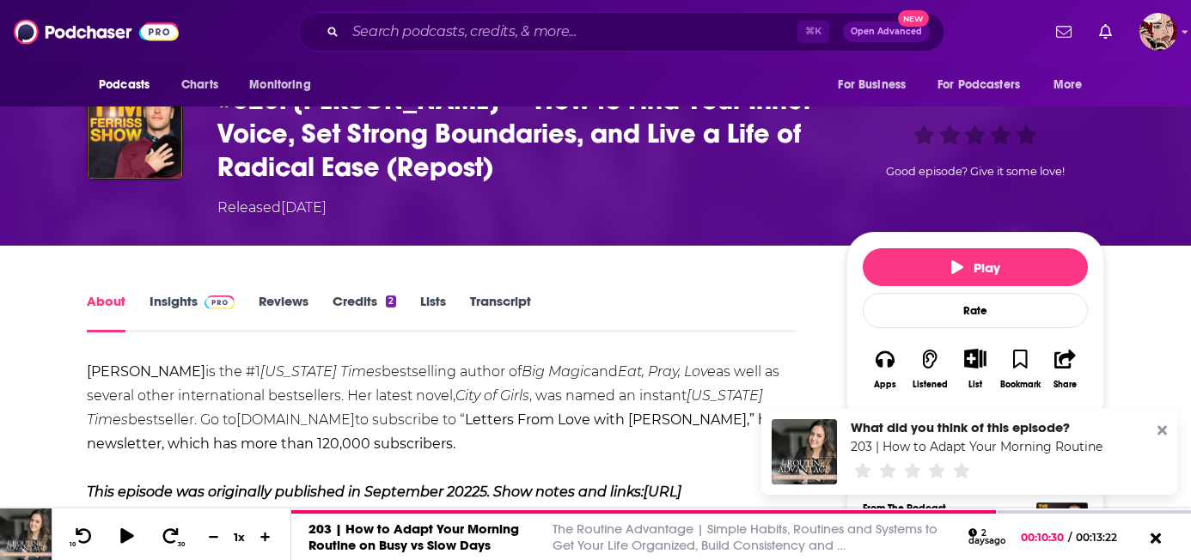
scroll to position [125, 0]
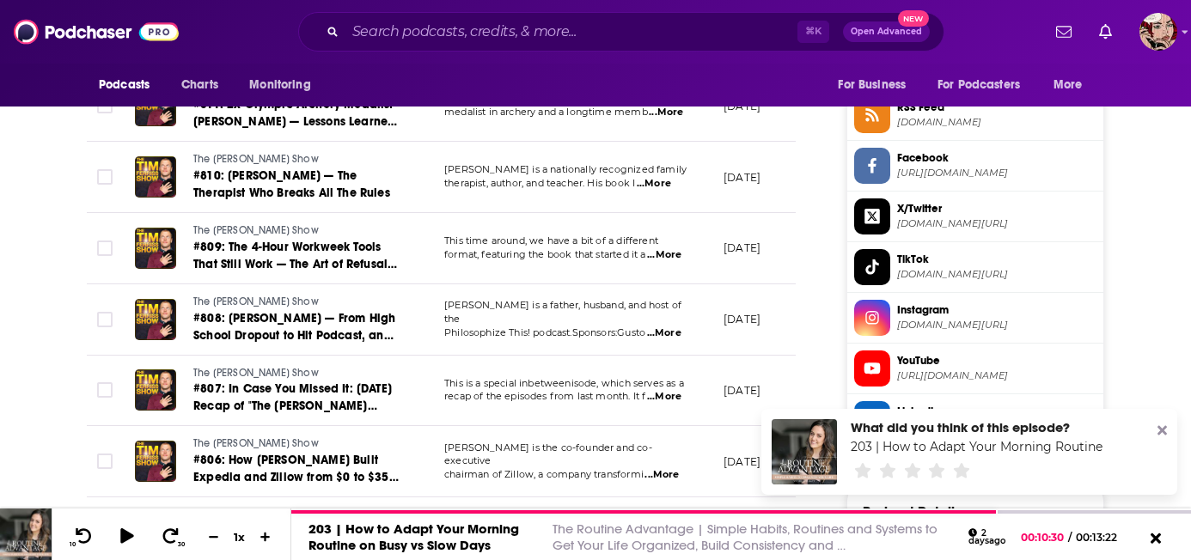
scroll to position [1424, 0]
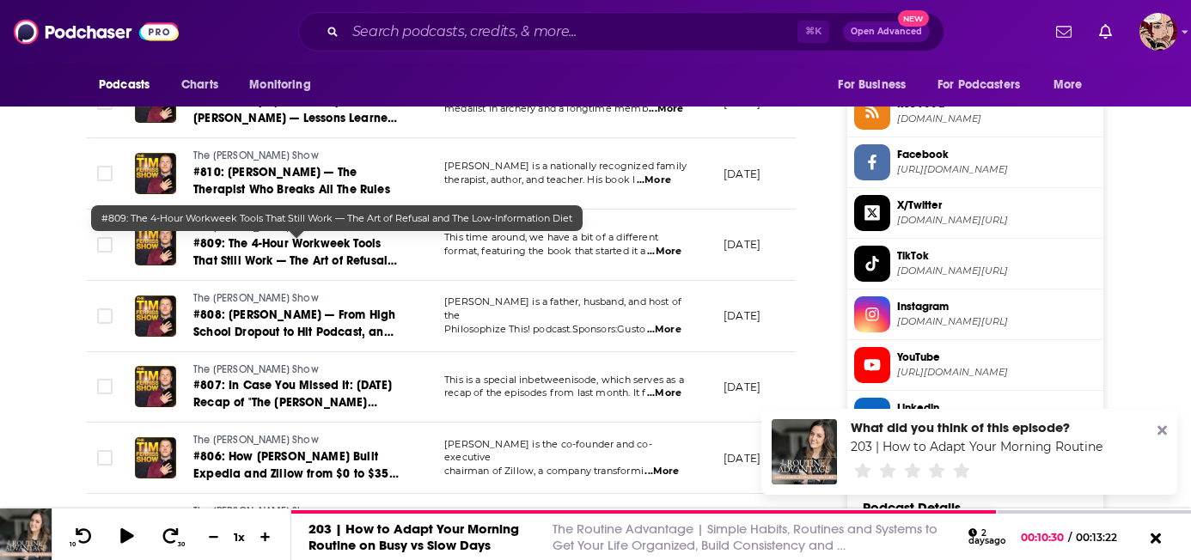
click at [369, 251] on span "#809: The 4-Hour Workweek Tools That Still Work — The Art of Refusal and The Lo…" at bounding box center [295, 260] width 204 height 49
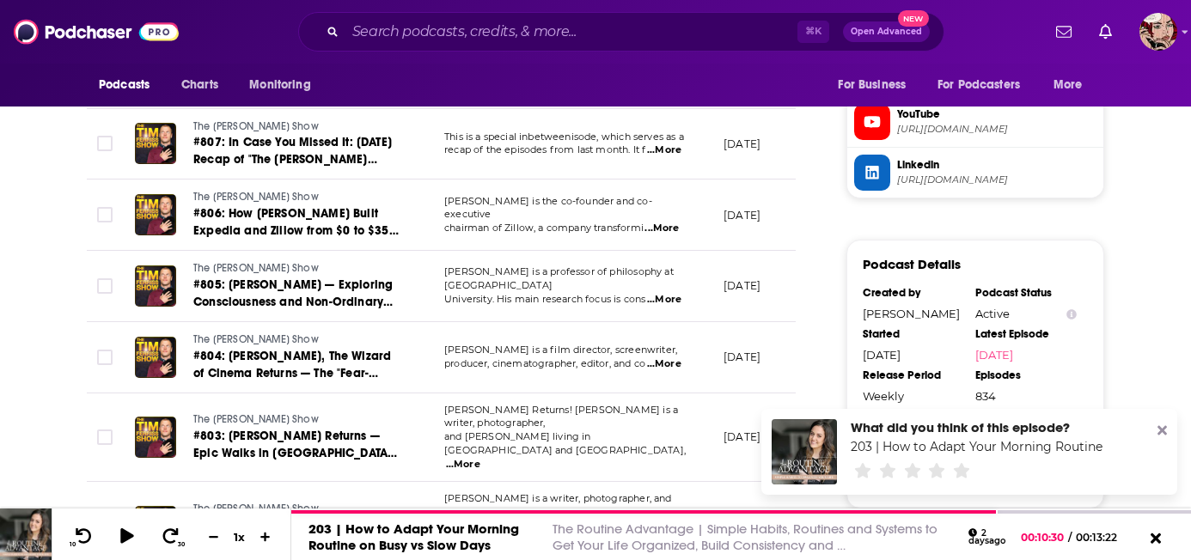
scroll to position [1669, 0]
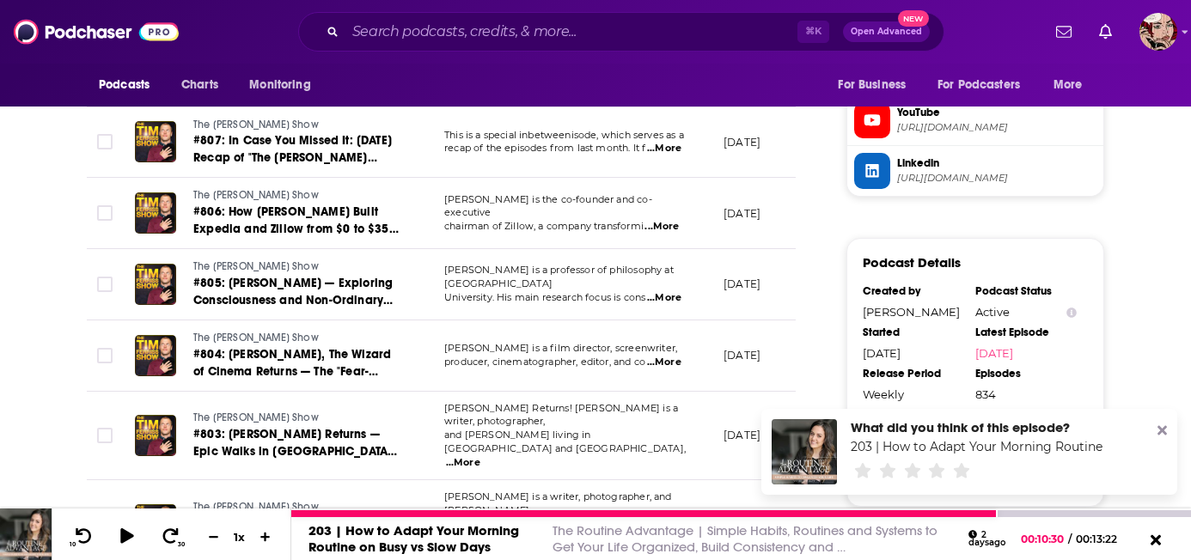
click at [456, 536] on link "203 | How to Adapt Your Morning Routine on Busy vs Slow Days" at bounding box center [414, 539] width 211 height 33
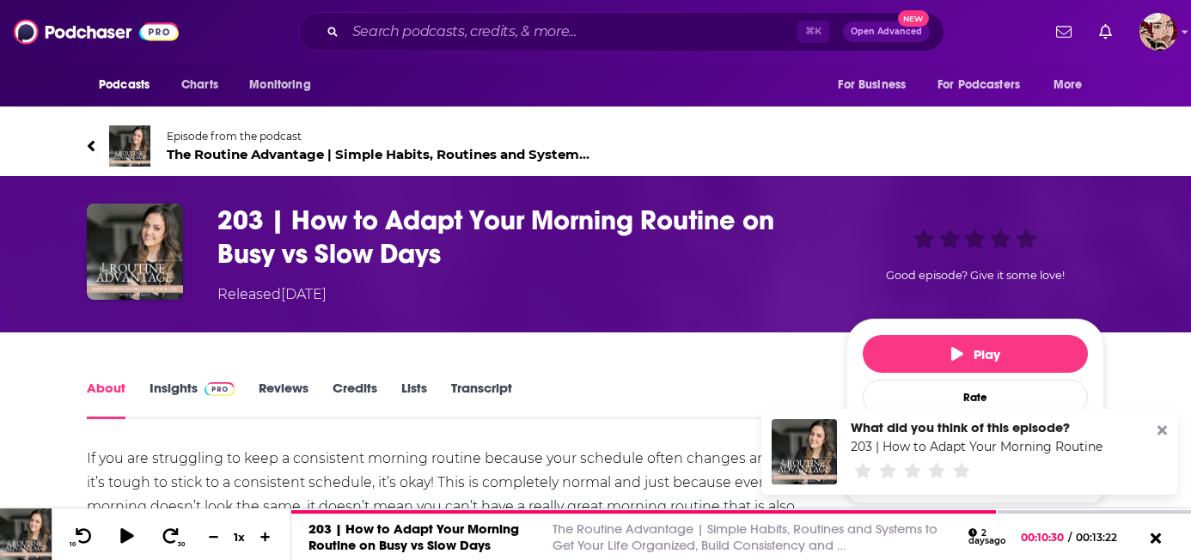
click at [143, 126] on img at bounding box center [129, 146] width 41 height 41
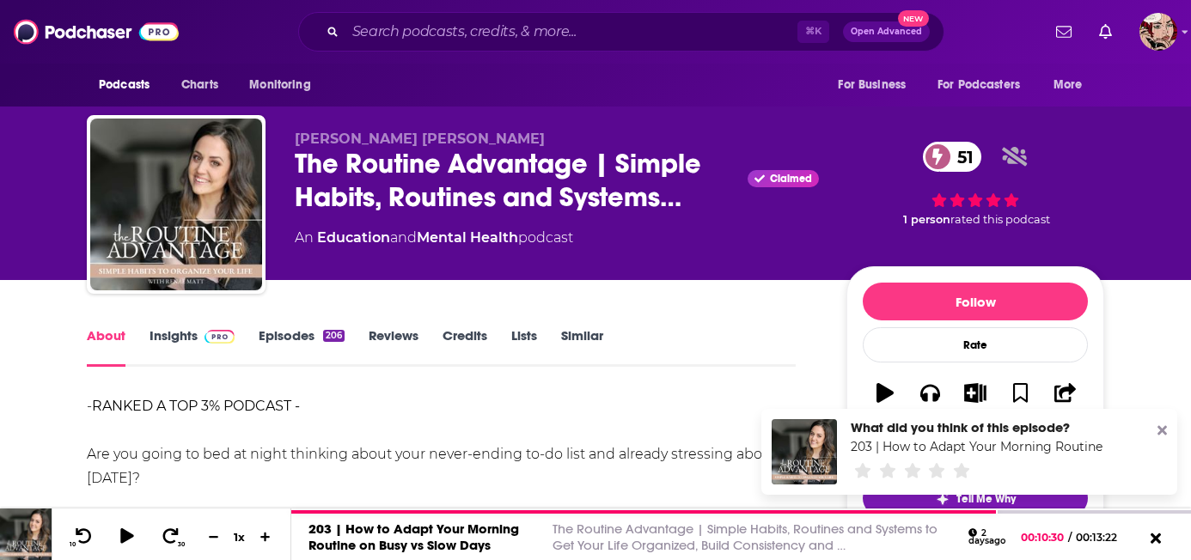
click at [281, 350] on link "Episodes 206" at bounding box center [302, 348] width 86 height 40
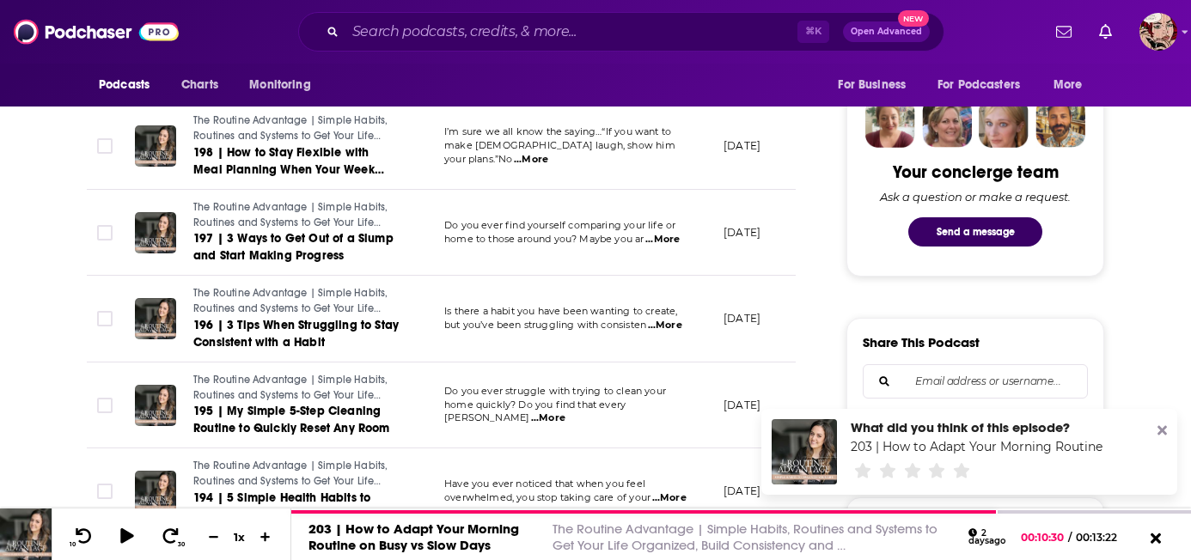
scroll to position [825, 0]
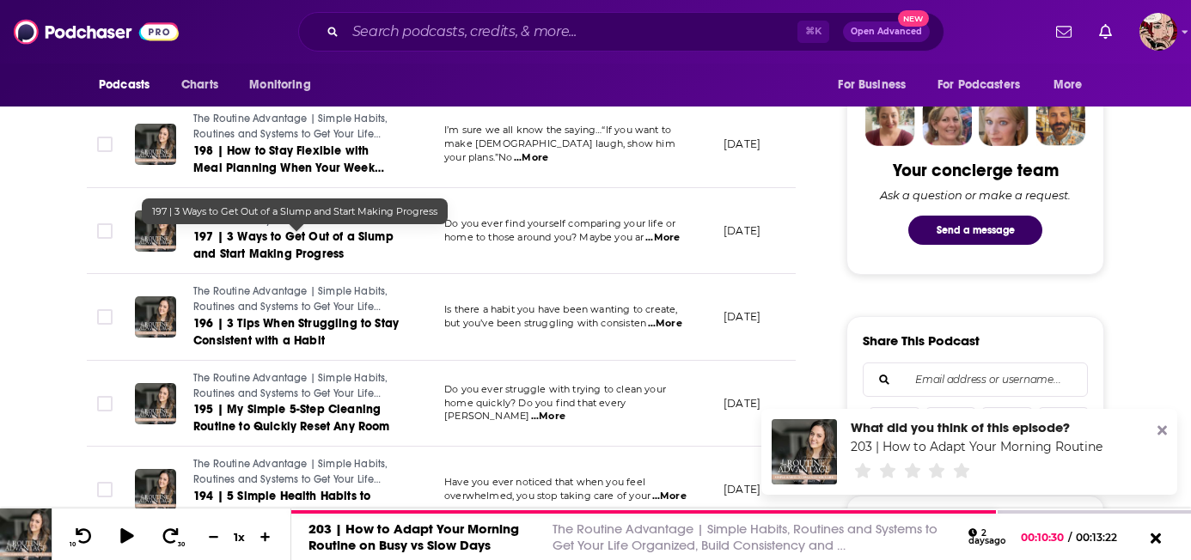
click at [254, 240] on span "197 | 3 Ways to Get Out of a Slump and Start Making Progress" at bounding box center [293, 246] width 200 height 32
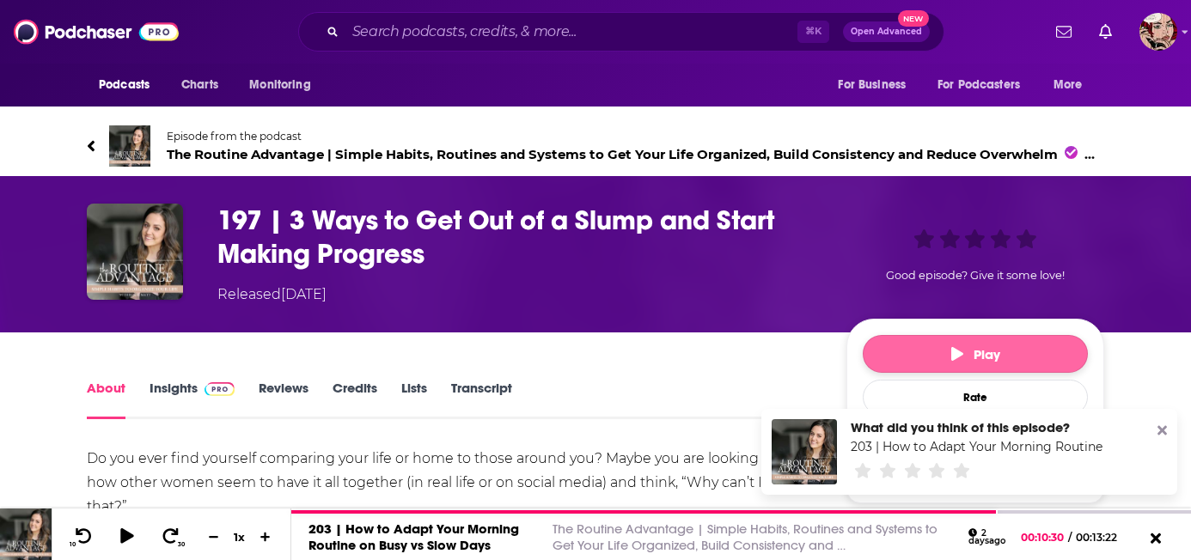
click at [907, 335] on button "Play" at bounding box center [975, 354] width 225 height 38
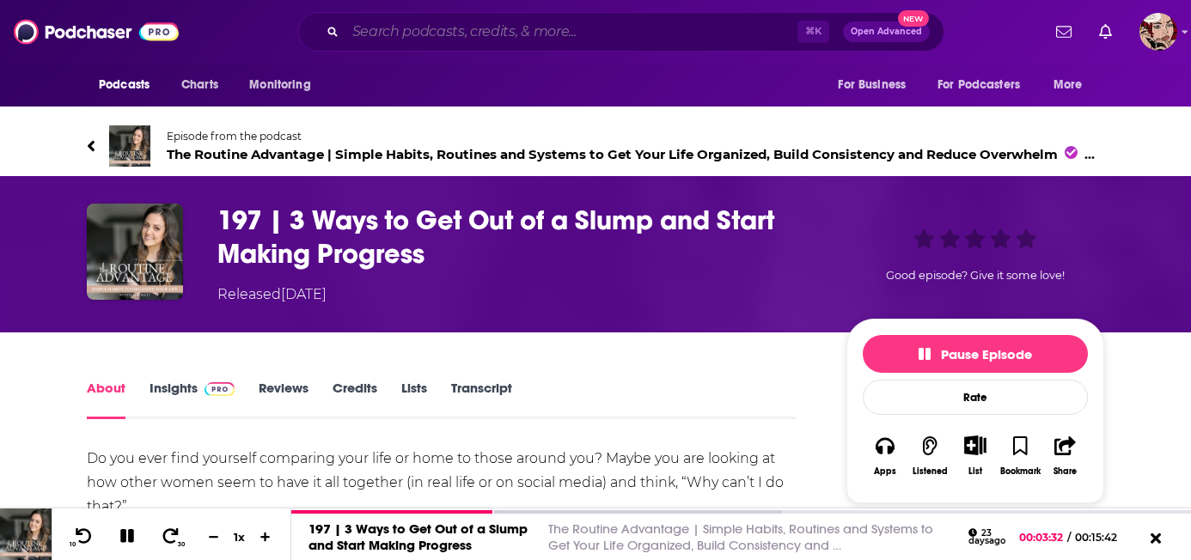
click at [512, 32] on input "Search podcasts, credits, & more..." at bounding box center [572, 32] width 452 height 28
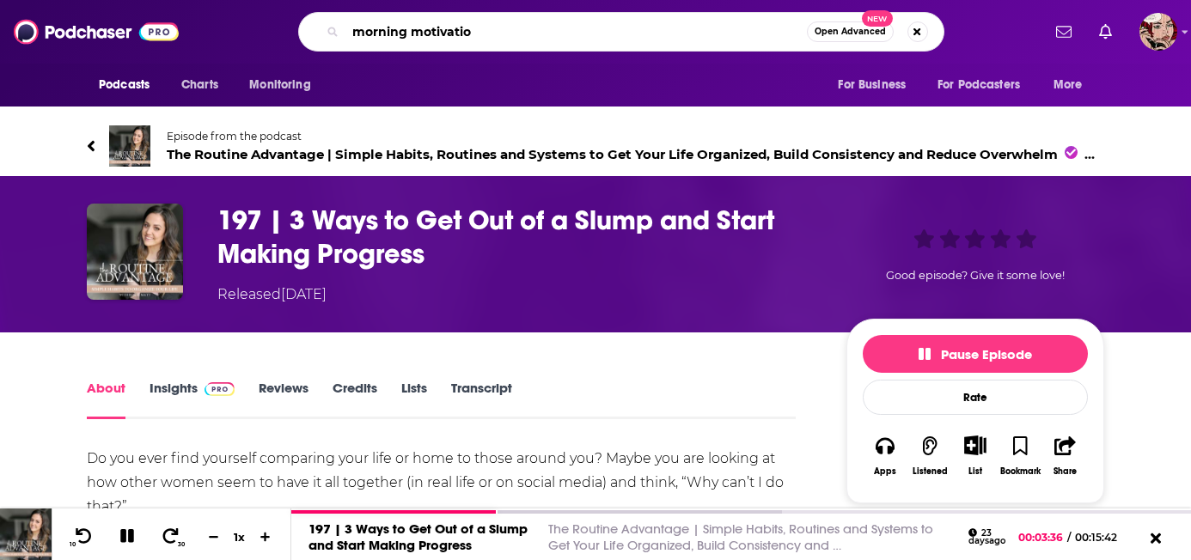
type input "morning motivation"
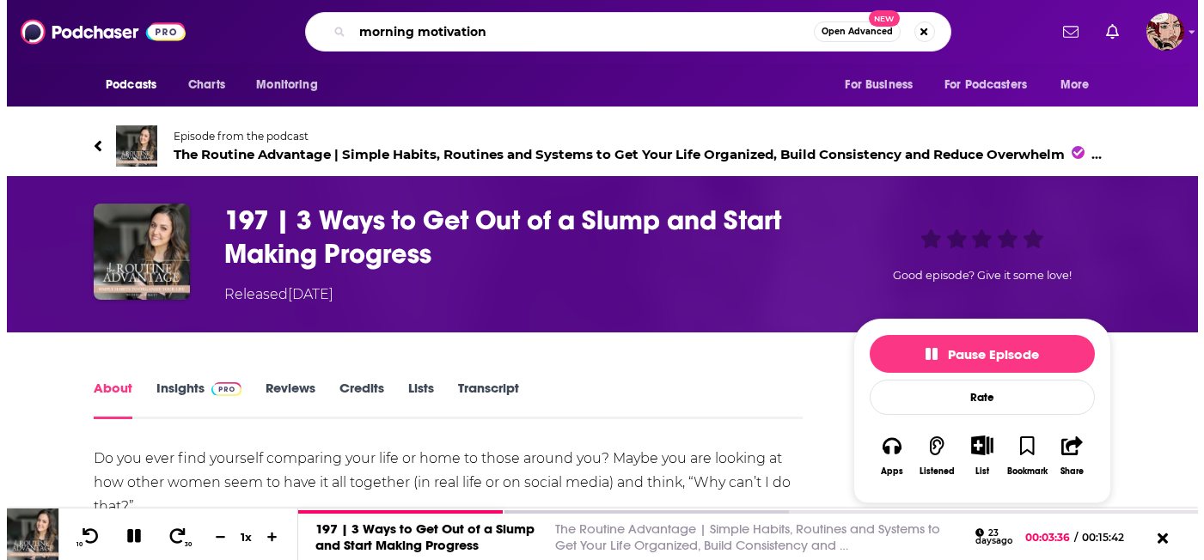
scroll to position [0, 51]
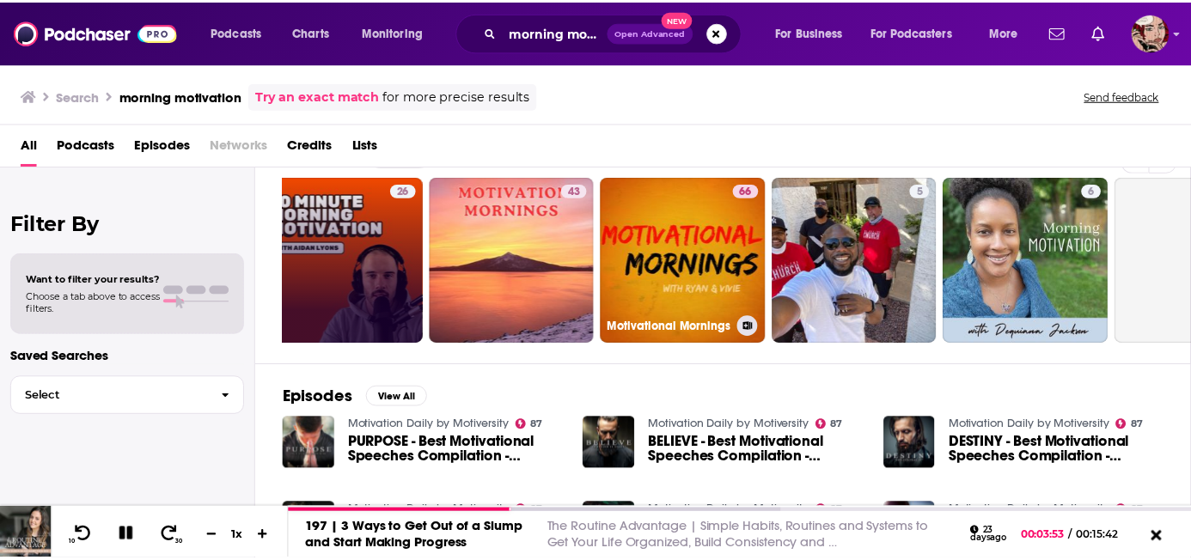
scroll to position [0, 389]
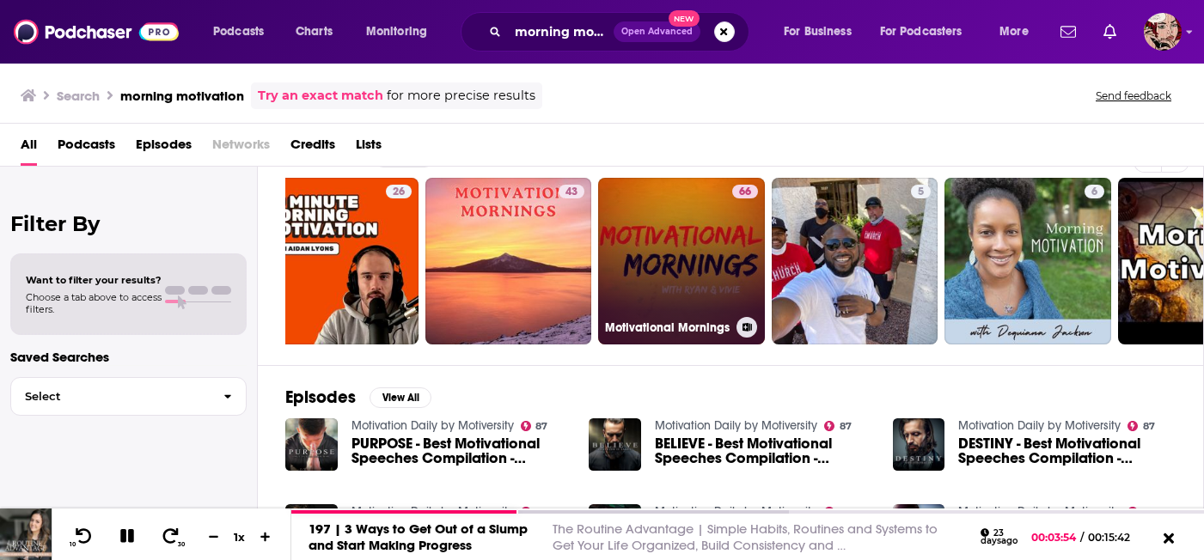
click at [663, 236] on link "66 Motivational Mornings" at bounding box center [681, 261] width 167 height 167
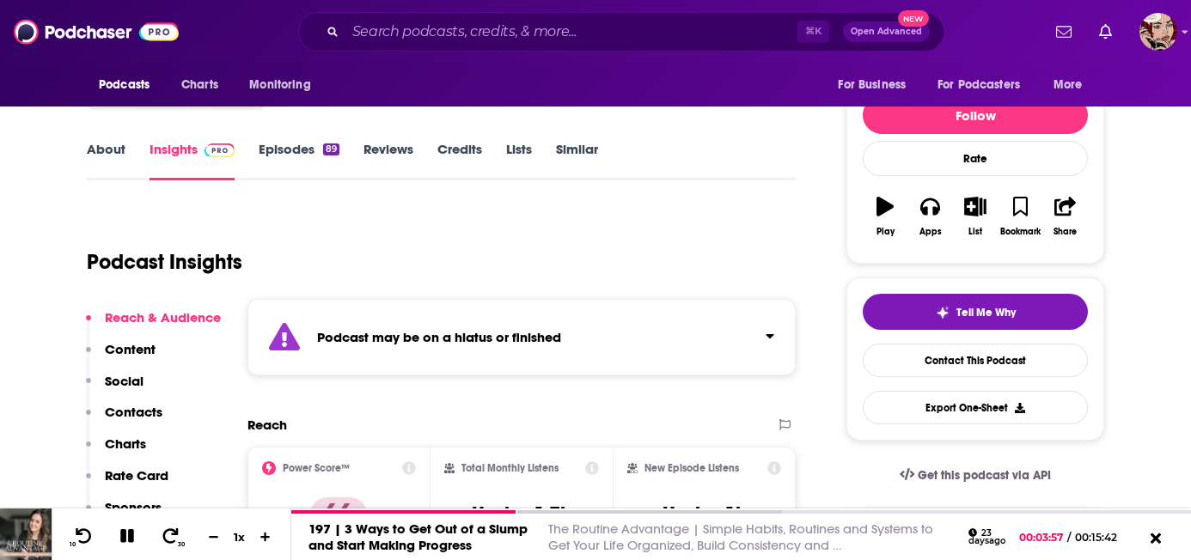
scroll to position [191, 0]
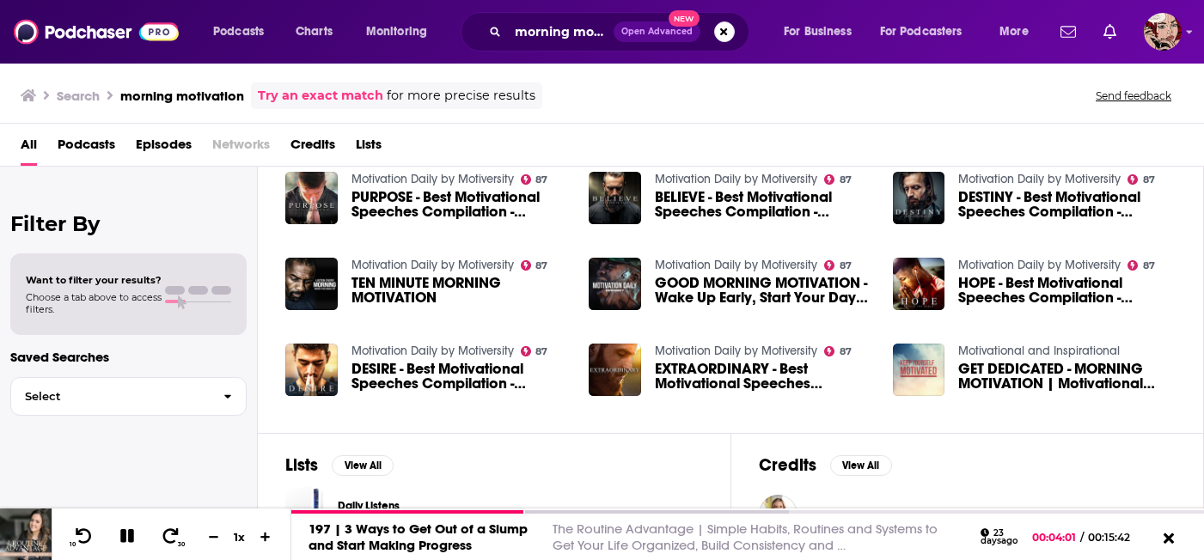
scroll to position [361, 0]
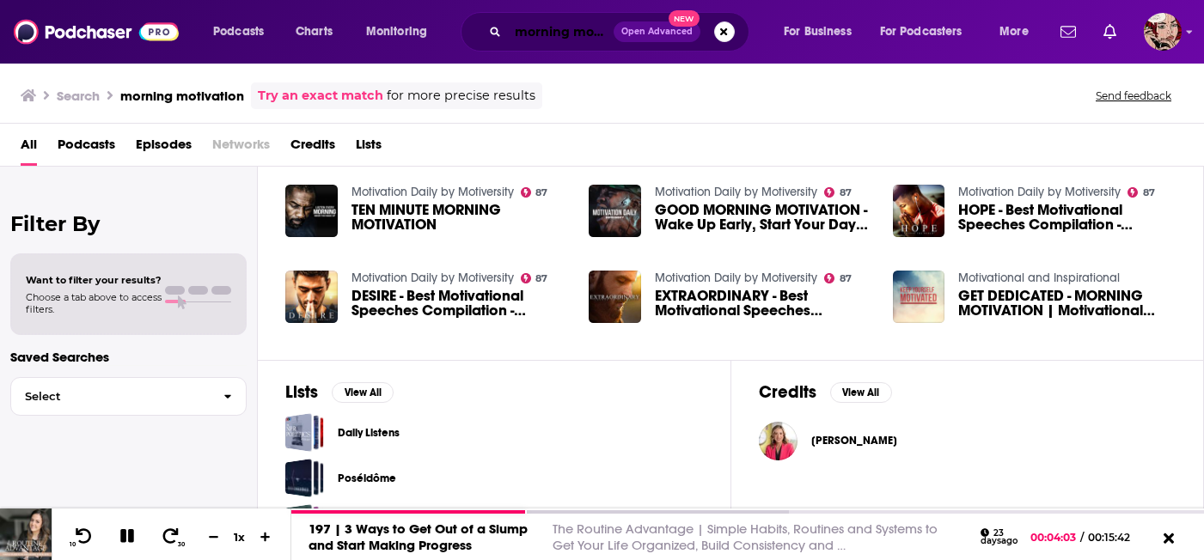
click at [590, 31] on input "morning motivation" at bounding box center [561, 32] width 106 height 28
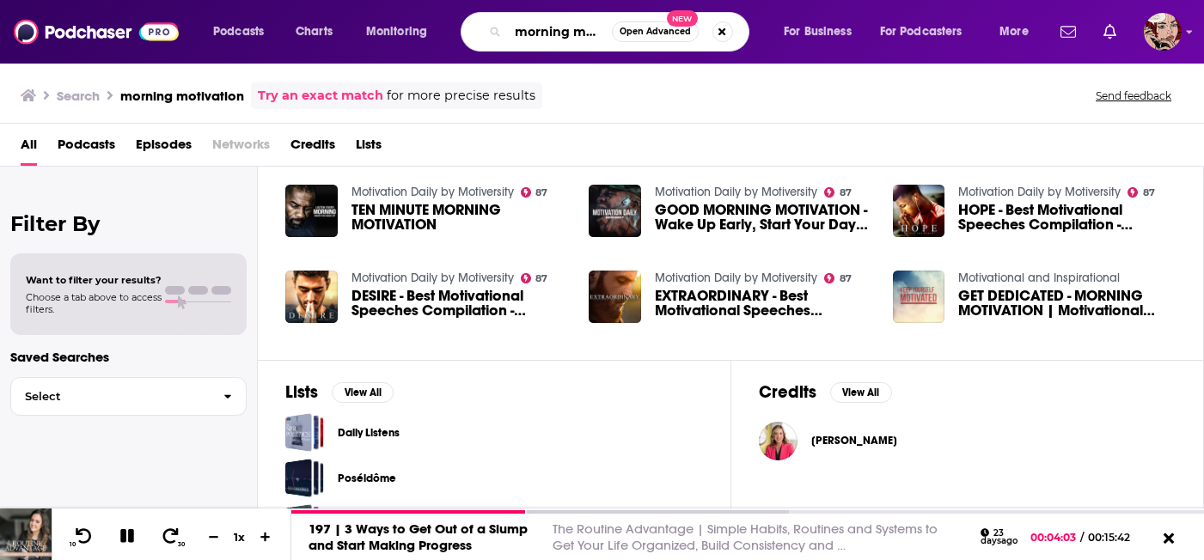
click at [590, 31] on input "morning motivation" at bounding box center [560, 32] width 104 height 28
type input "morning"
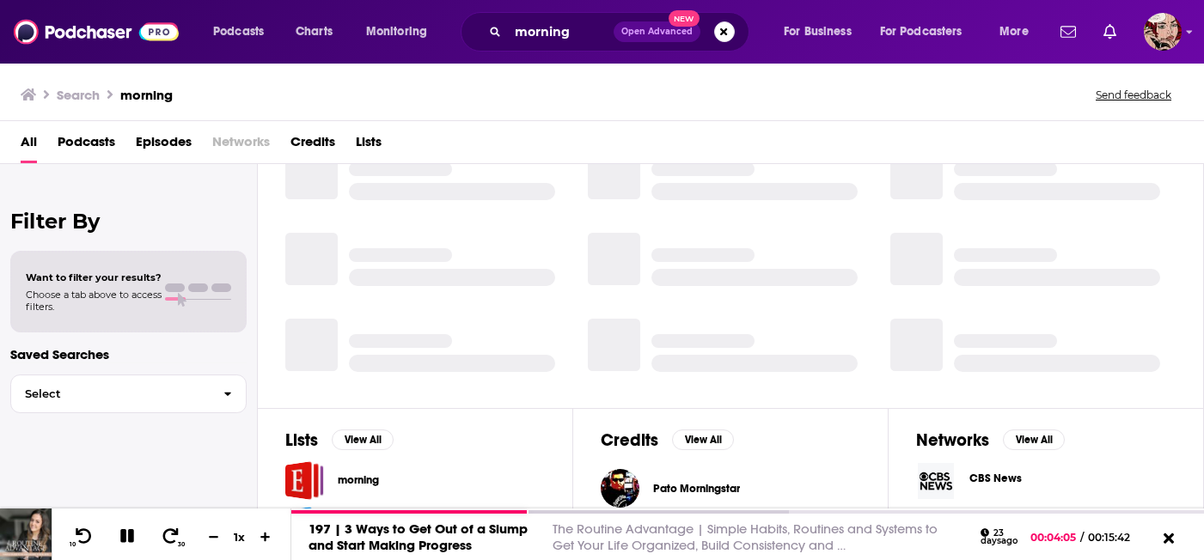
scroll to position [361, 0]
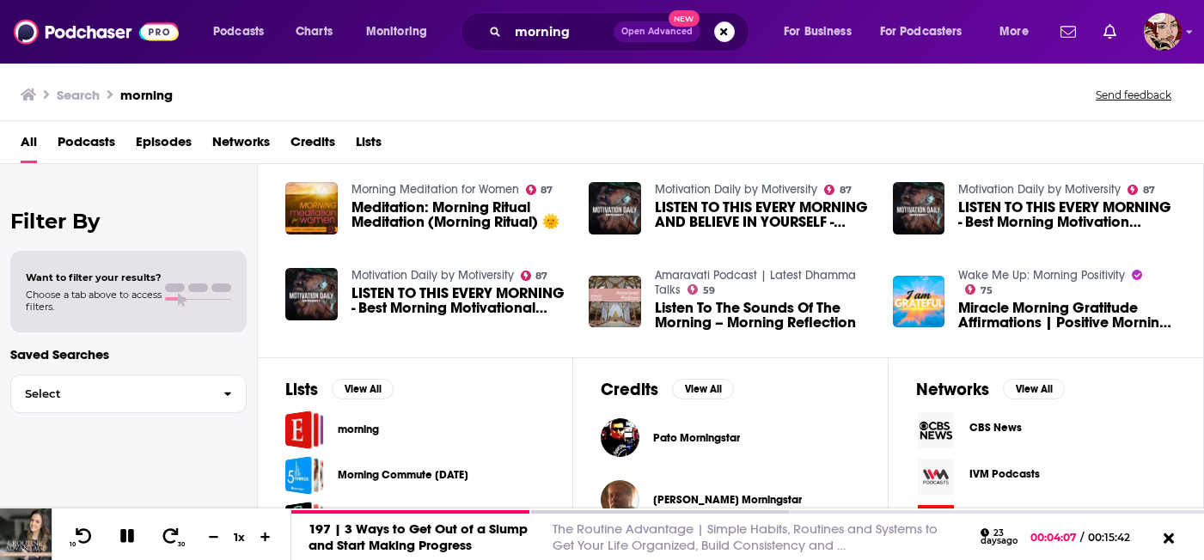
click at [100, 140] on span "Podcasts" at bounding box center [87, 145] width 58 height 35
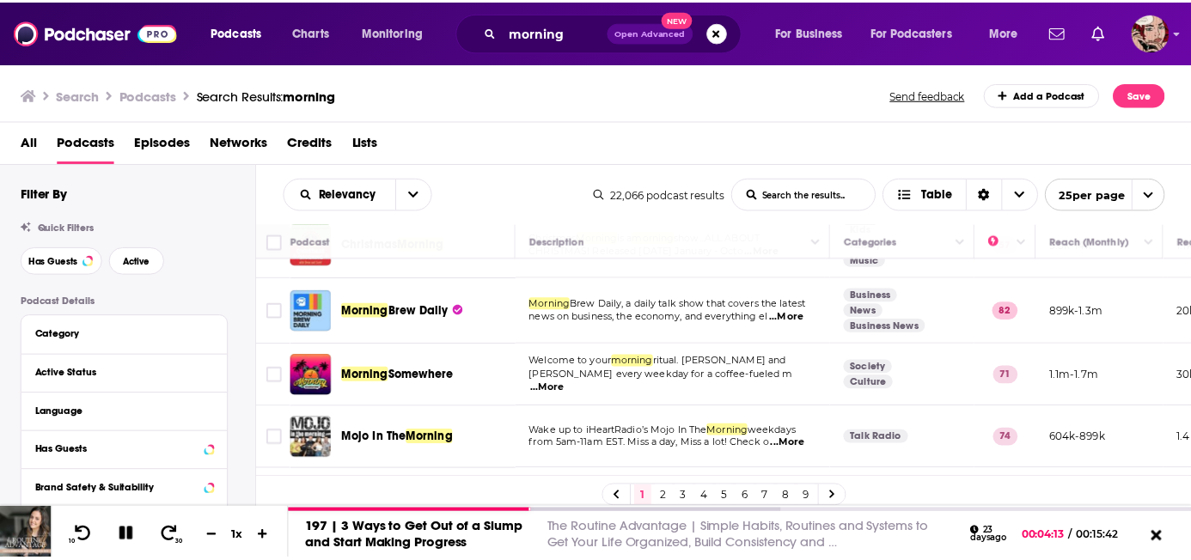
scroll to position [111, 0]
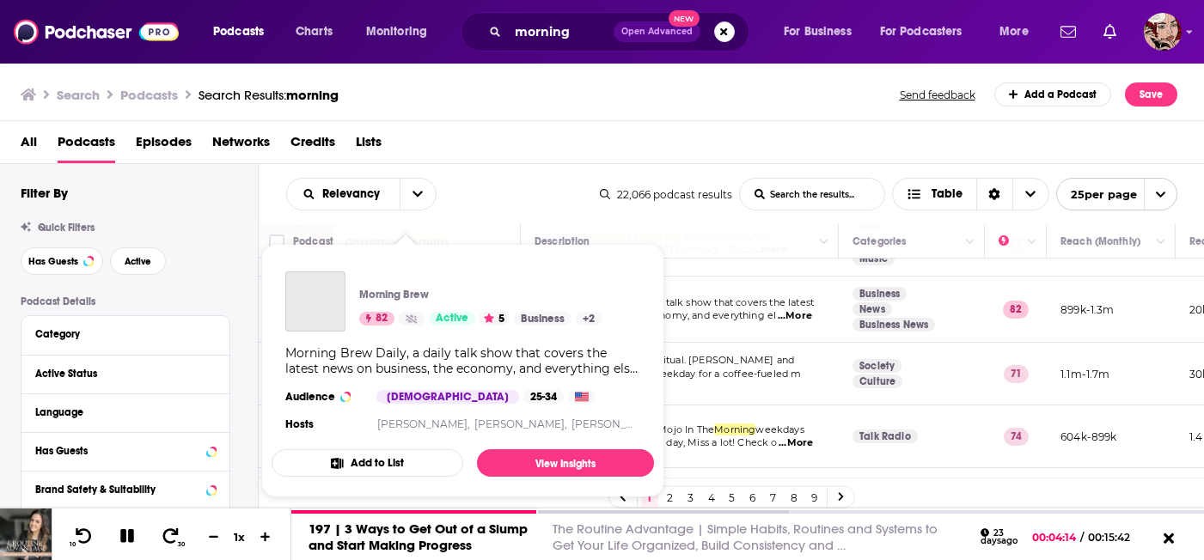
click at [386, 302] on p "Morning Brew" at bounding box center [394, 295] width 70 height 14
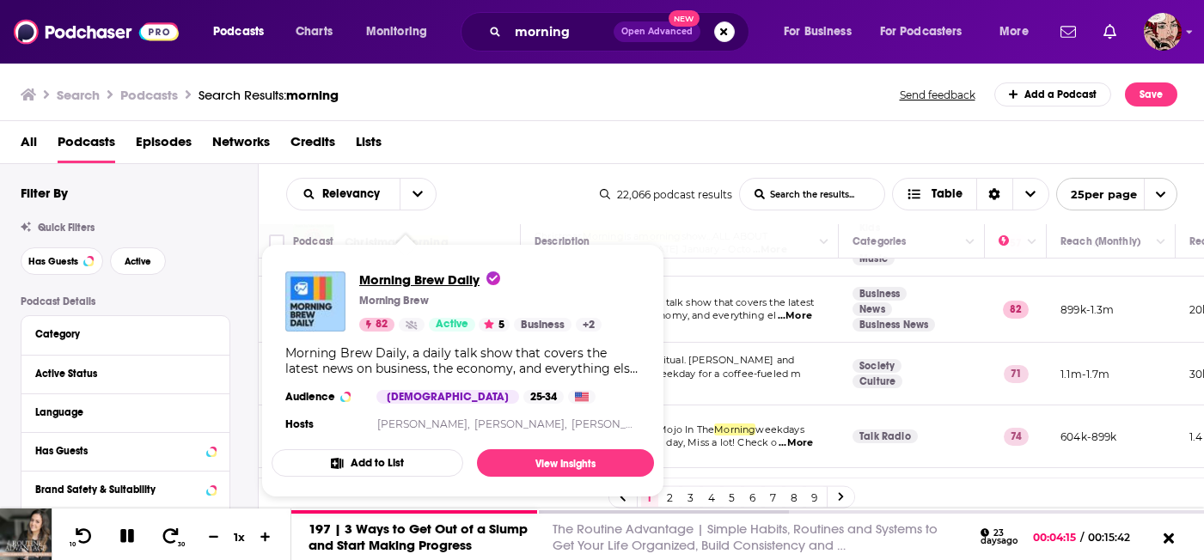
click at [396, 279] on span "Morning Brew Daily" at bounding box center [429, 280] width 141 height 16
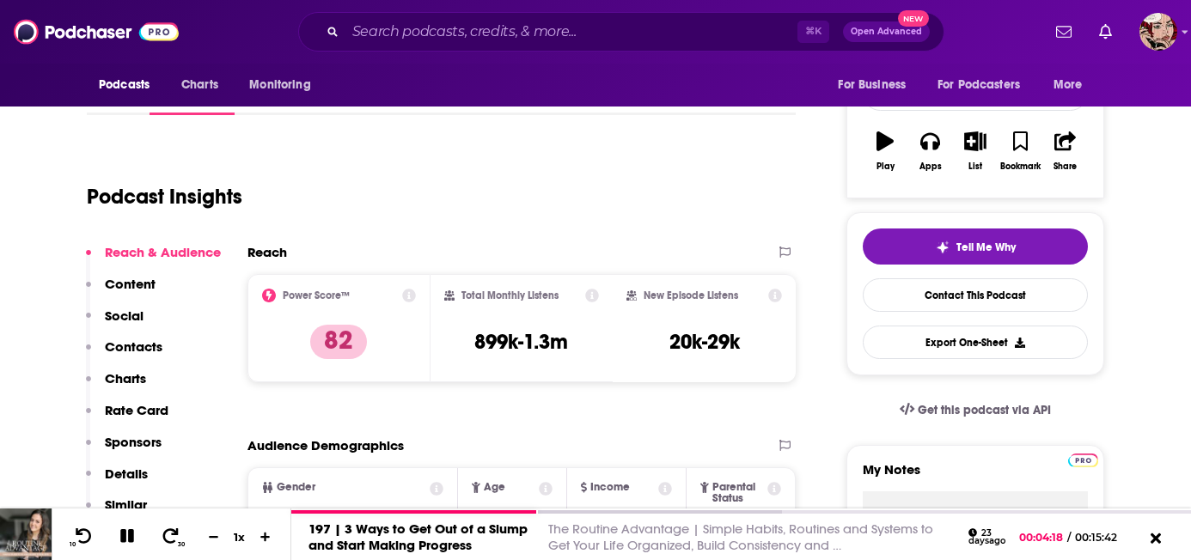
scroll to position [253, 0]
click at [303, 91] on link "Episodes 989" at bounding box center [302, 95] width 86 height 40
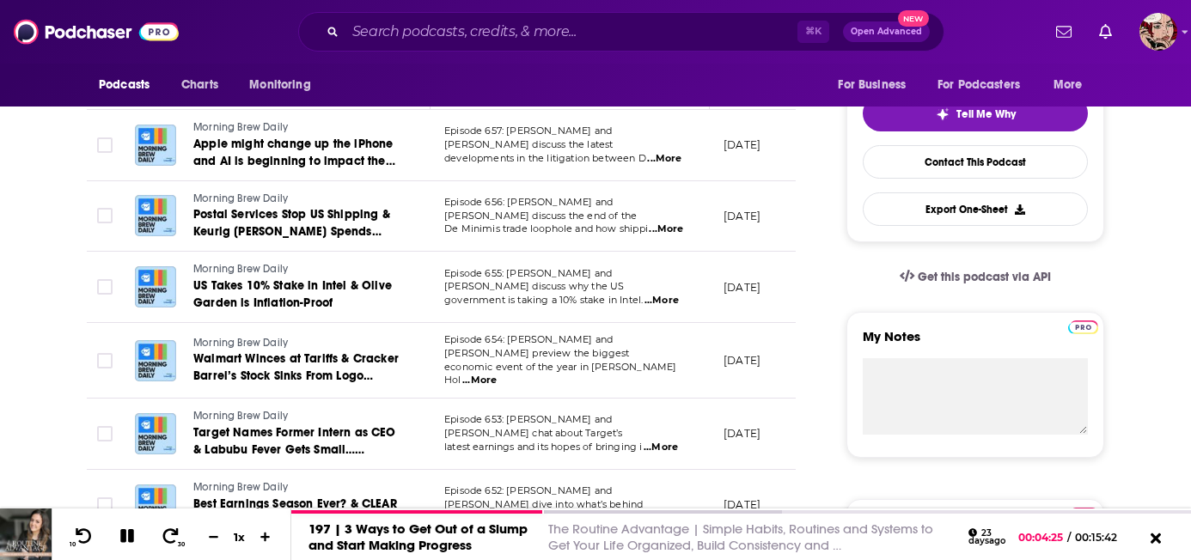
scroll to position [389, 0]
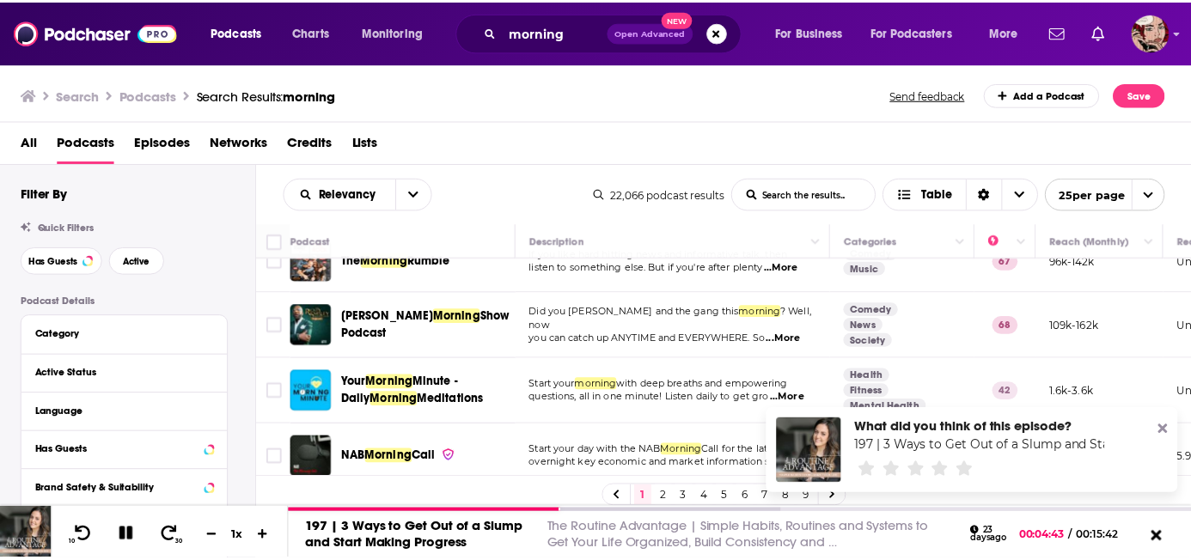
scroll to position [622, 0]
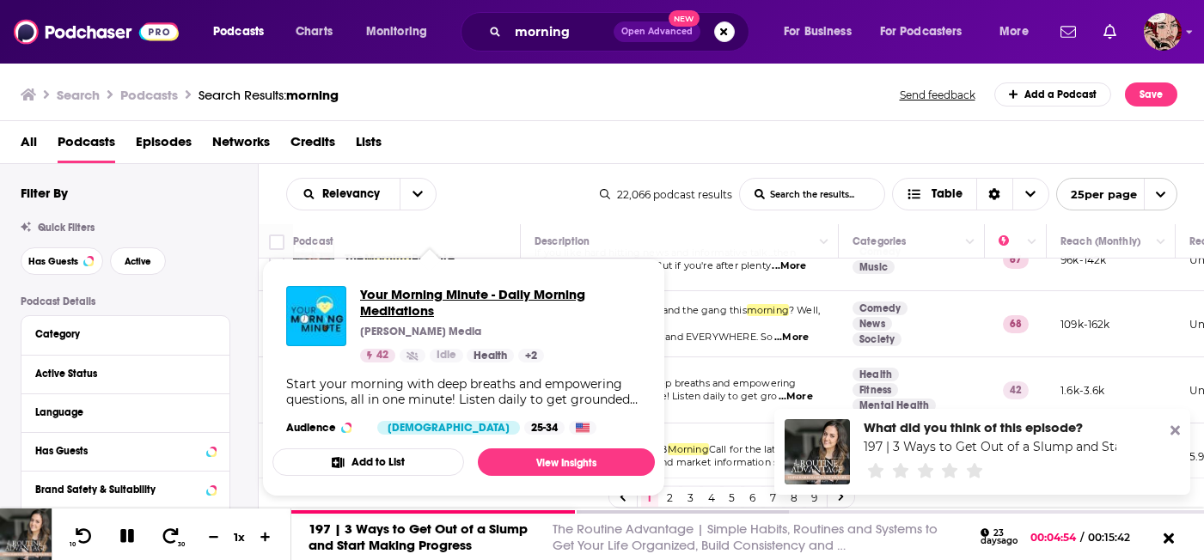
click at [444, 292] on span "Your Morning Minute - Daily Morning Meditations" at bounding box center [500, 302] width 281 height 33
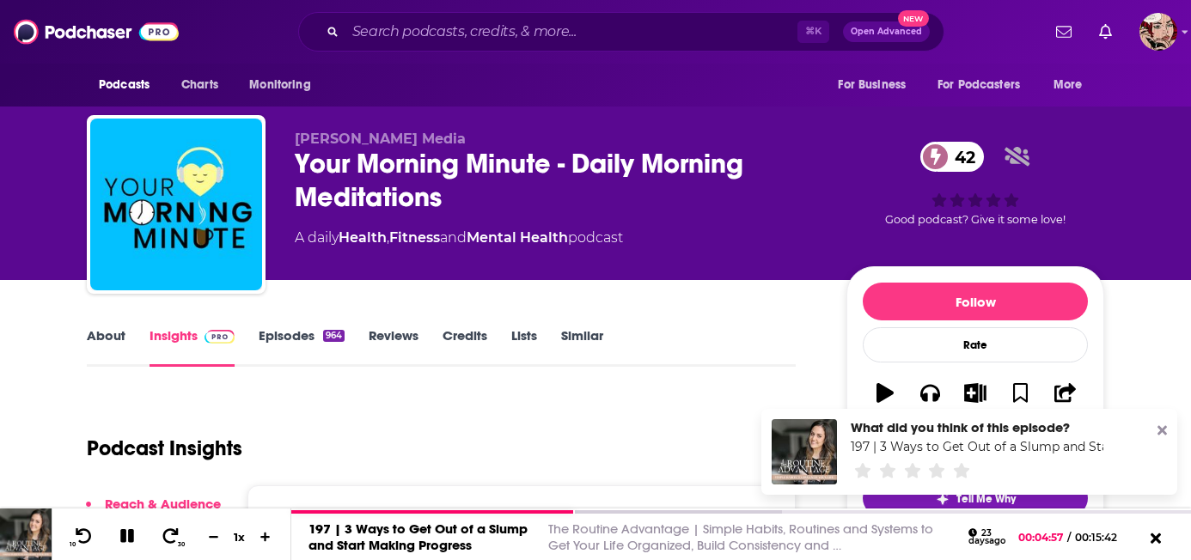
click at [1163, 427] on icon at bounding box center [1162, 431] width 9 height 14
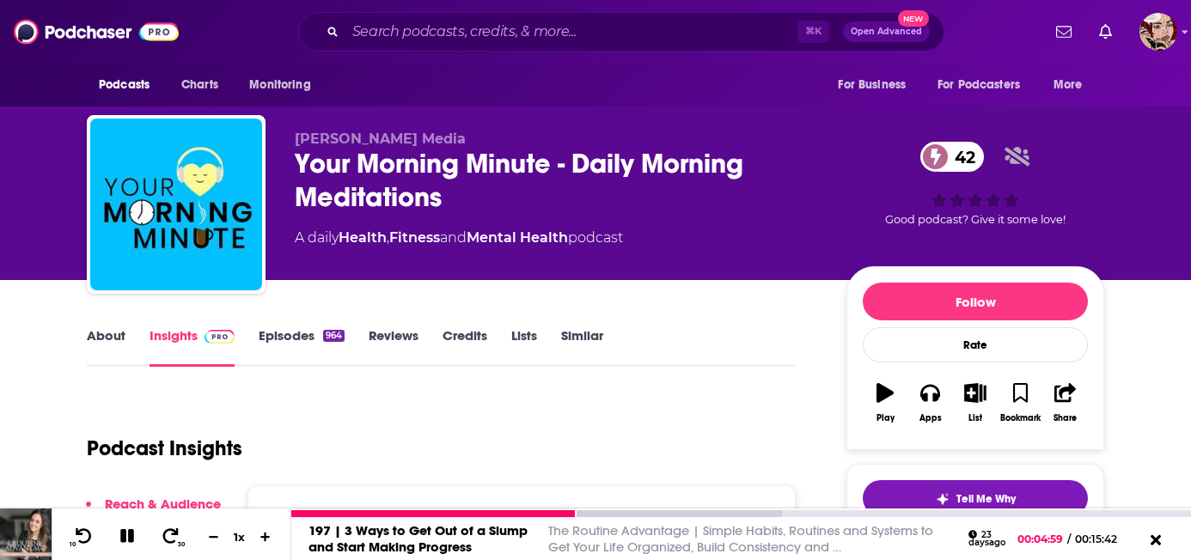
click at [118, 530] on icon at bounding box center [128, 536] width 20 height 15
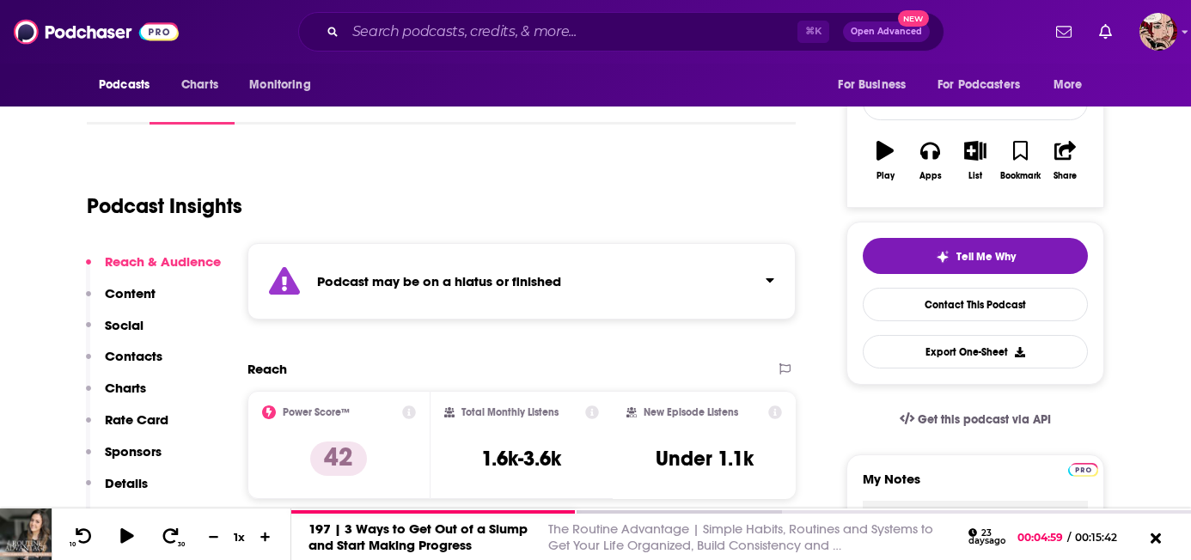
scroll to position [231, 0]
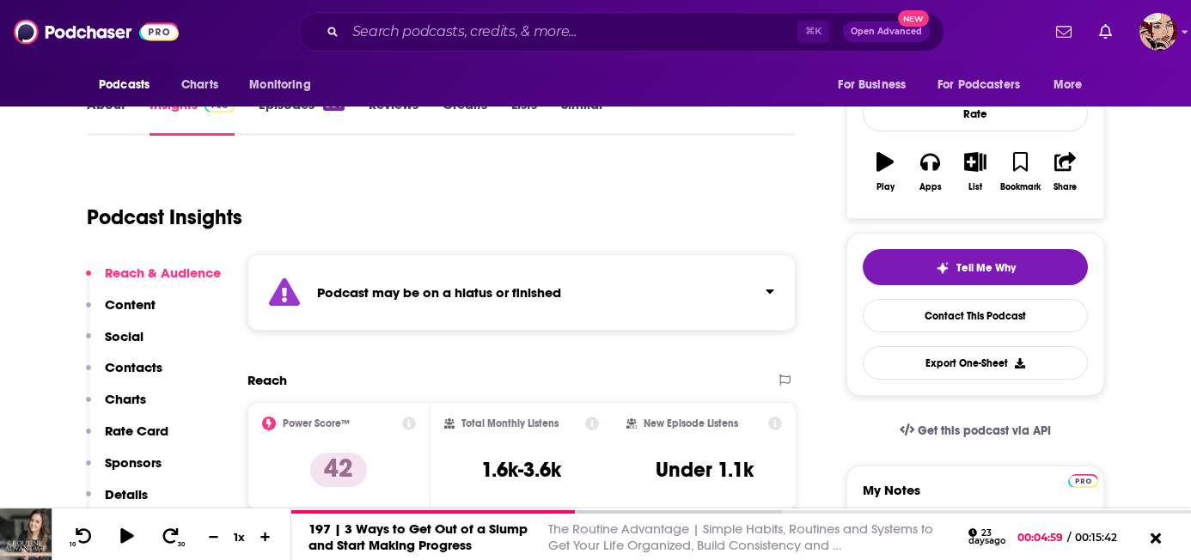
click at [296, 102] on link "Episodes 964" at bounding box center [302, 116] width 86 height 40
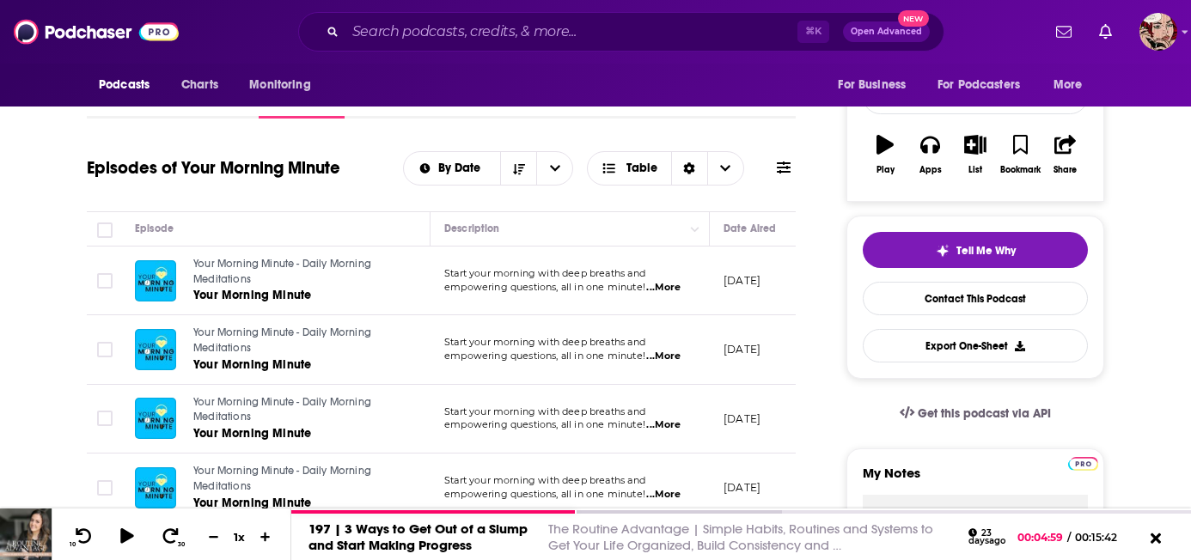
scroll to position [250, 0]
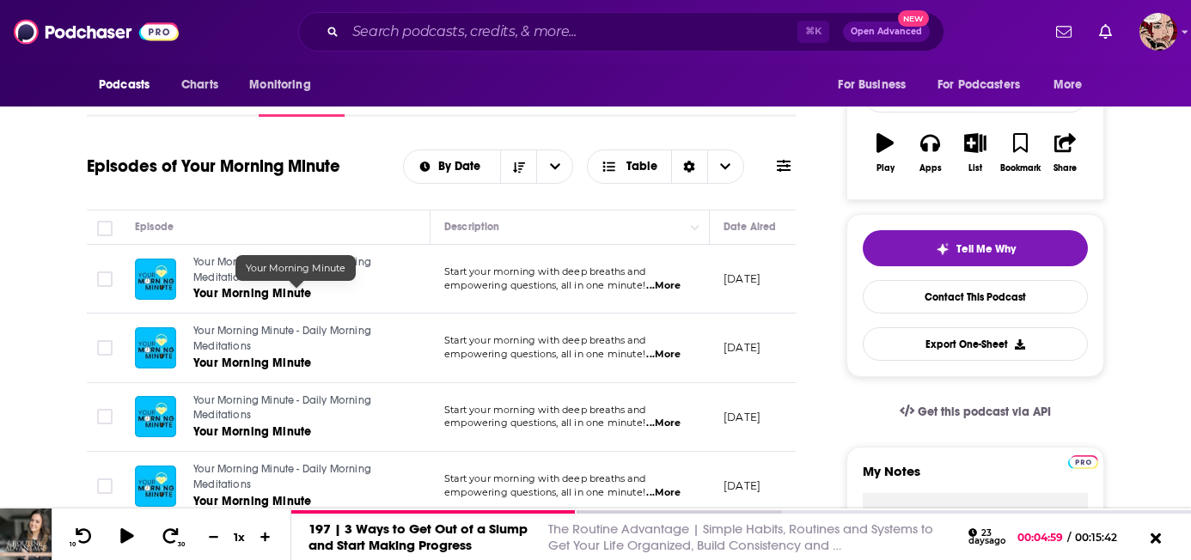
click at [204, 279] on span "Your Morning Minute - Daily Morning Meditations" at bounding box center [282, 270] width 178 height 28
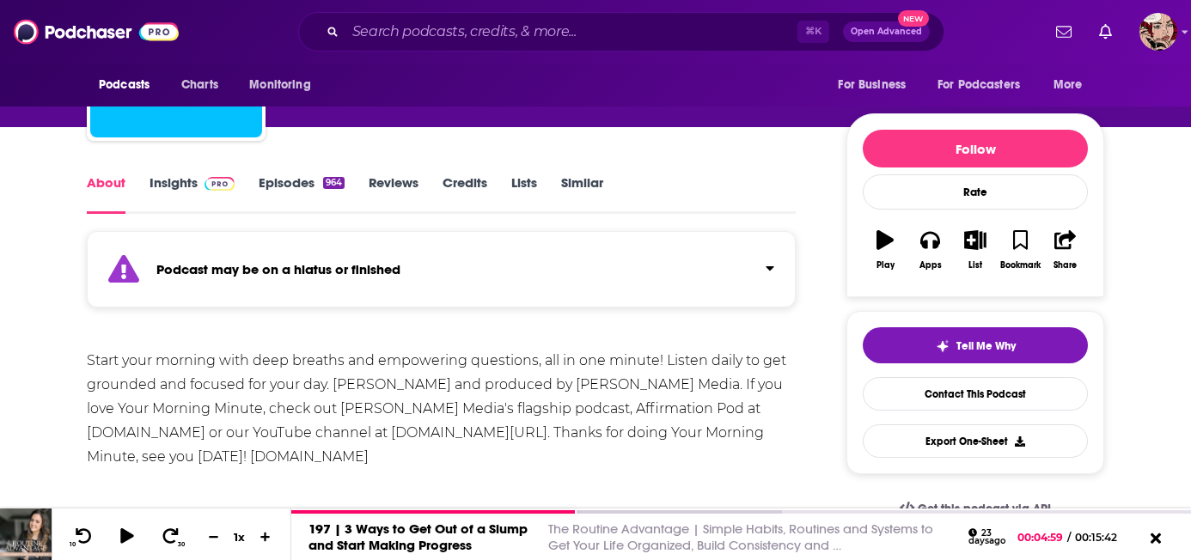
scroll to position [156, 0]
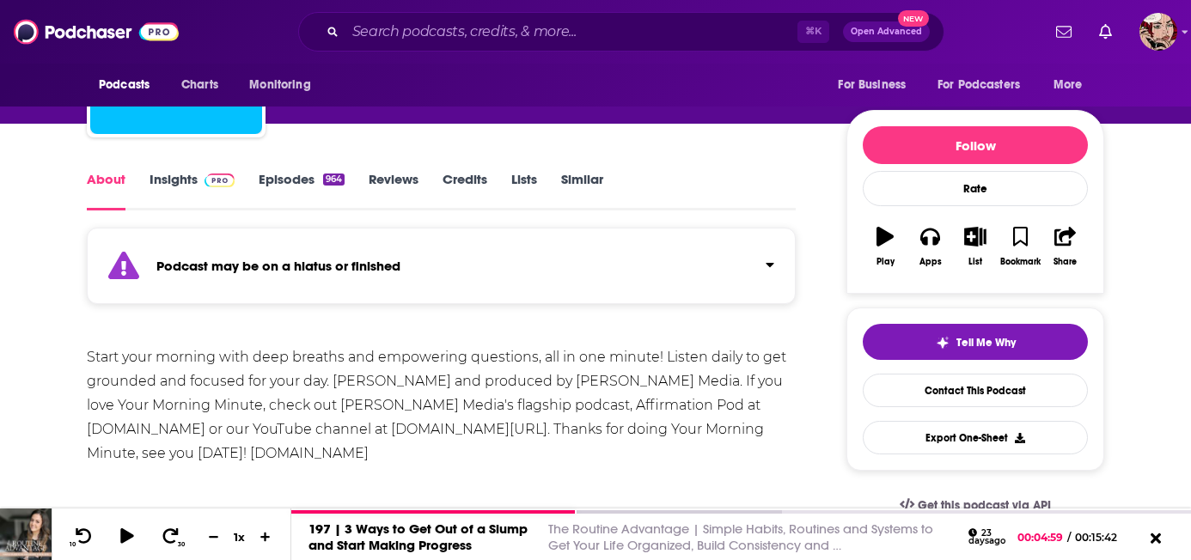
click at [893, 230] on icon "button" at bounding box center [885, 236] width 17 height 19
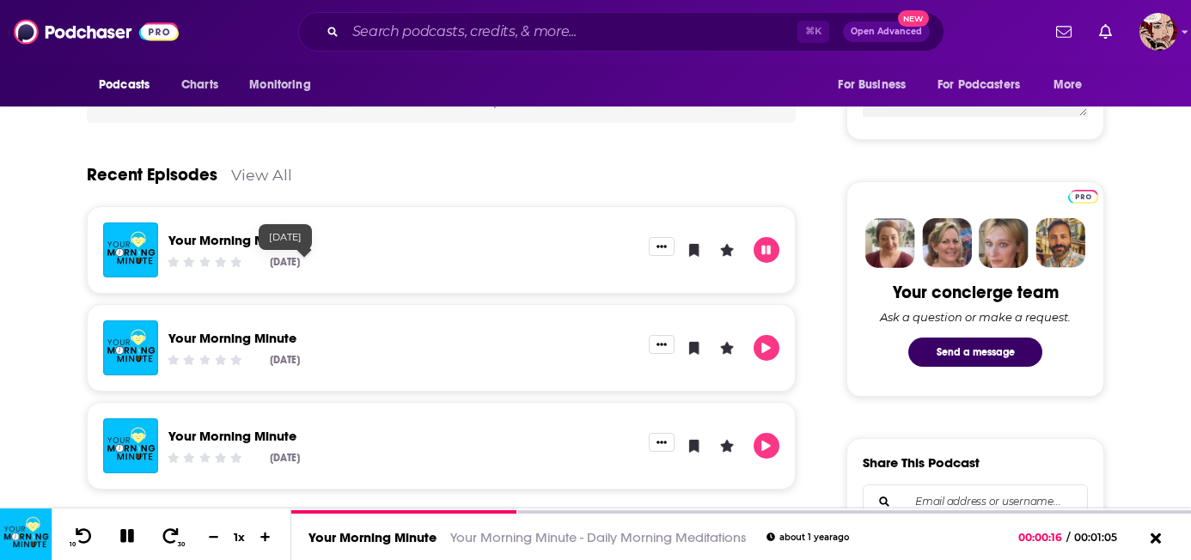
scroll to position [721, 0]
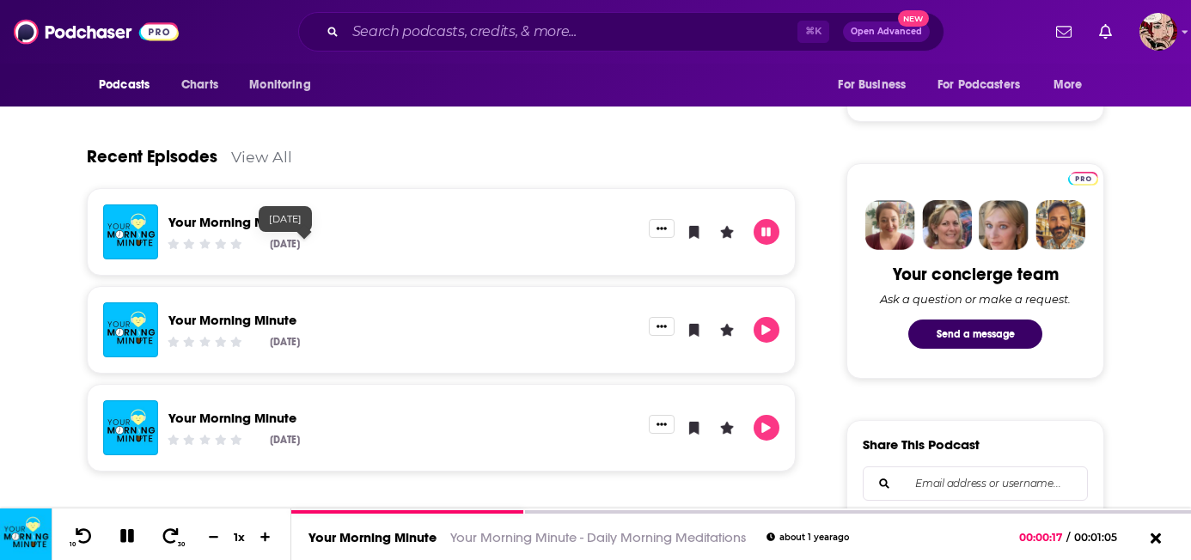
click at [260, 321] on link "Your Morning Minute" at bounding box center [232, 320] width 128 height 16
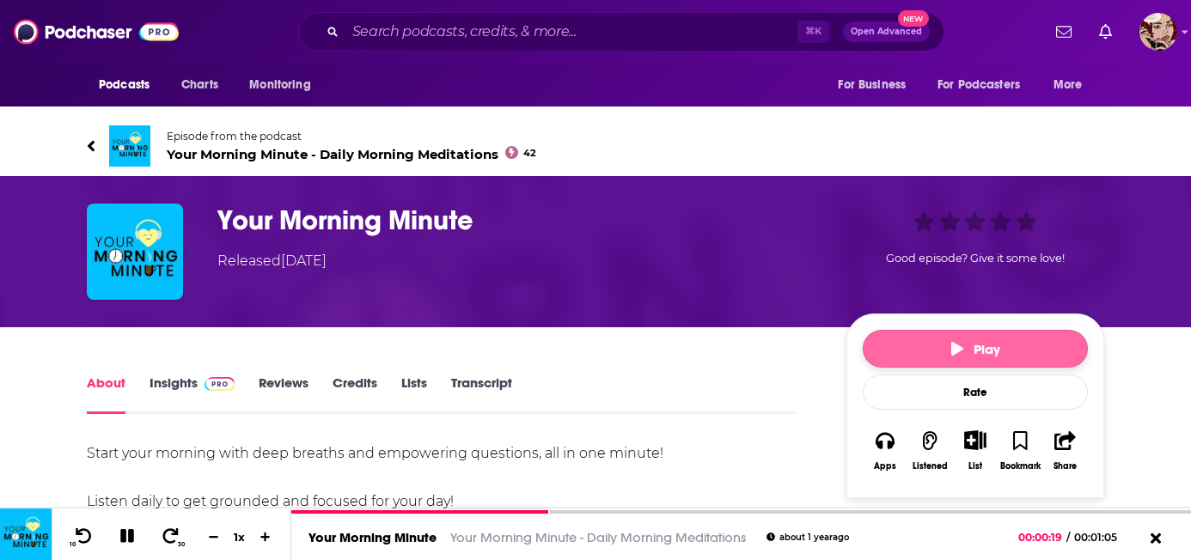
click at [899, 330] on button "Play" at bounding box center [975, 349] width 225 height 38
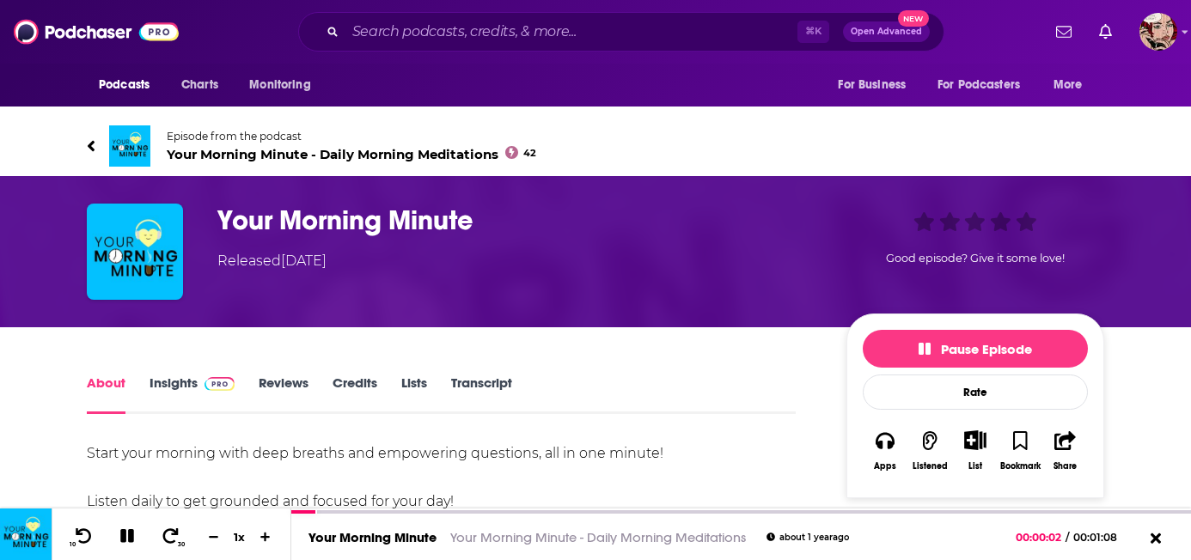
click at [137, 126] on img at bounding box center [129, 146] width 41 height 41
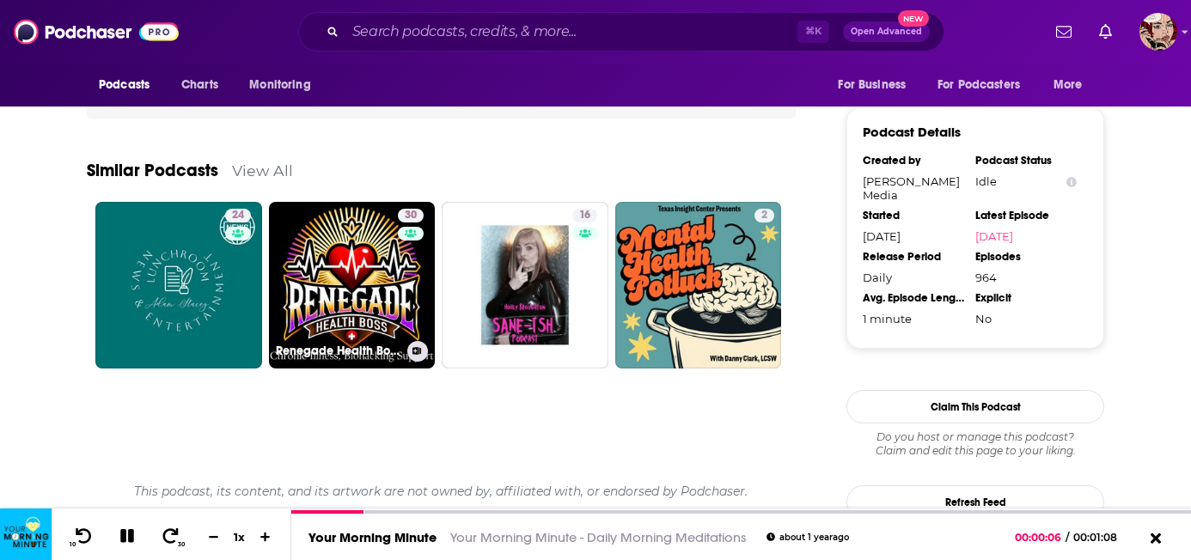
scroll to position [1359, 0]
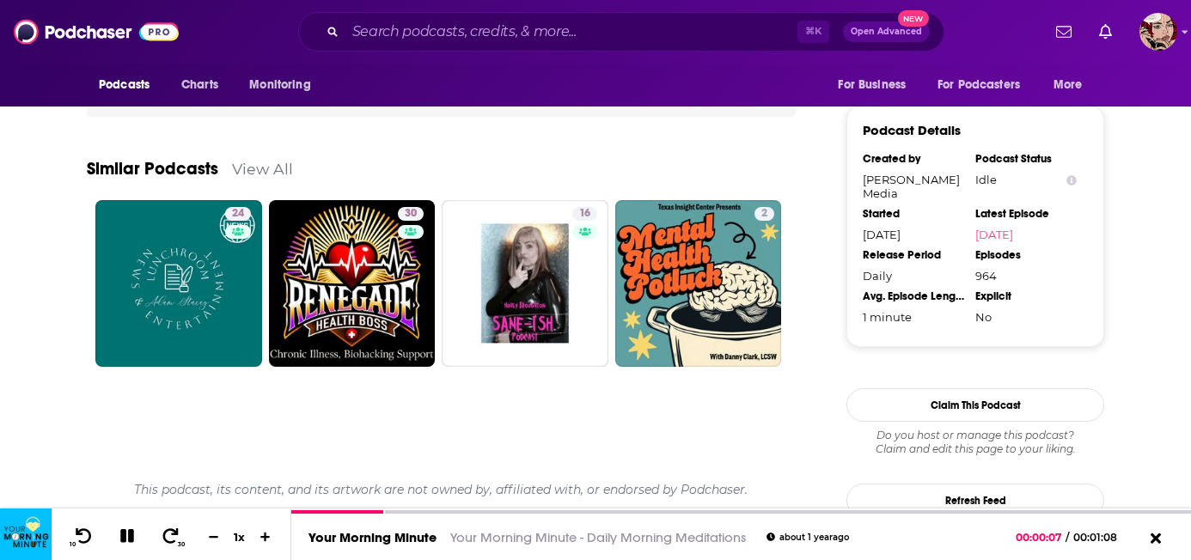
click at [254, 172] on link "View All" at bounding box center [262, 169] width 61 height 18
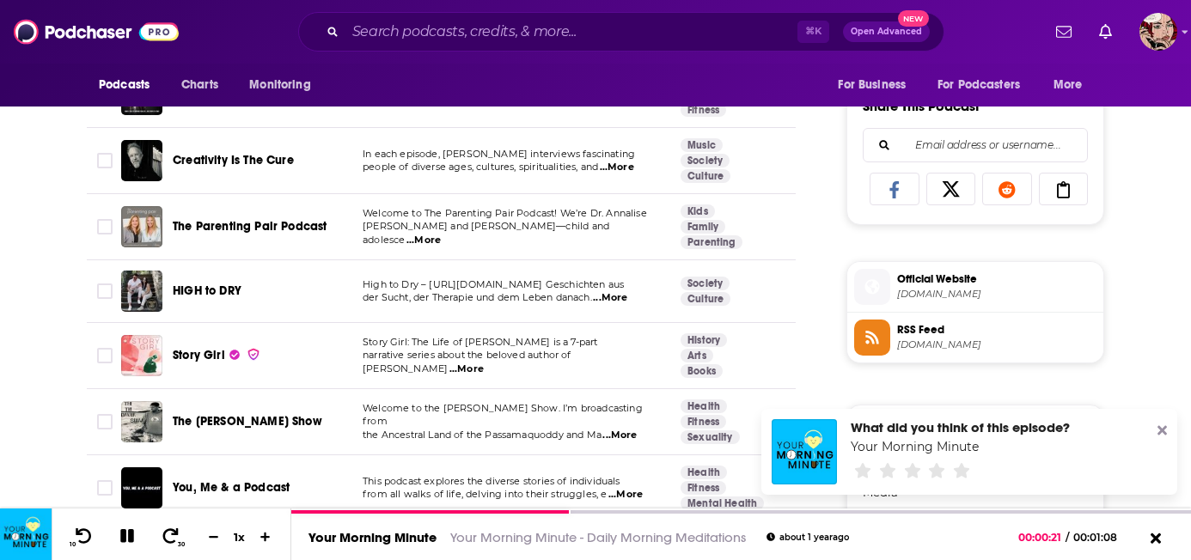
scroll to position [1155, 0]
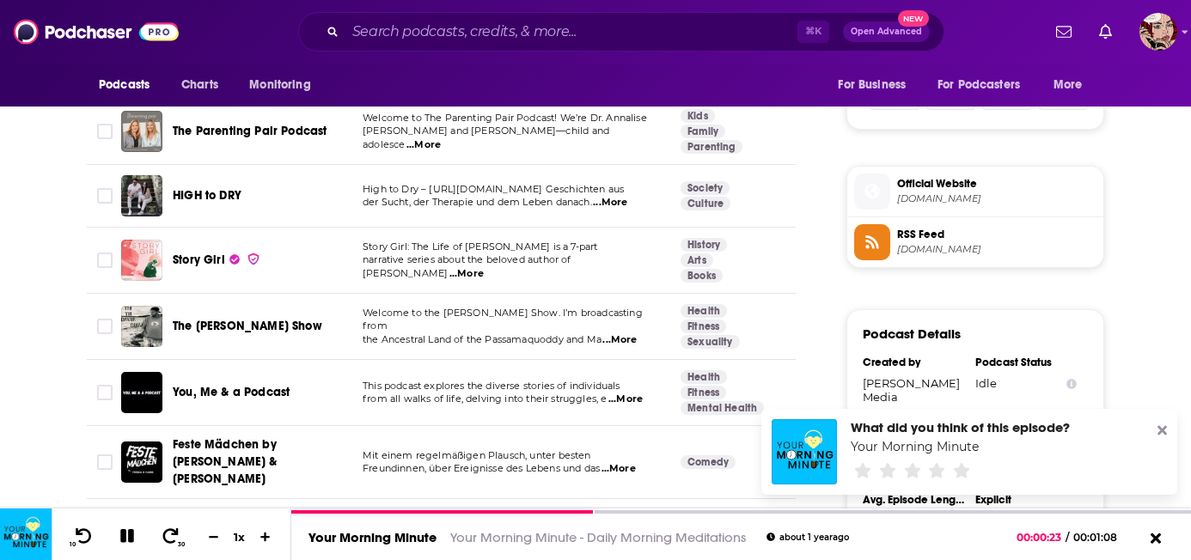
click at [506, 26] on div "⌘ K Open Advanced New" at bounding box center [621, 32] width 646 height 40
click at [564, 38] on input "Search podcasts, credits, & more..." at bounding box center [572, 32] width 452 height 28
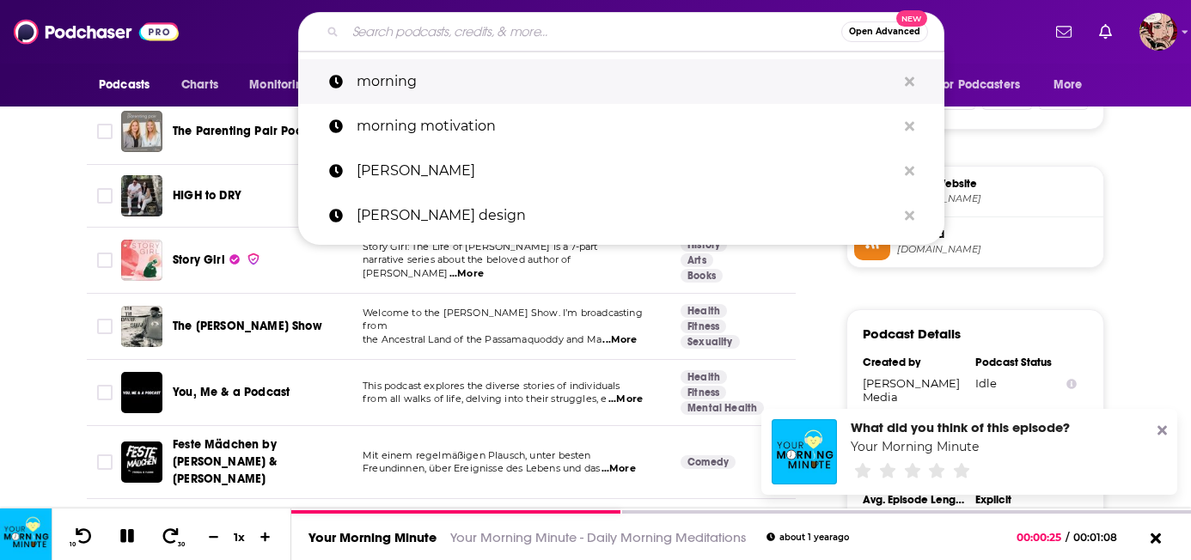
click at [571, 66] on p "morning" at bounding box center [627, 81] width 540 height 45
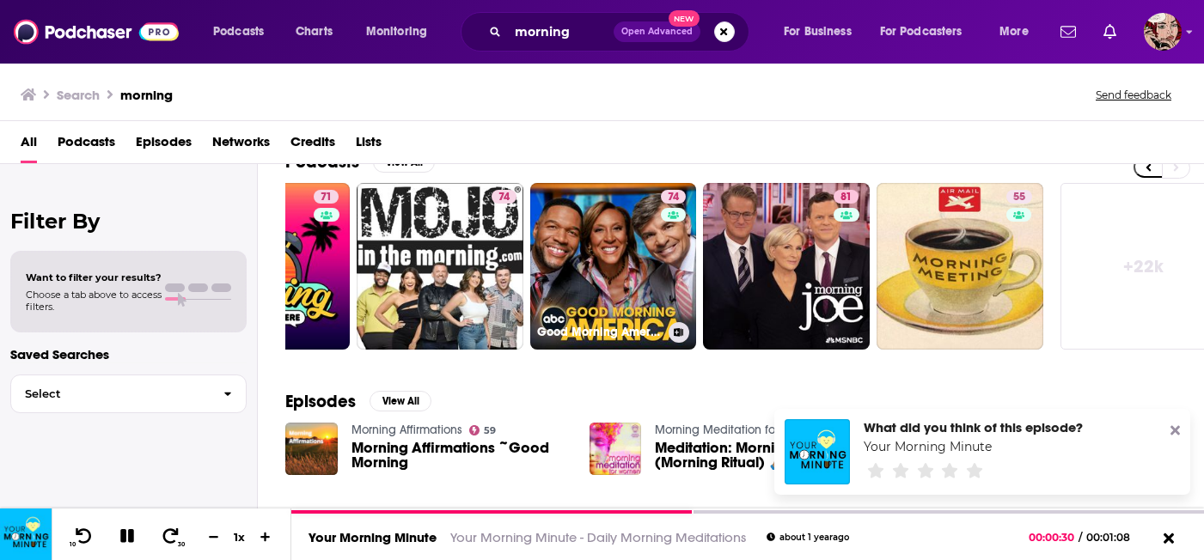
scroll to position [0, 660]
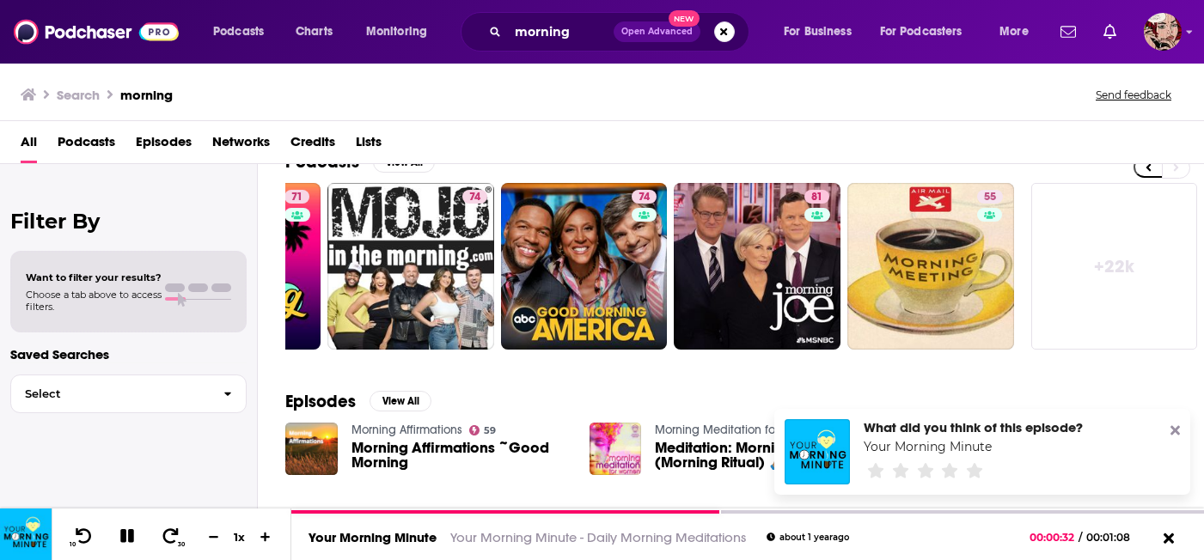
click at [1109, 255] on link "+ 22k" at bounding box center [1115, 266] width 167 height 167
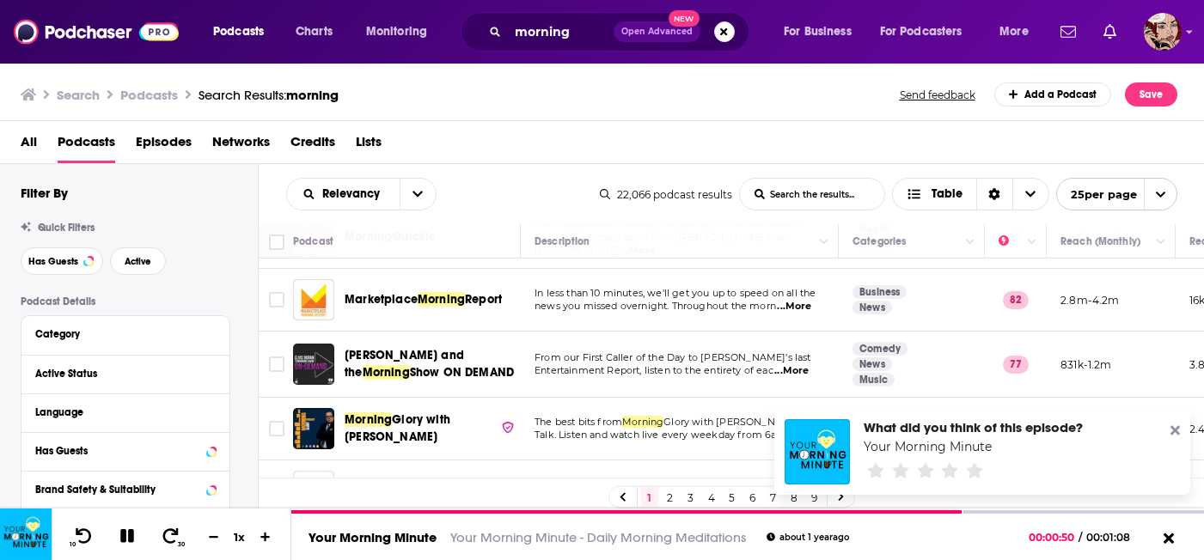
scroll to position [1359, 0]
click at [670, 499] on link "2" at bounding box center [670, 497] width 17 height 21
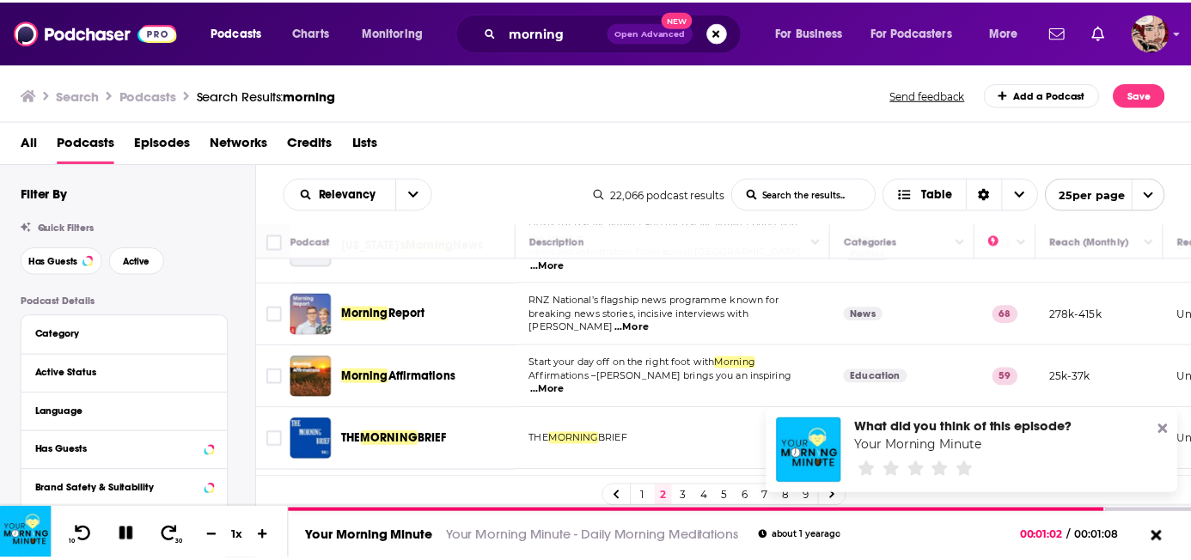
scroll to position [479, 0]
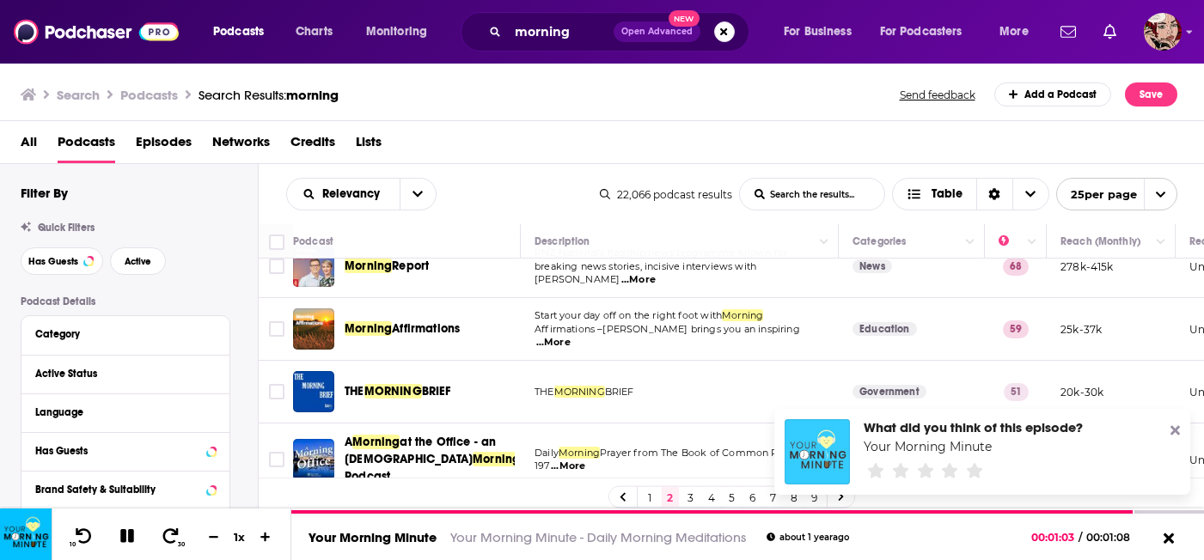
click at [823, 456] on img "Your Morning Minute" at bounding box center [817, 451] width 65 height 65
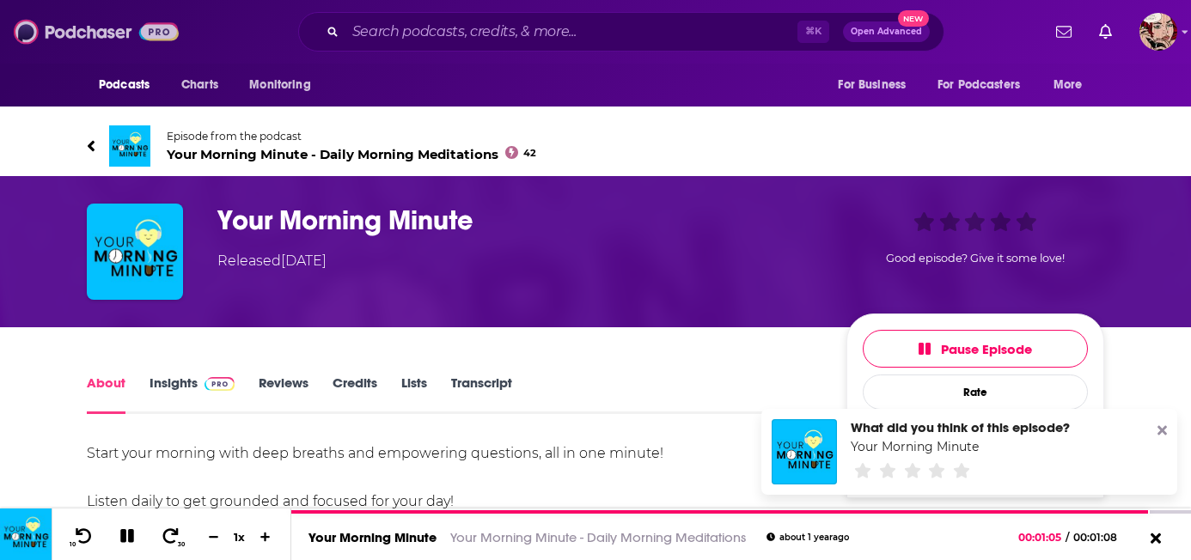
click at [92, 26] on img at bounding box center [96, 31] width 165 height 33
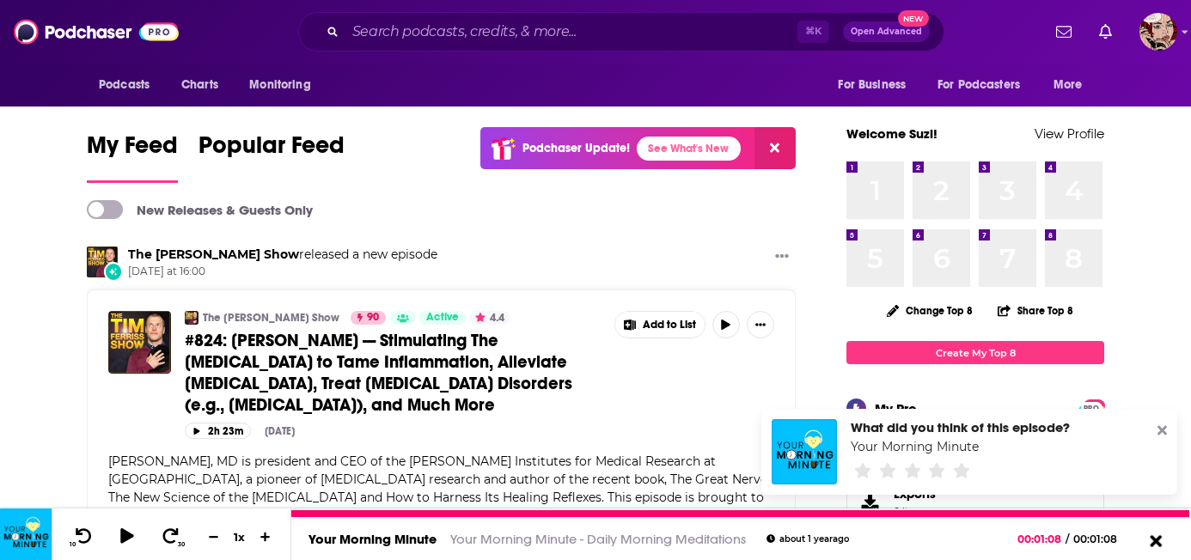
click at [1154, 538] on icon at bounding box center [1156, 541] width 12 height 12
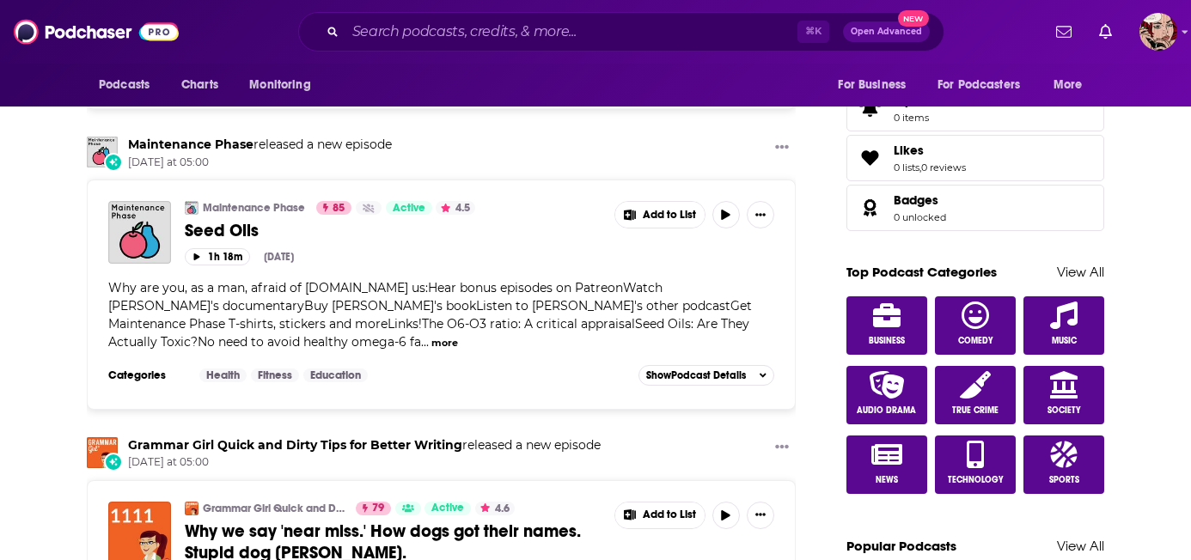
scroll to position [806, 0]
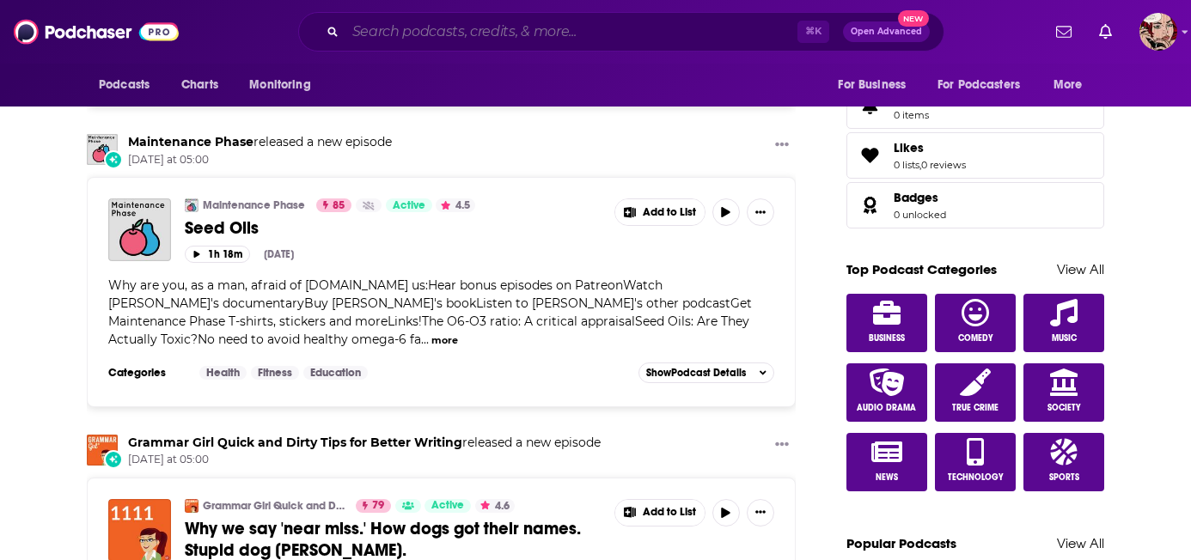
click at [536, 28] on input "Search podcasts, credits, & more..." at bounding box center [572, 32] width 452 height 28
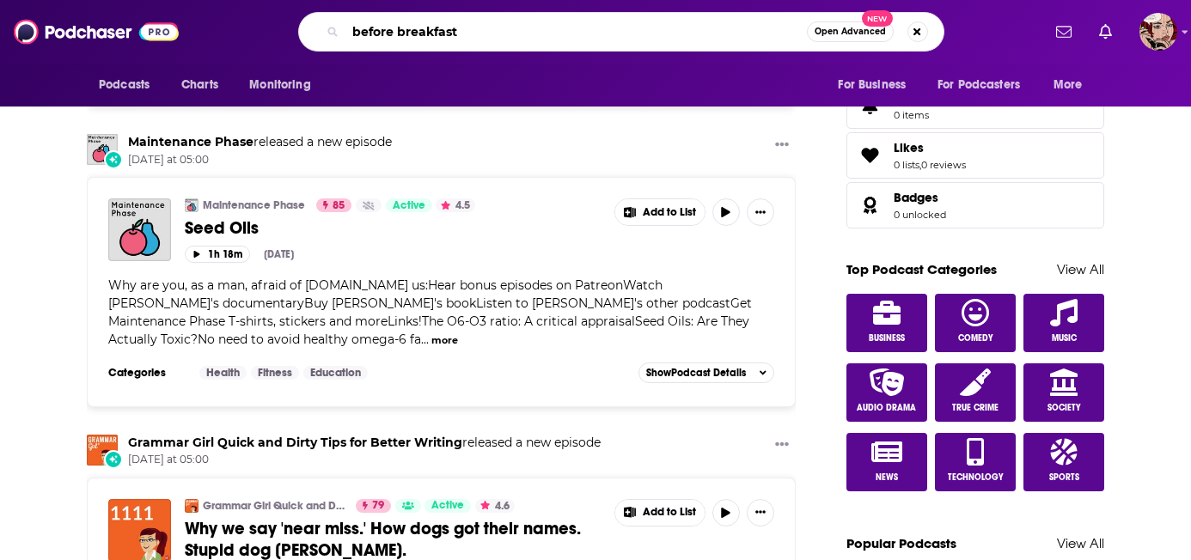
scroll to position [0, 28]
type input "before breakfast"
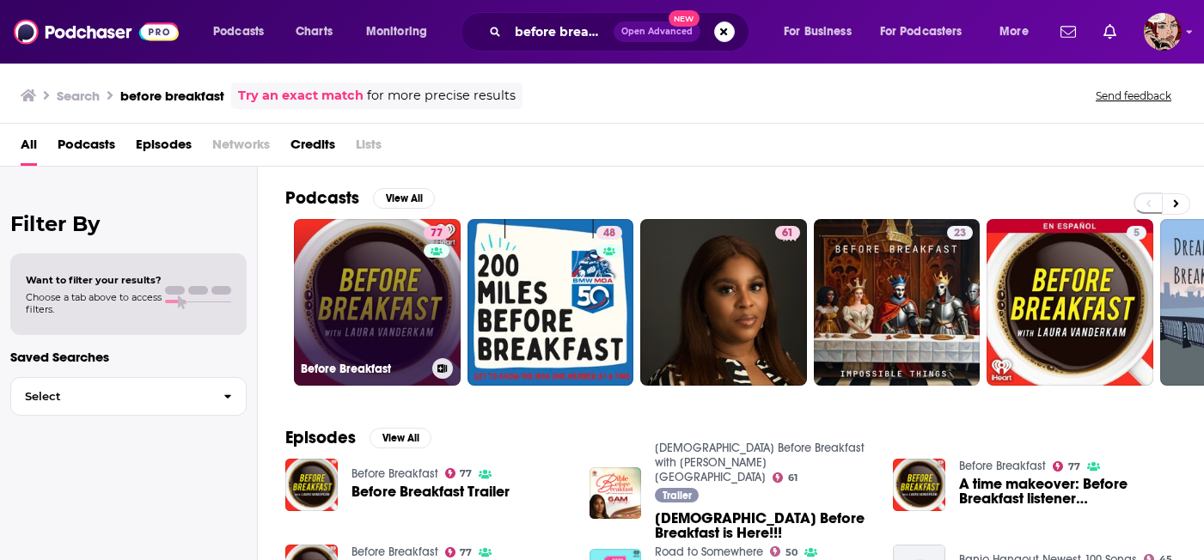
click at [385, 304] on link "77 Before Breakfast" at bounding box center [377, 302] width 167 height 167
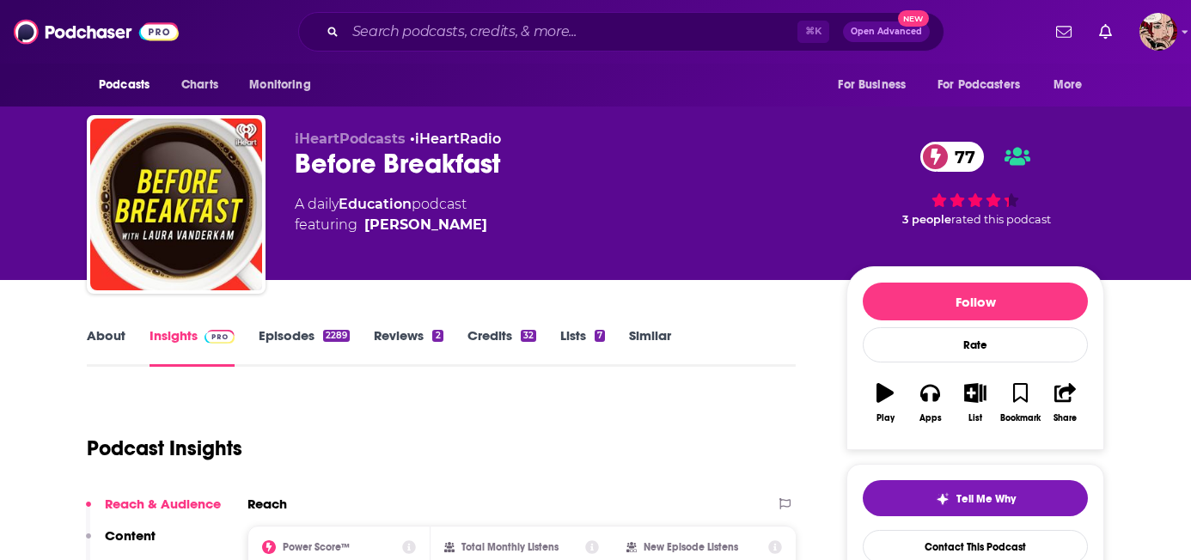
click at [302, 331] on link "Episodes 2289" at bounding box center [304, 348] width 91 height 40
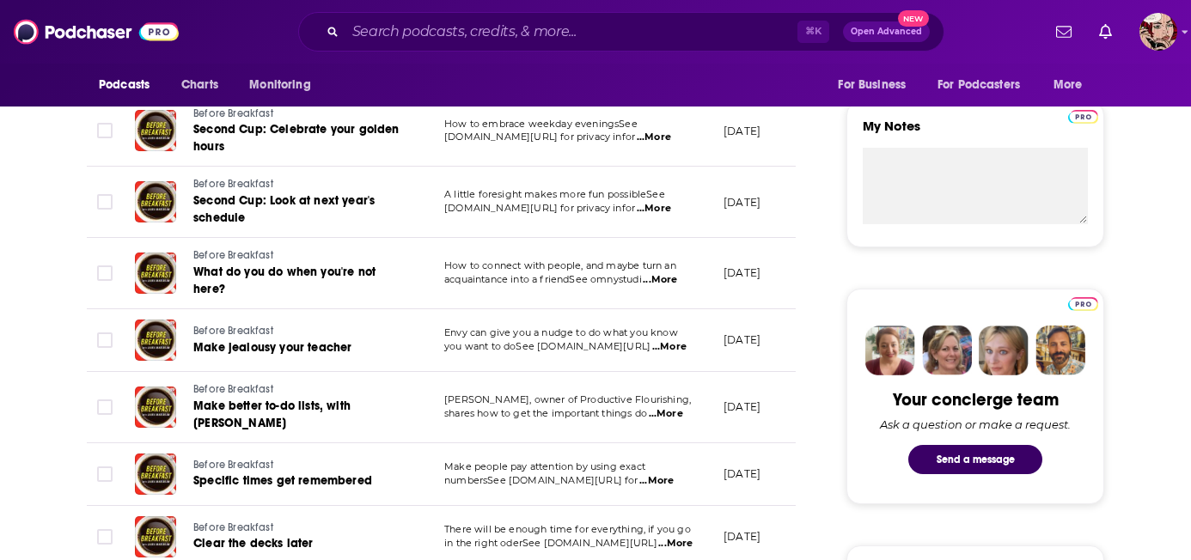
scroll to position [597, 0]
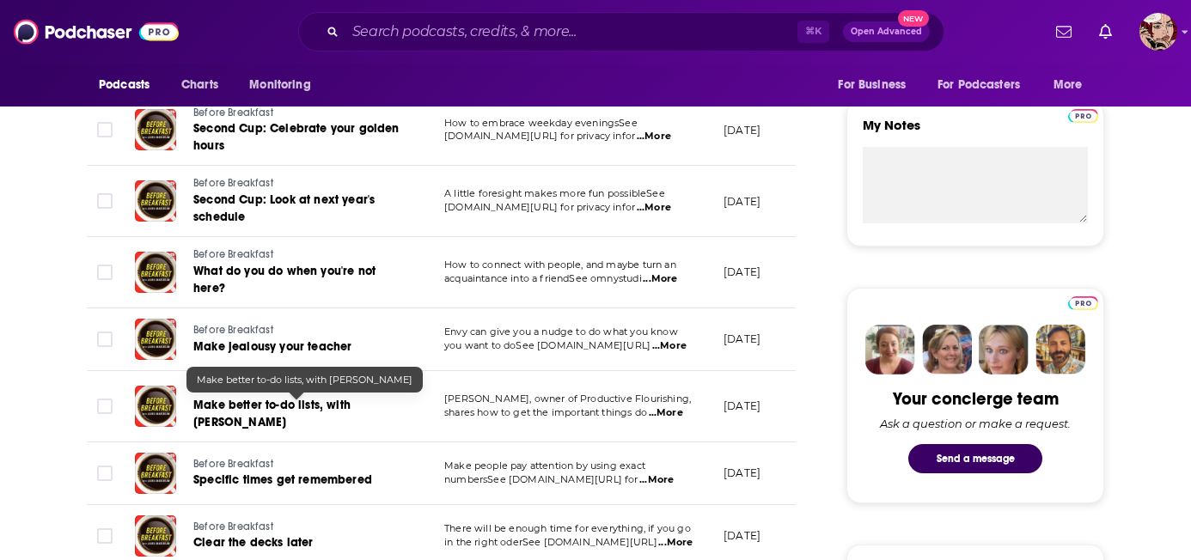
click at [266, 407] on span "Make better to-do lists, with Charlie Gilkey" at bounding box center [271, 414] width 157 height 32
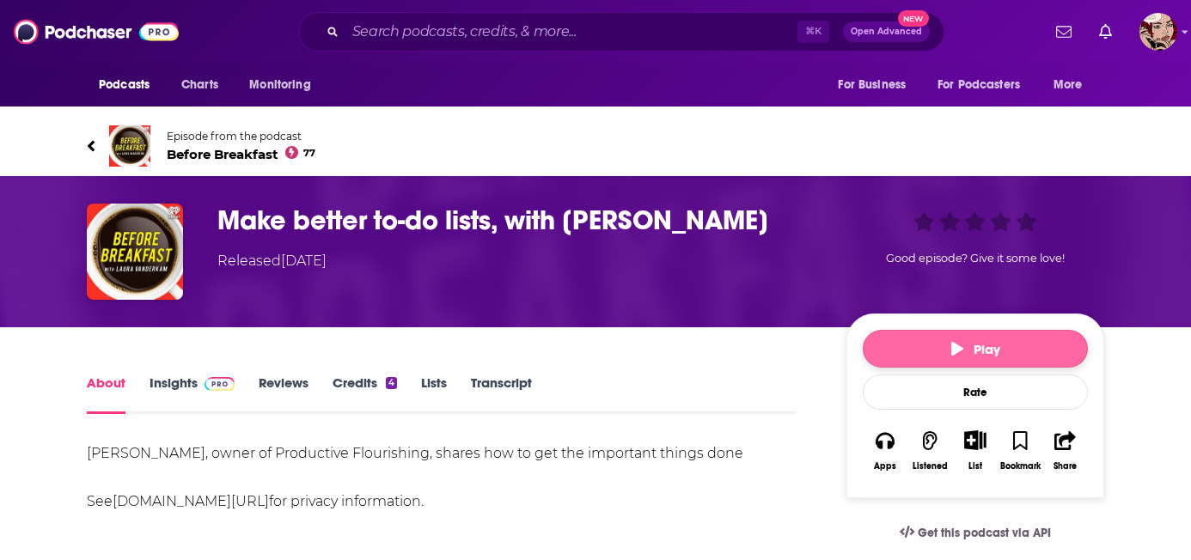
click at [895, 330] on button "Play" at bounding box center [975, 349] width 225 height 38
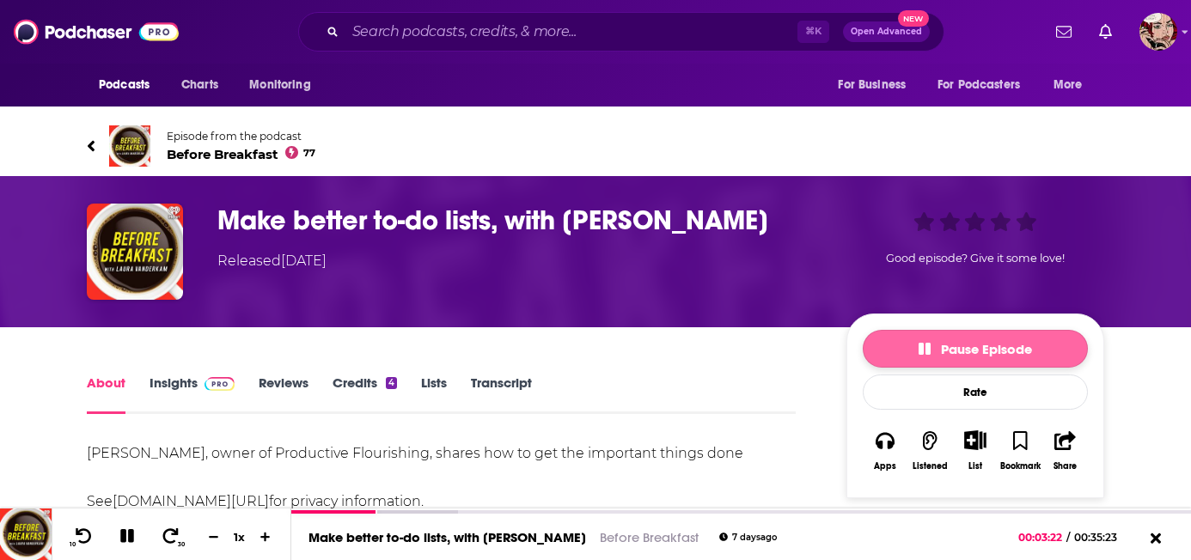
click at [912, 330] on button "Pause Episode" at bounding box center [975, 349] width 225 height 38
